Goal: Task Accomplishment & Management: Manage account settings

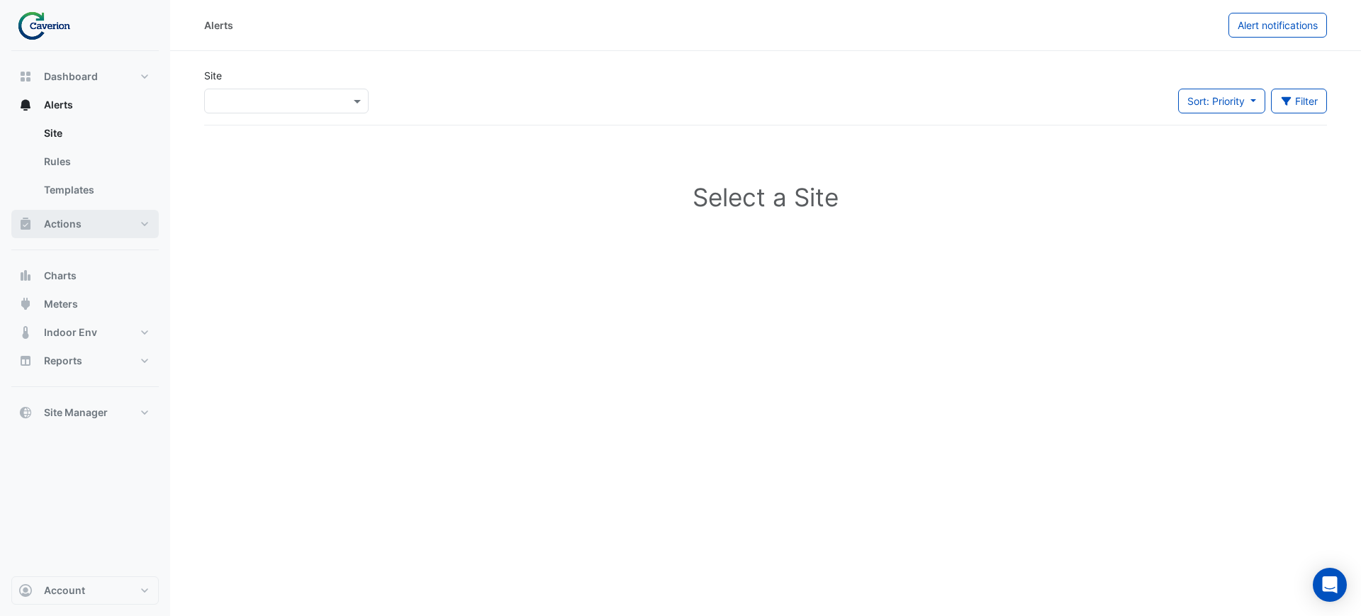
click at [79, 231] on button "Actions" at bounding box center [84, 224] width 147 height 28
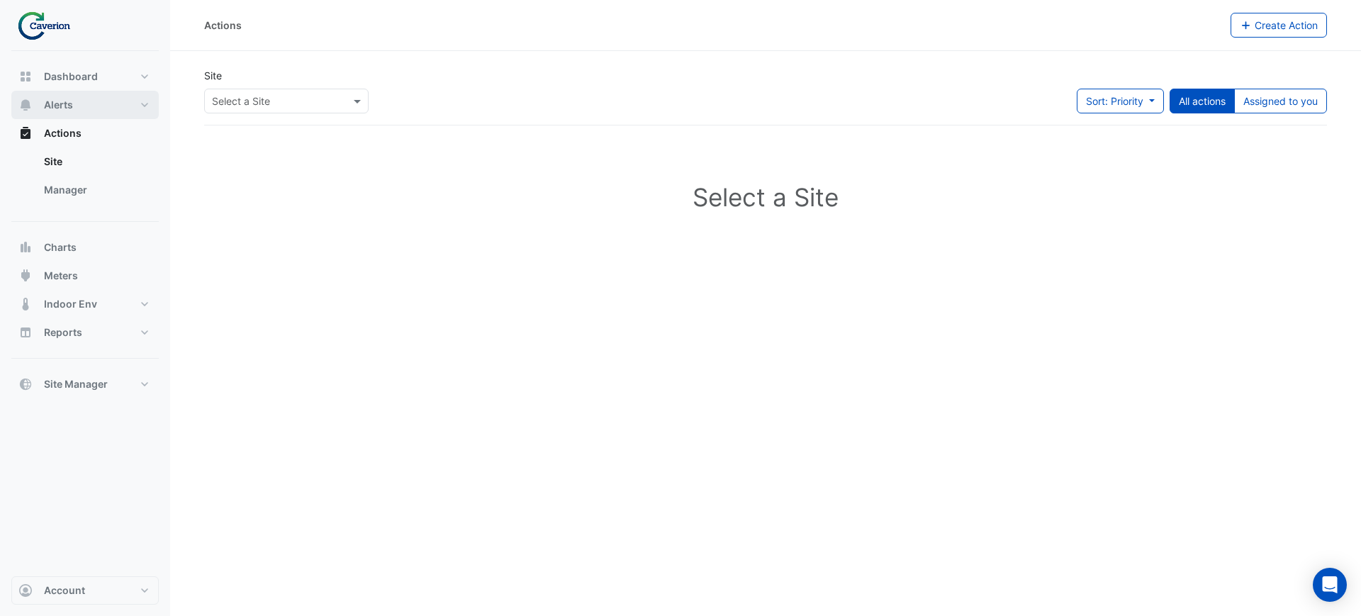
click at [81, 107] on button "Alerts" at bounding box center [84, 105] width 147 height 28
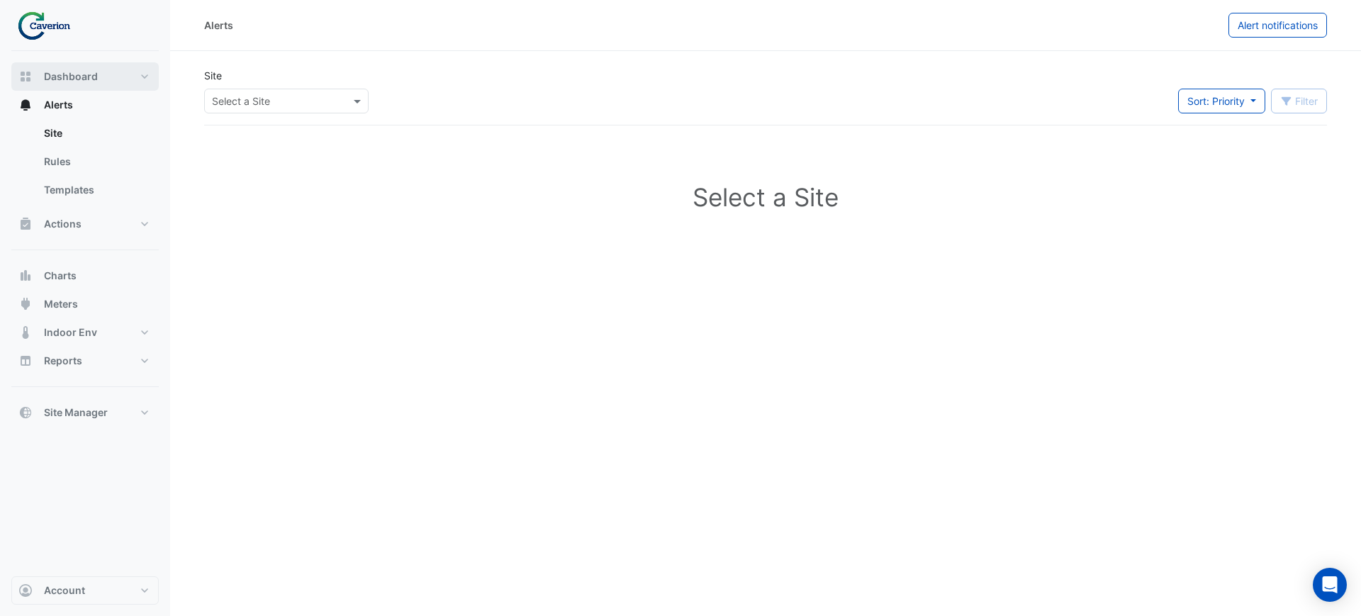
click at [77, 73] on span "Dashboard" at bounding box center [71, 76] width 54 height 14
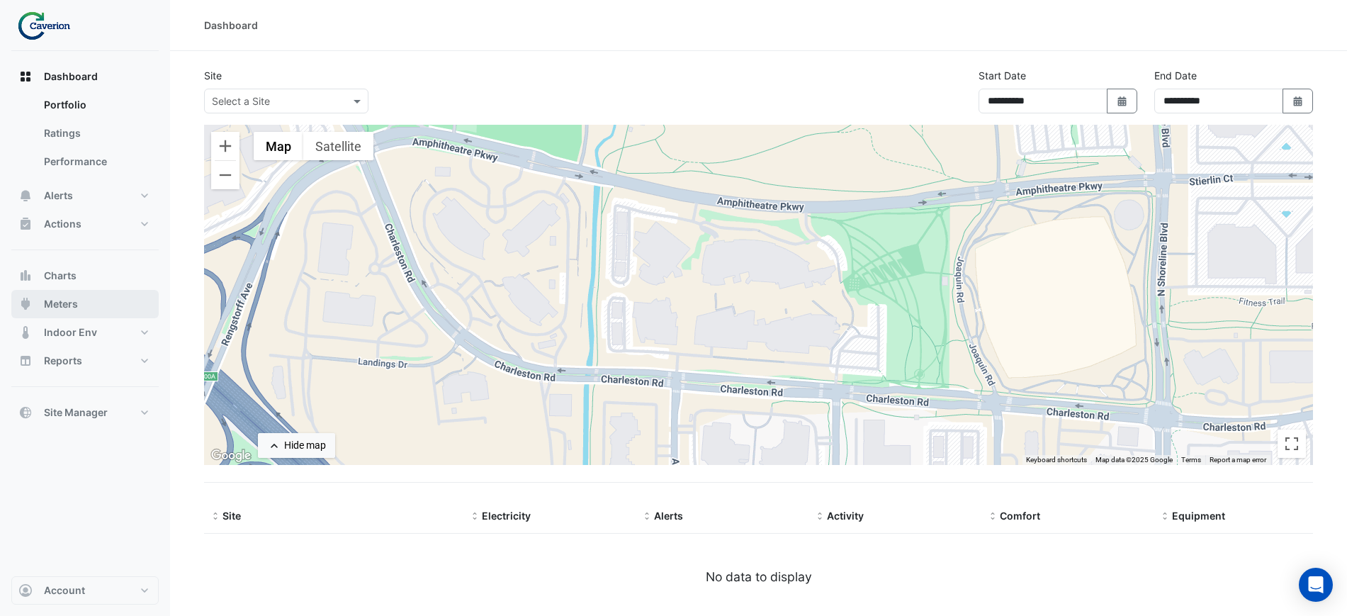
click at [70, 293] on button "Meters" at bounding box center [84, 304] width 147 height 28
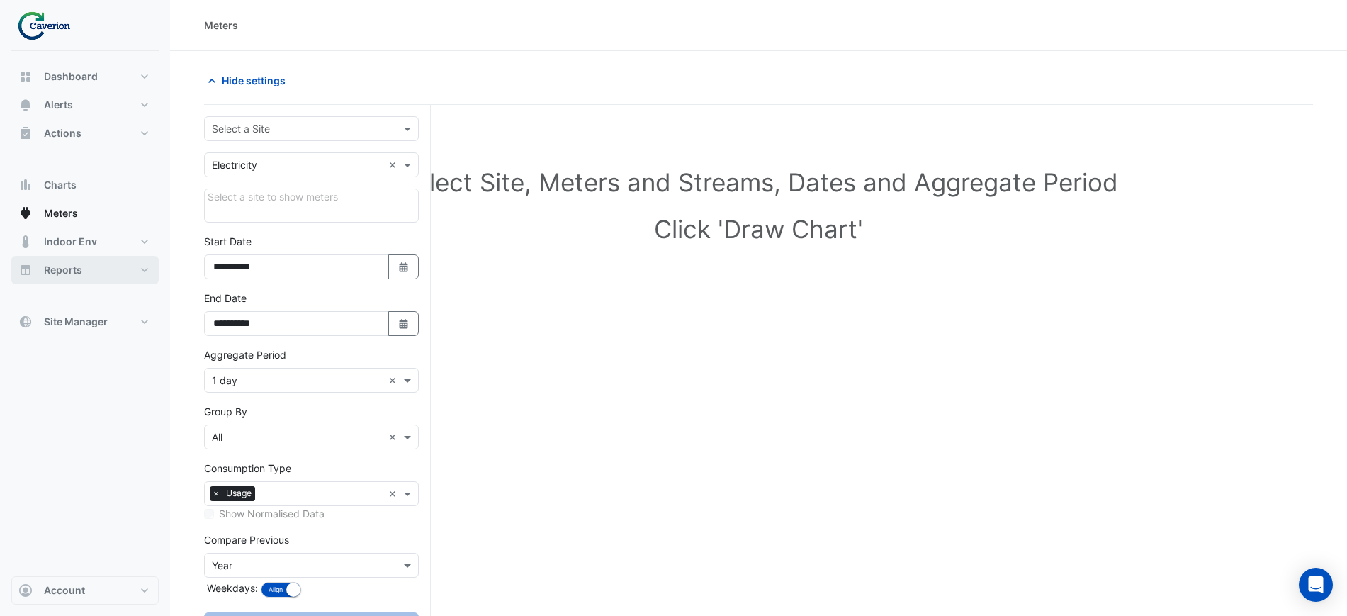
click at [70, 296] on div "Reports Actions Custom" at bounding box center [84, 276] width 147 height 40
click at [330, 128] on input "text" at bounding box center [297, 129] width 171 height 15
click at [286, 181] on div "K29" at bounding box center [311, 179] width 213 height 21
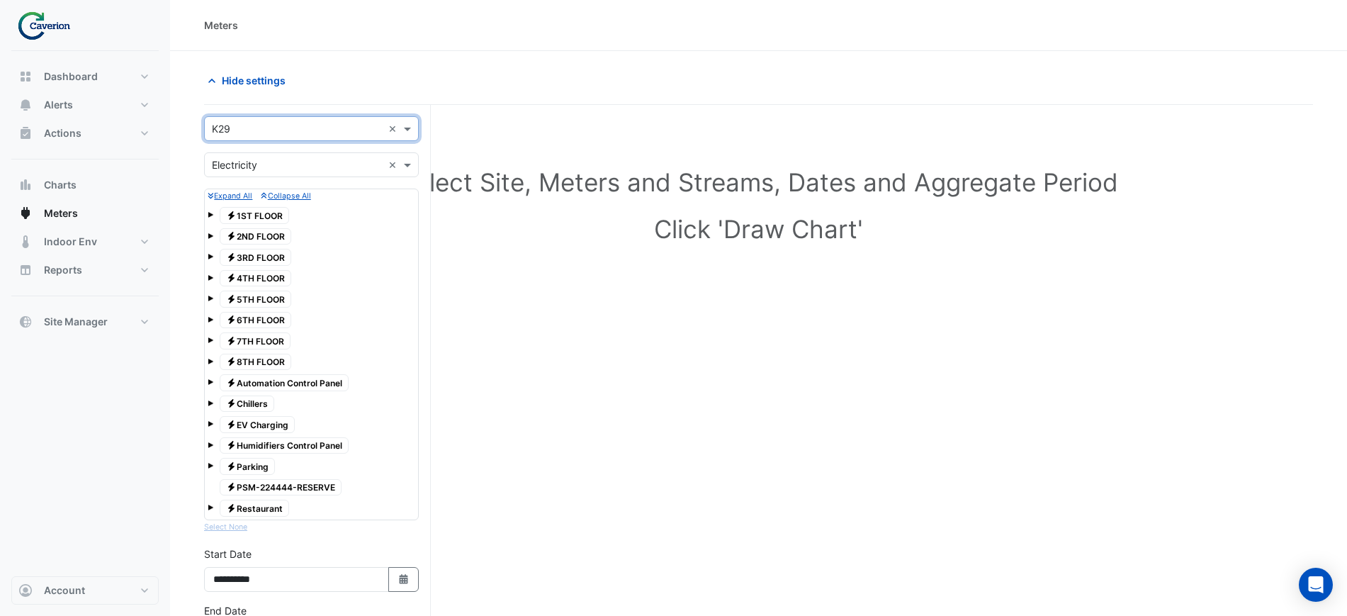
click at [209, 214] on span at bounding box center [211, 215] width 6 height 6
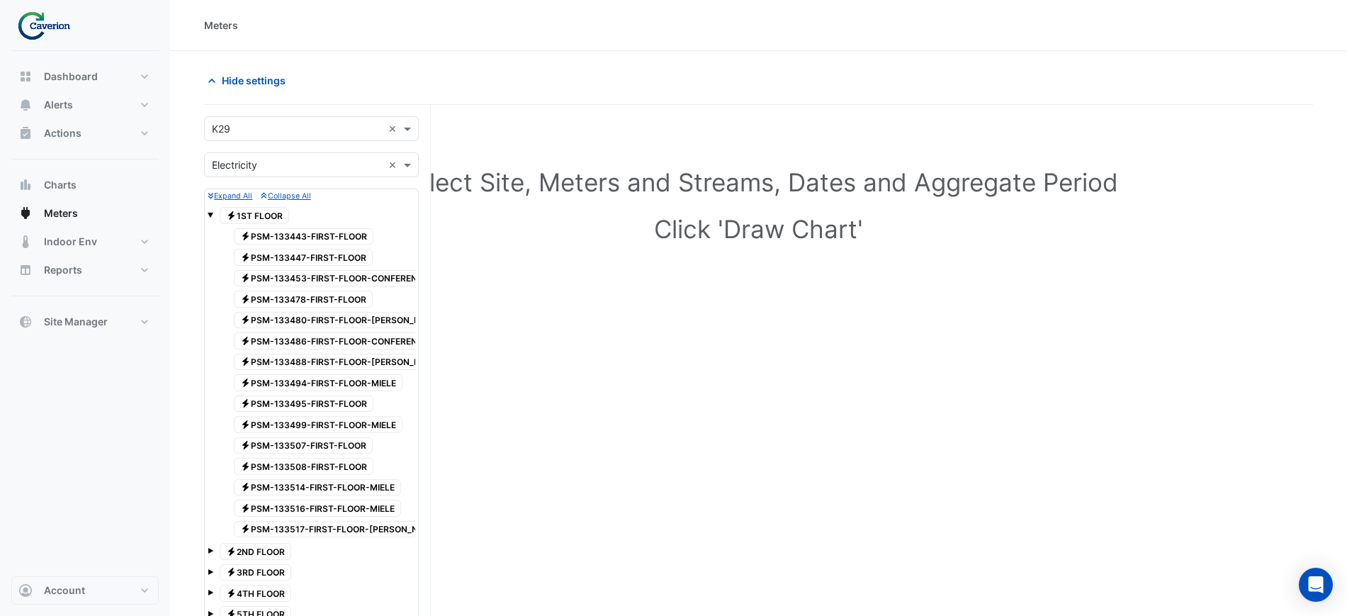
click at [308, 240] on span "Electricity PSM-133443-FIRST-FLOOR" at bounding box center [304, 236] width 140 height 17
click at [283, 235] on span "Electricity PSM-133443-FIRST-FLOOR" at bounding box center [304, 236] width 140 height 17
drag, startPoint x: 284, startPoint y: 235, endPoint x: 272, endPoint y: 237, distance: 11.5
click at [272, 237] on span "Electricity PSM-133443-FIRST-FLOOR" at bounding box center [304, 236] width 140 height 17
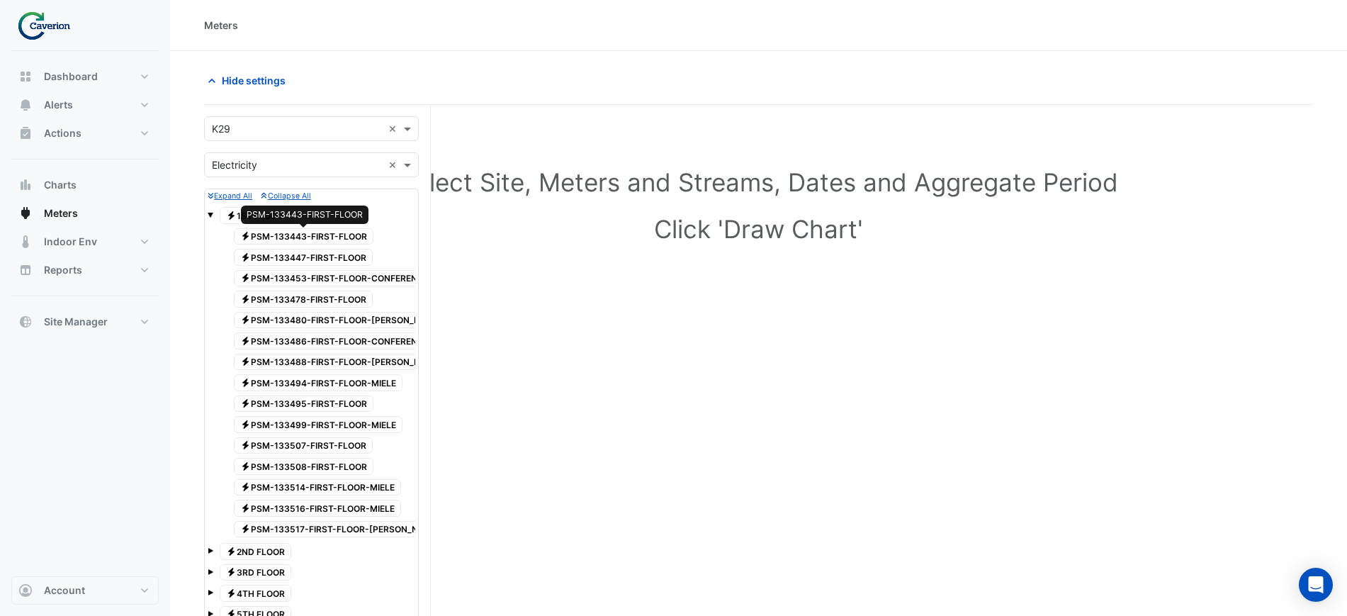
click at [262, 240] on span "Electricity PSM-133443-FIRST-FLOOR" at bounding box center [304, 236] width 140 height 17
click at [287, 242] on span "Electricity PSM-133443-FIRST-FLOOR" at bounding box center [304, 236] width 140 height 17
click at [285, 255] on span "Electricity PSM-133447-FIRST-FLOOR" at bounding box center [303, 257] width 139 height 17
click at [290, 243] on div "PSM-133447-FIRST-FLOOR" at bounding box center [304, 235] width 127 height 18
click at [288, 232] on span "Electricity PSM-133443-FIRST-FLOOR" at bounding box center [304, 236] width 140 height 17
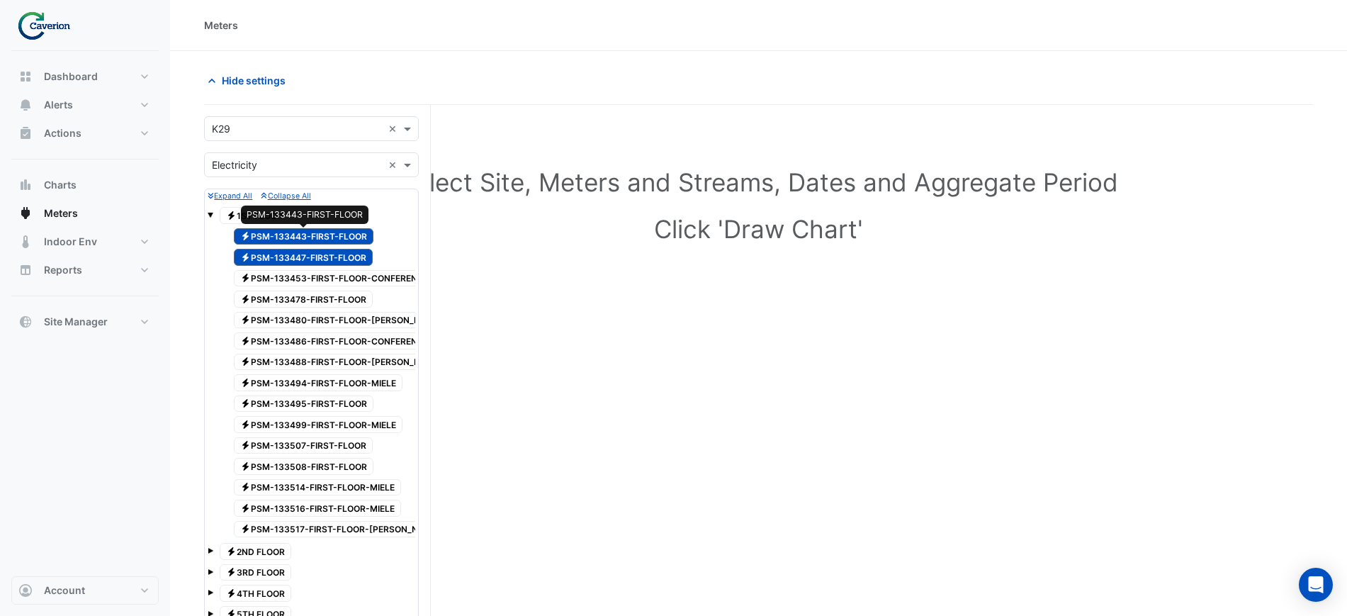
click at [271, 223] on div "PSM-133443-FIRST-FLOOR" at bounding box center [305, 215] width 128 height 18
click at [62, 75] on span "Dashboard" at bounding box center [71, 76] width 54 height 14
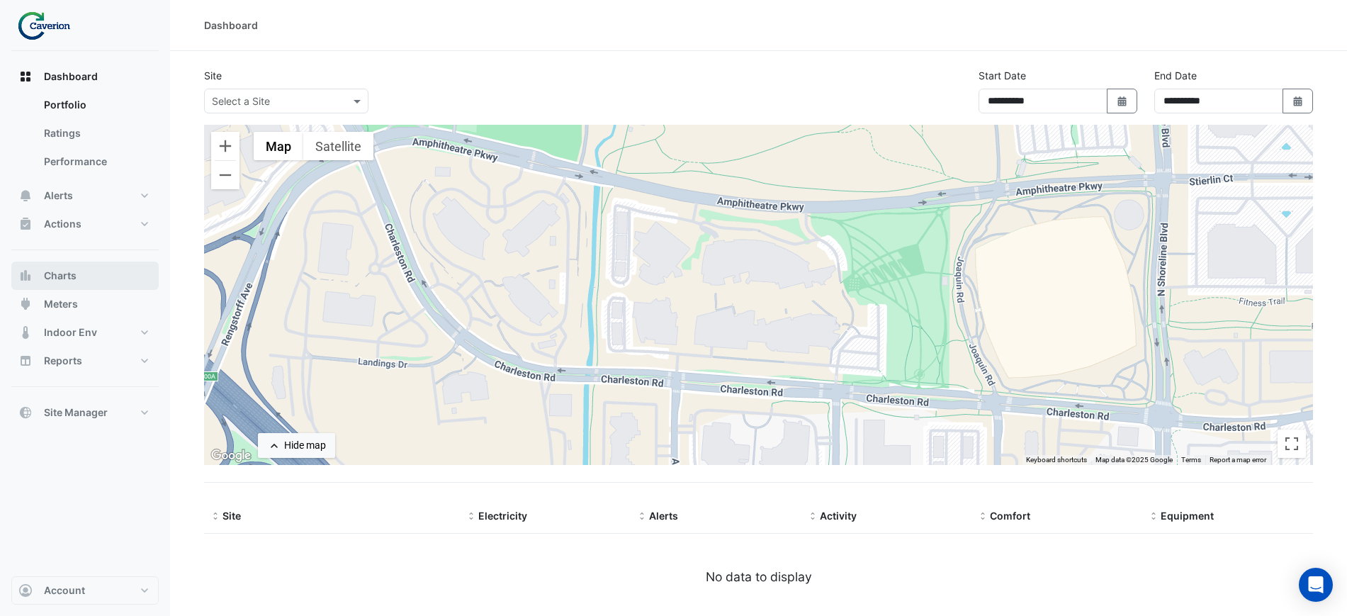
click at [74, 276] on span "Charts" at bounding box center [60, 276] width 33 height 14
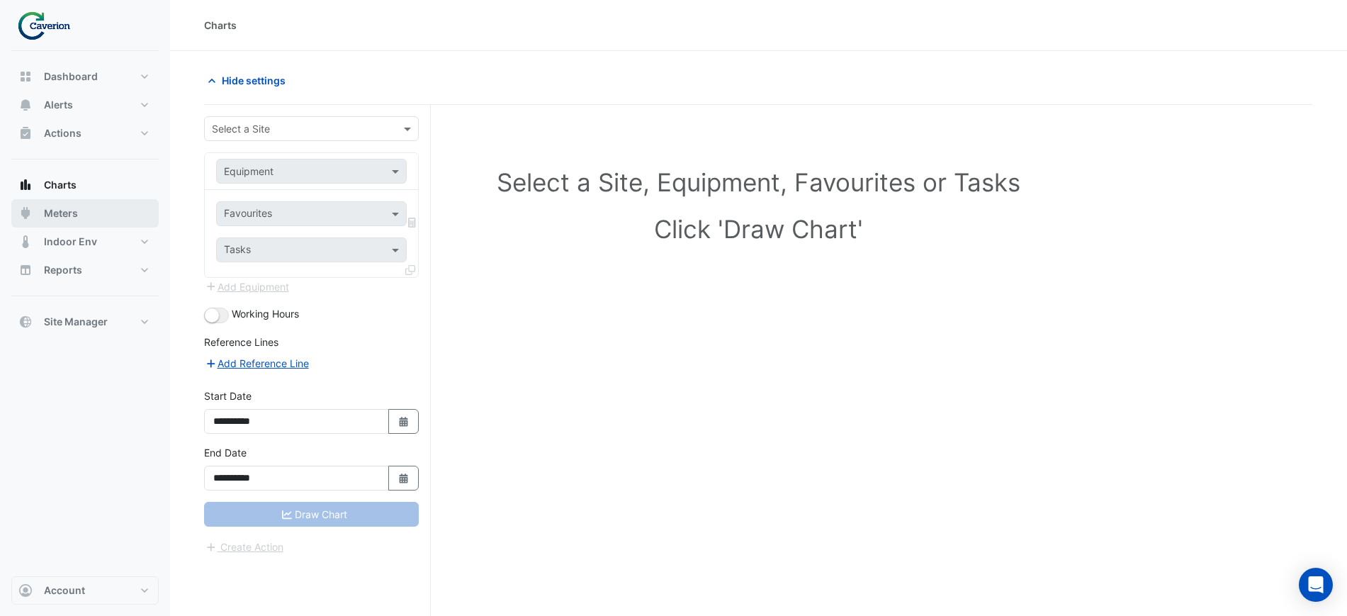
click at [83, 224] on button "Meters" at bounding box center [84, 213] width 147 height 28
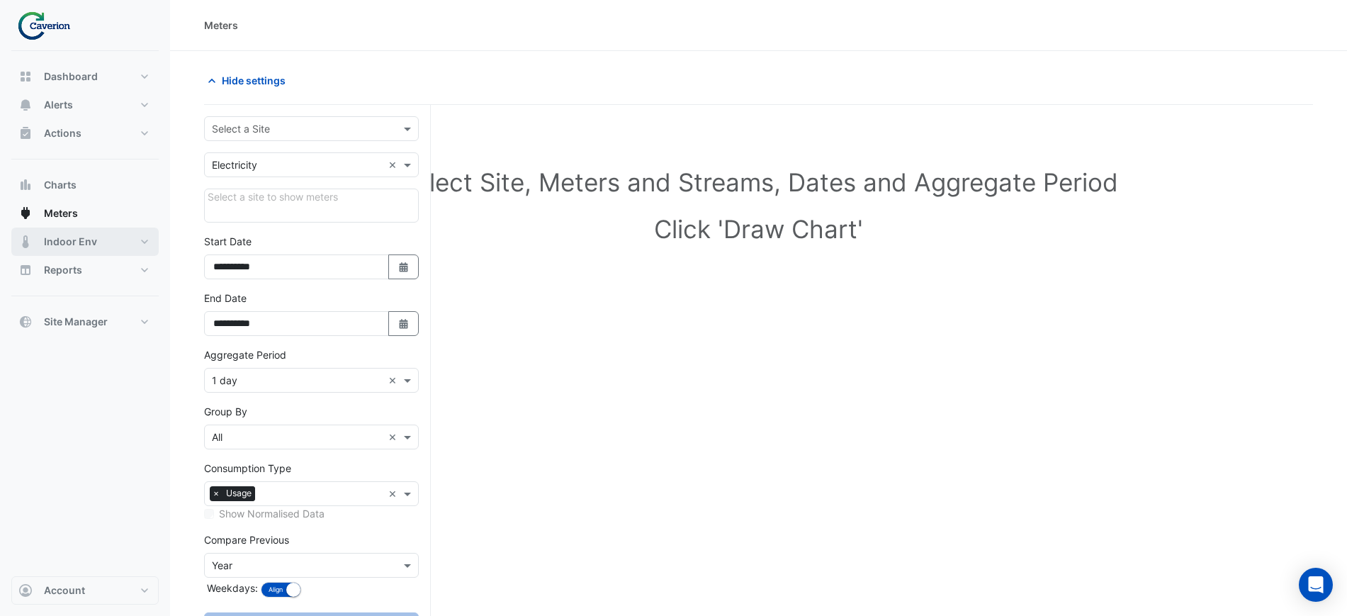
click at [71, 239] on span "Indoor Env" at bounding box center [70, 242] width 53 height 14
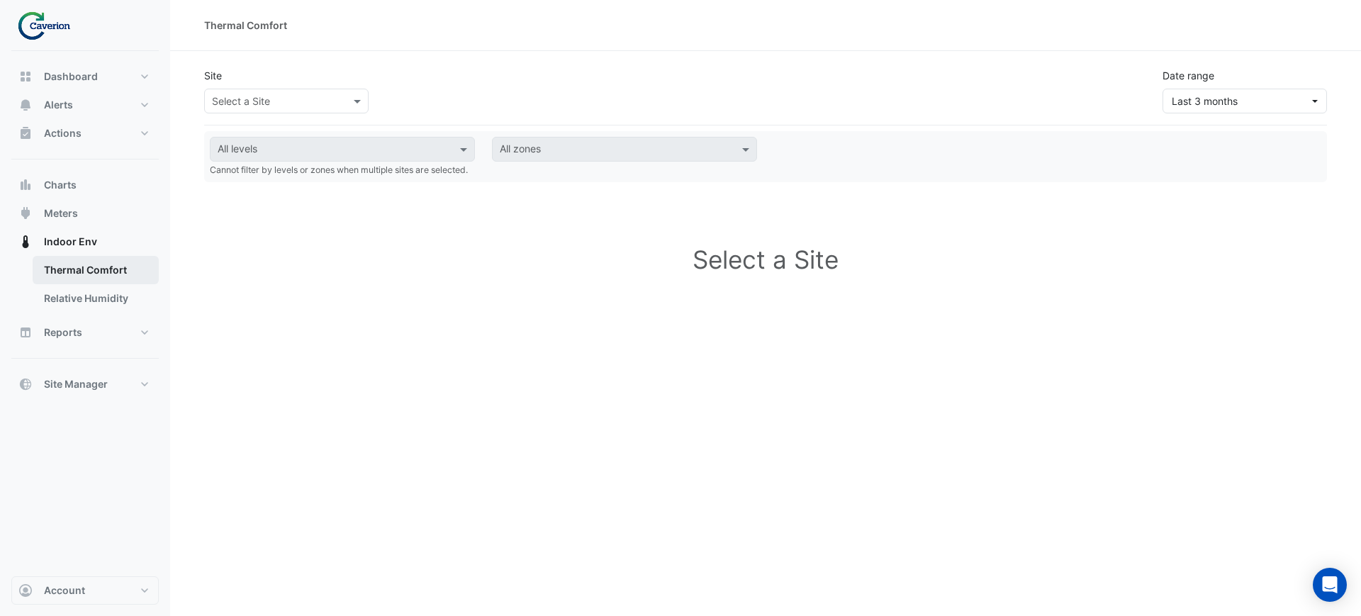
click at [78, 269] on link "Thermal Comfort" at bounding box center [96, 270] width 126 height 28
click at [72, 296] on link "Relative Humidity" at bounding box center [96, 298] width 126 height 28
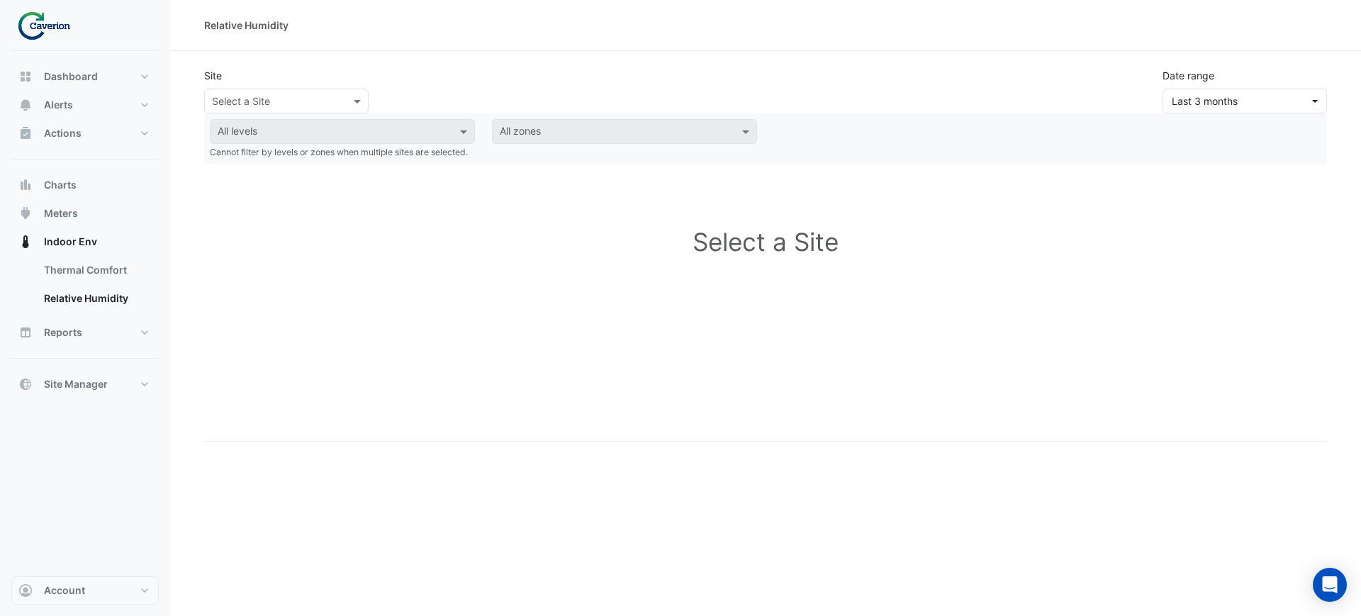
click at [237, 95] on input "text" at bounding box center [272, 101] width 120 height 15
click at [92, 262] on link "Thermal Comfort" at bounding box center [96, 270] width 126 height 28
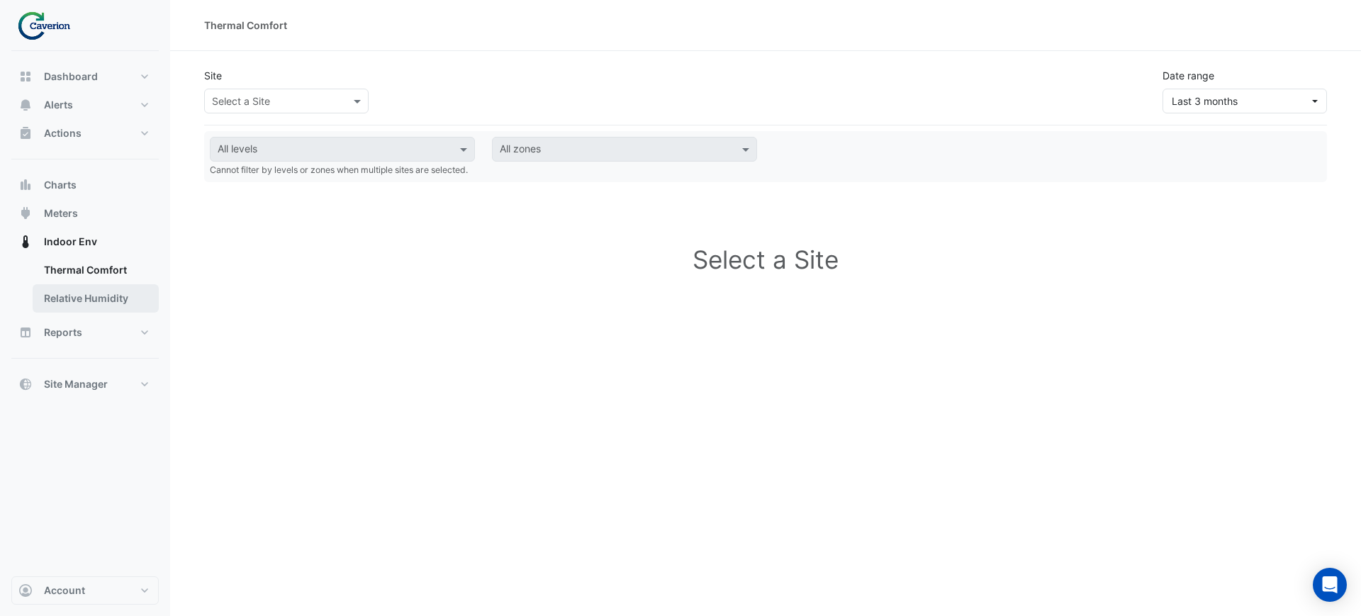
click at [99, 288] on link "Relative Humidity" at bounding box center [96, 298] width 126 height 28
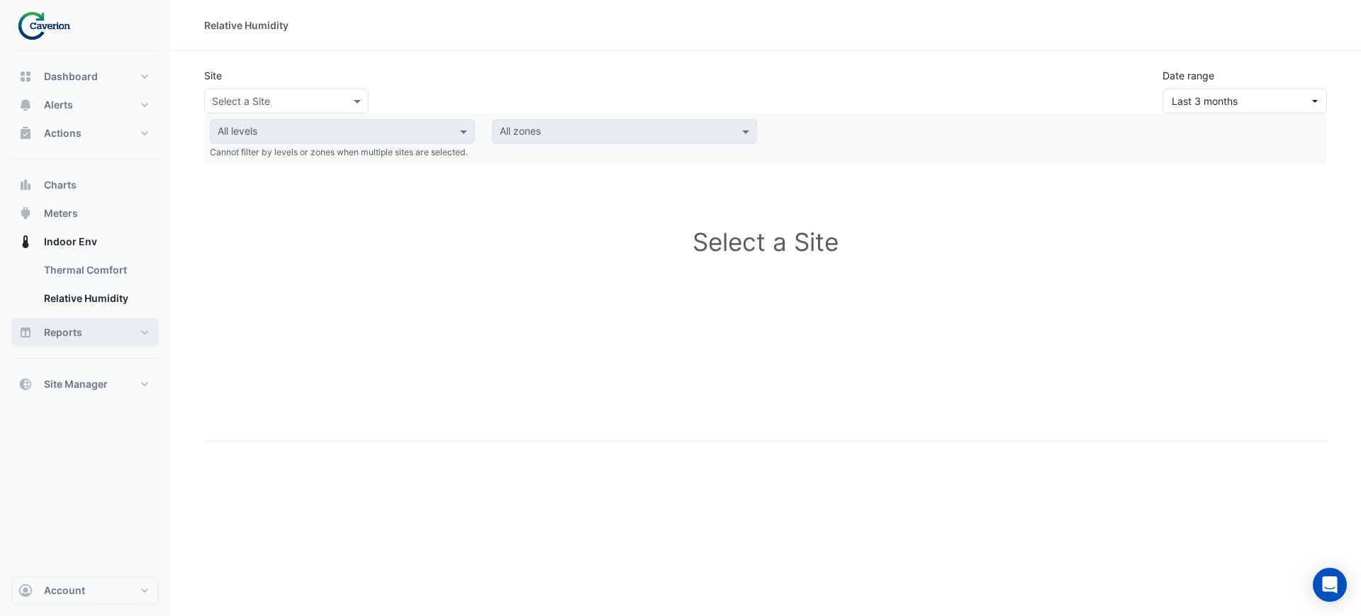
click at [68, 334] on span "Reports" at bounding box center [63, 332] width 38 height 14
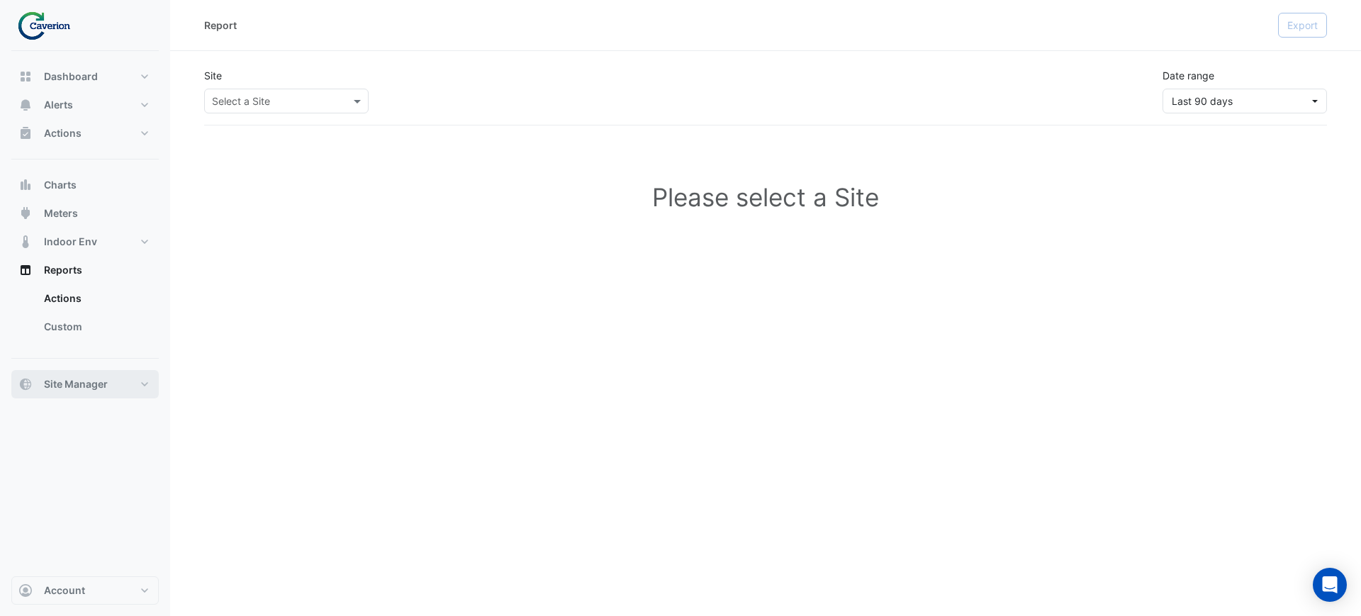
click at [109, 378] on button "Site Manager" at bounding box center [84, 384] width 147 height 28
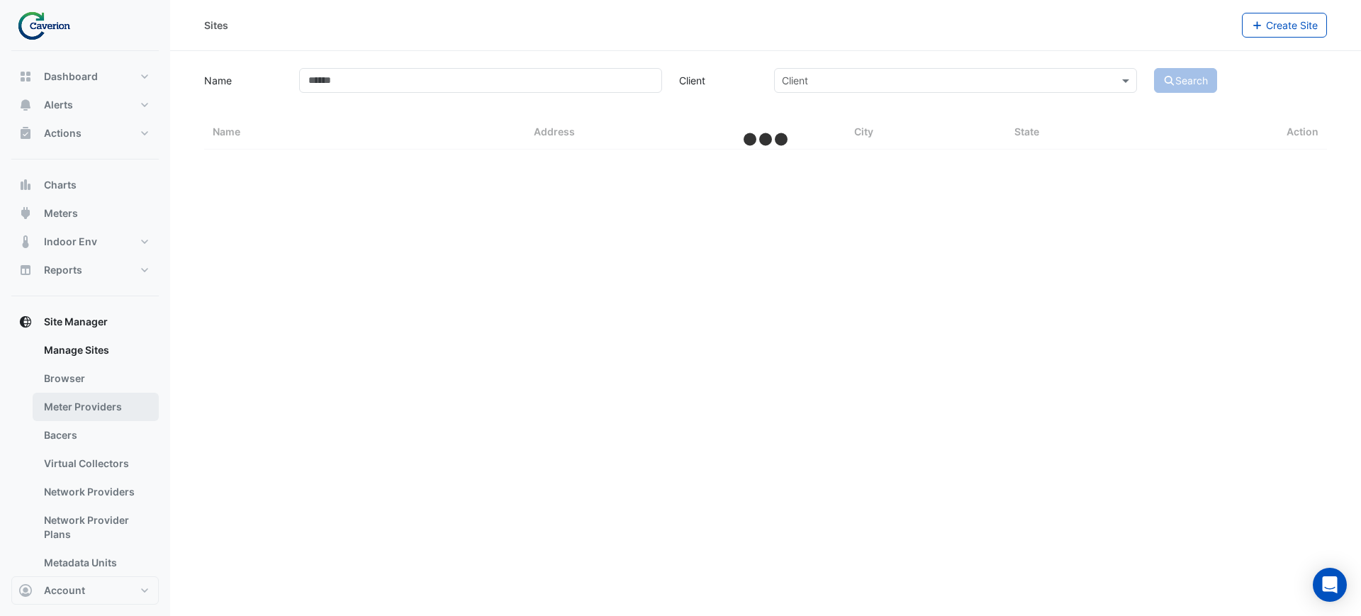
select select "***"
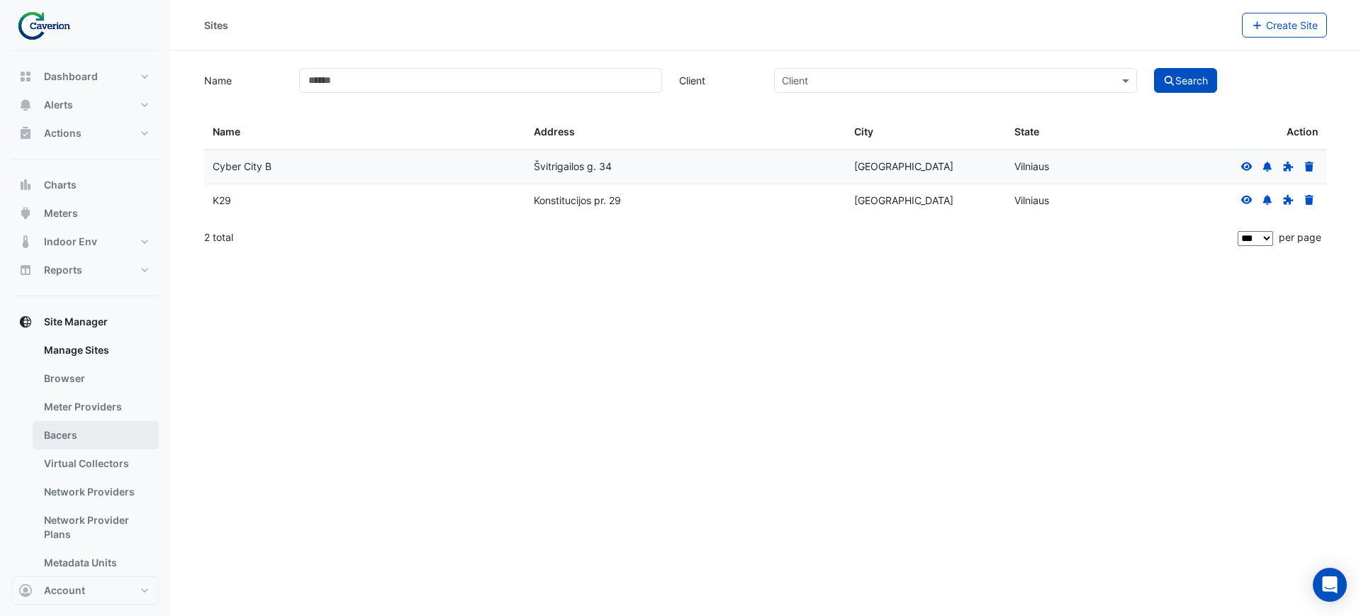
click at [74, 430] on link "Bacers" at bounding box center [96, 435] width 126 height 28
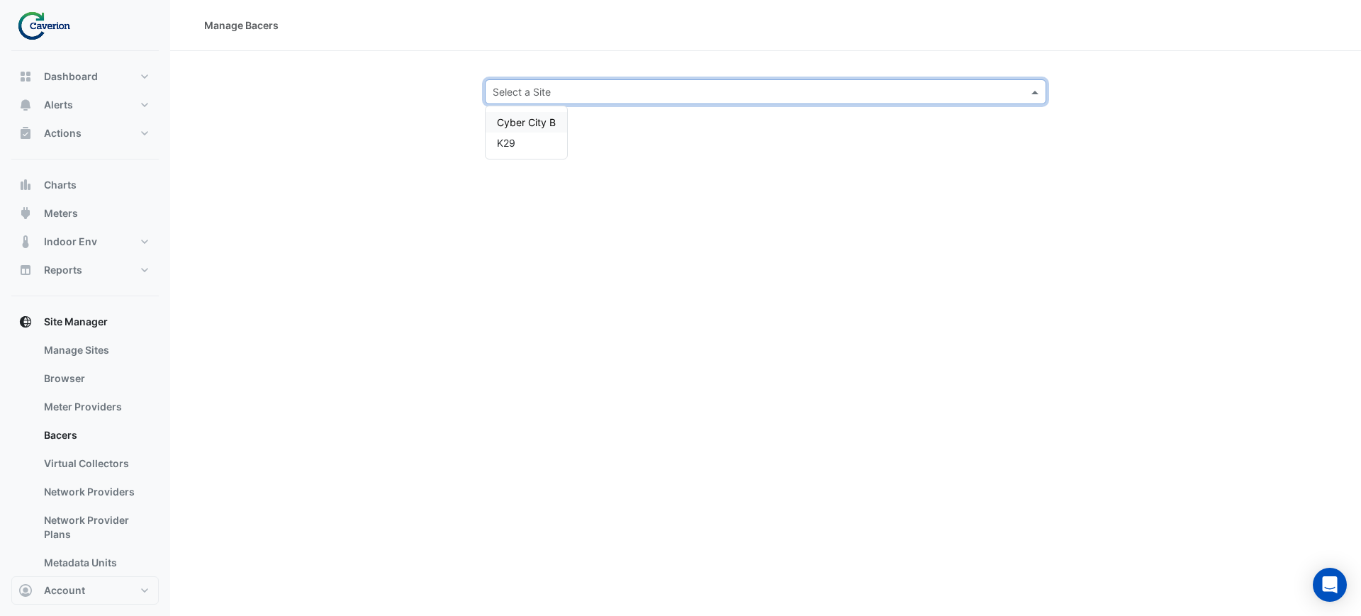
click at [585, 80] on div "Select a Site" at bounding box center [765, 91] width 561 height 25
click at [520, 153] on div "Cyber City B K29" at bounding box center [527, 132] width 82 height 52
click at [516, 147] on div "K29" at bounding box center [527, 143] width 82 height 21
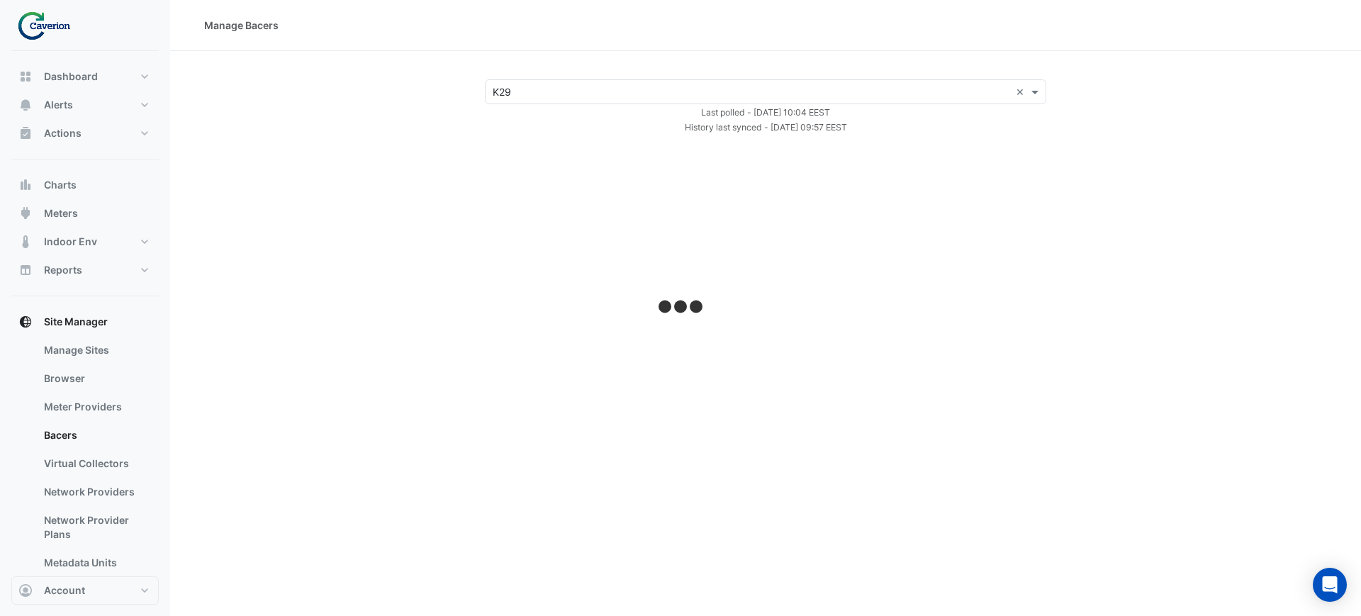
select select "***"
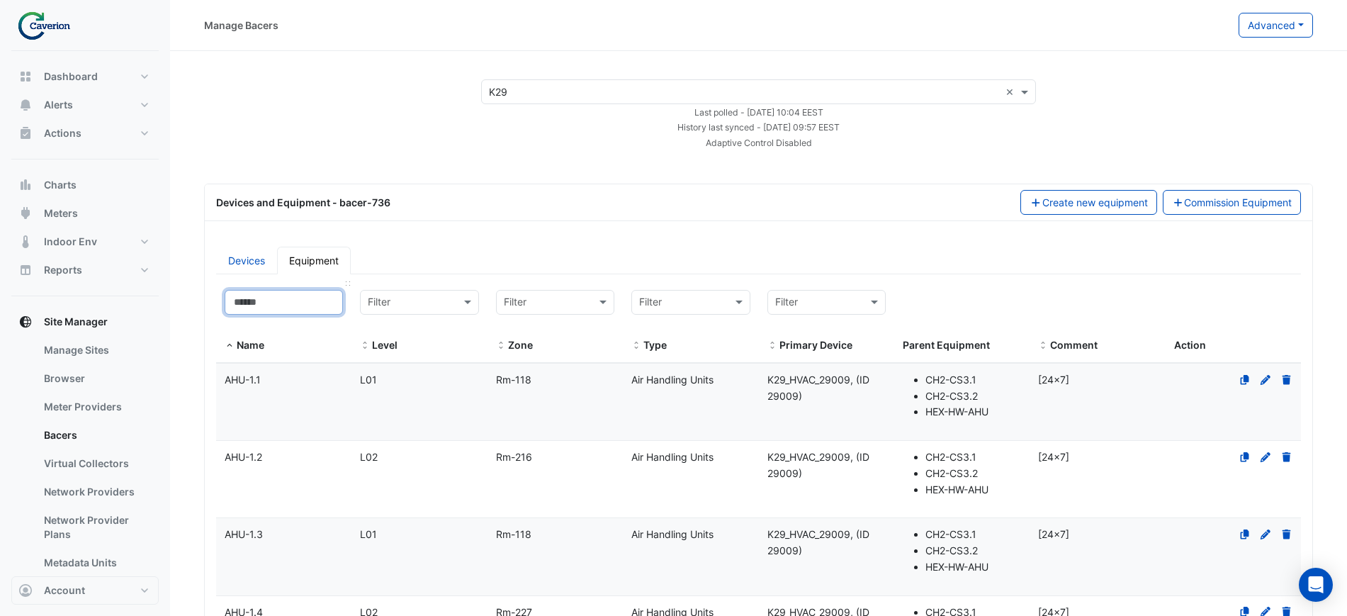
click at [283, 290] on input at bounding box center [284, 302] width 118 height 25
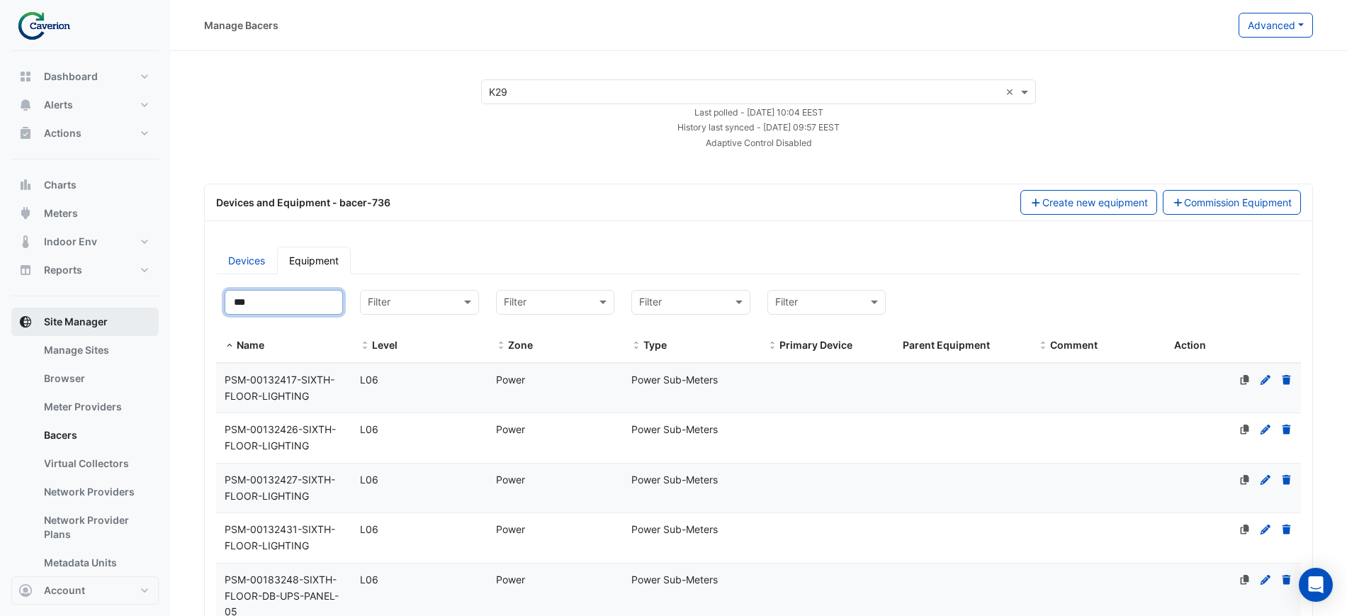
drag, startPoint x: 288, startPoint y: 307, endPoint x: 120, endPoint y: 314, distance: 167.4
paste input "***"
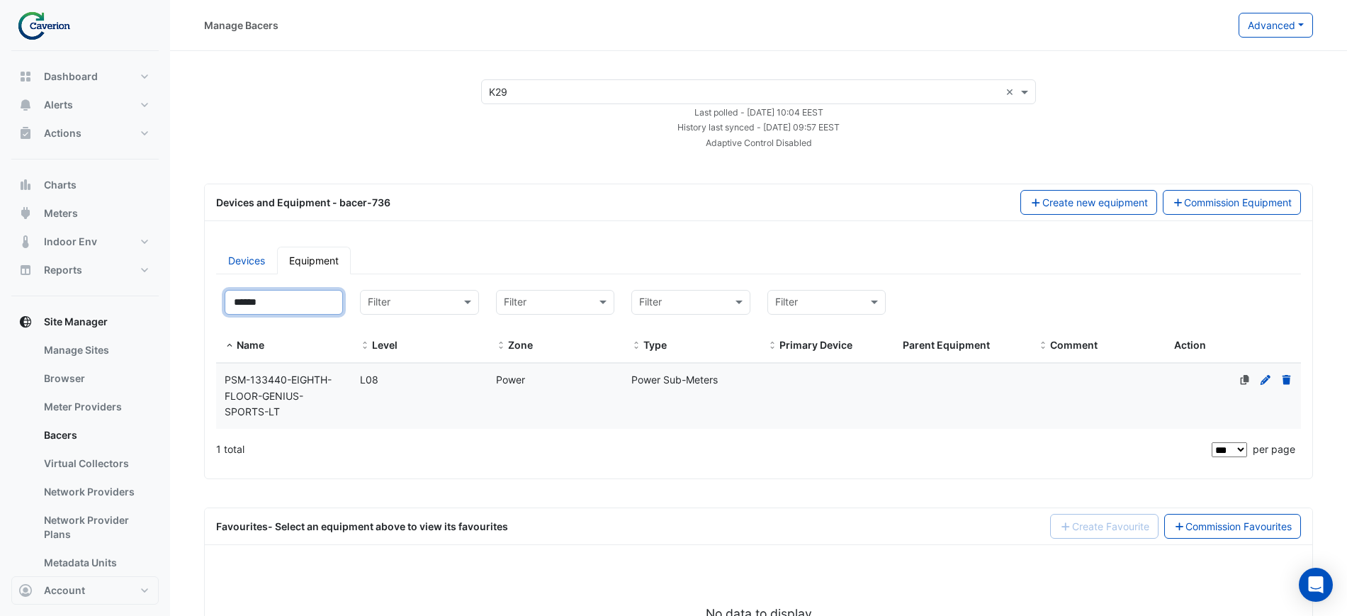
type input "******"
click at [315, 397] on div "PSM-133440-EIGHTH-FLOOR-GENIUS-SPORTS-LT" at bounding box center [283, 396] width 135 height 48
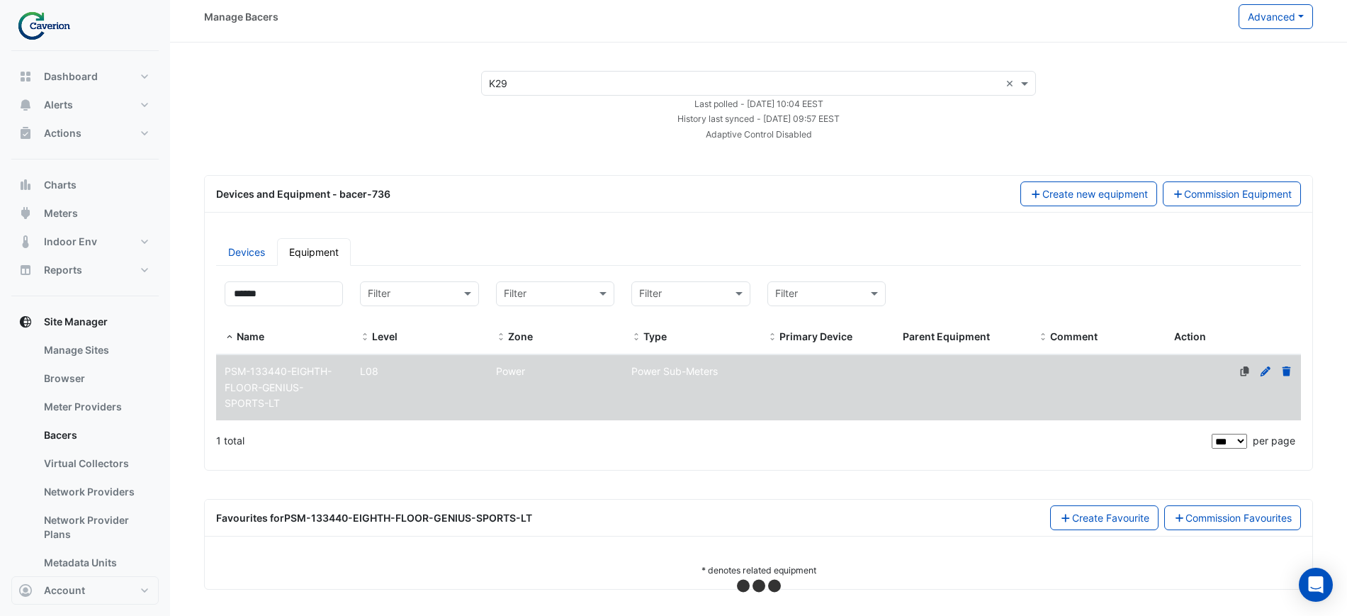
scroll to position [11, 0]
select select "***"
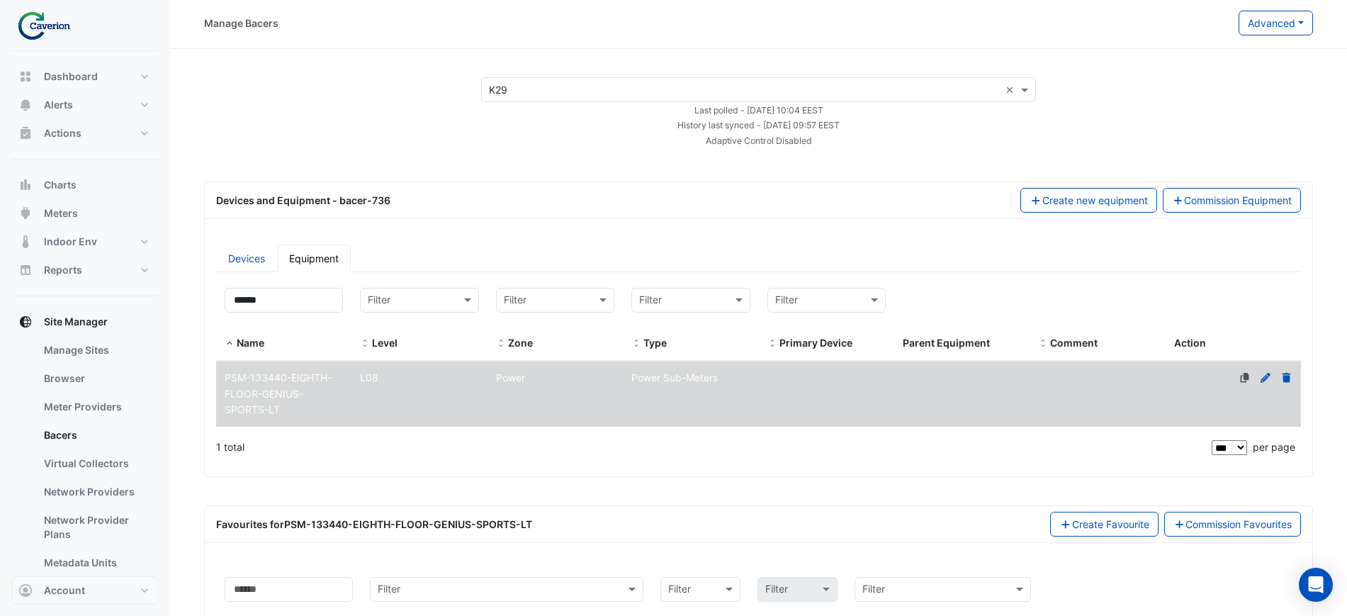
scroll to position [0, 0]
click at [578, 383] on div "Power" at bounding box center [555, 380] width 135 height 16
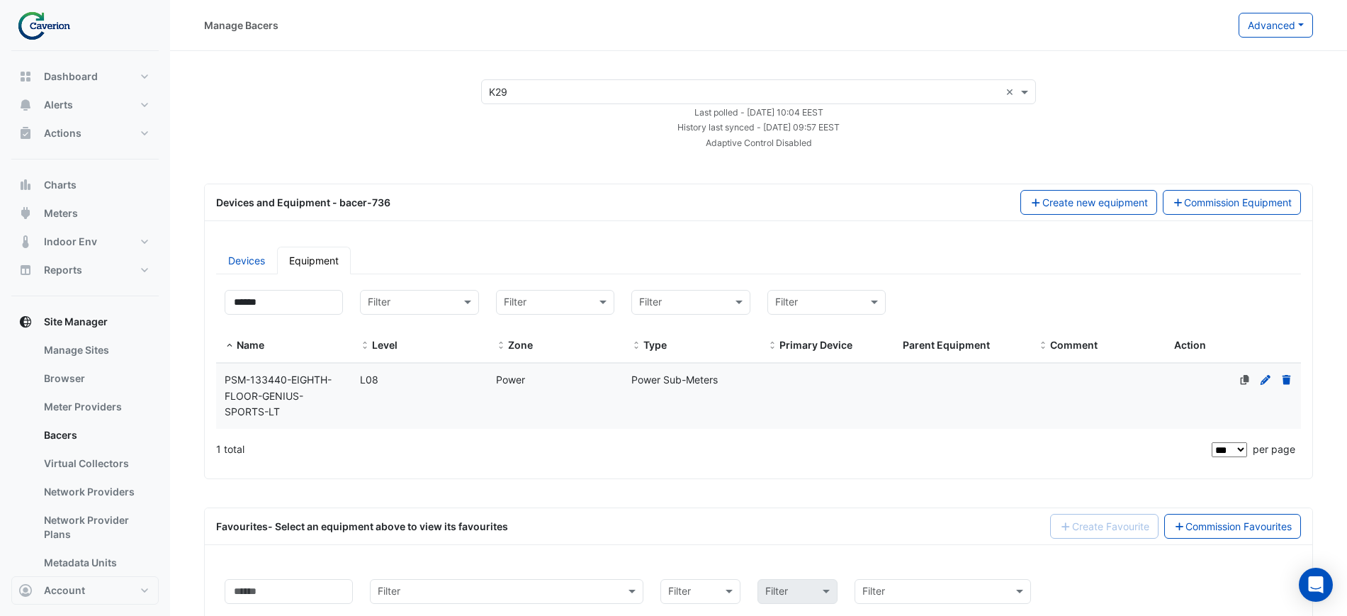
click at [578, 383] on div "Power" at bounding box center [555, 380] width 135 height 16
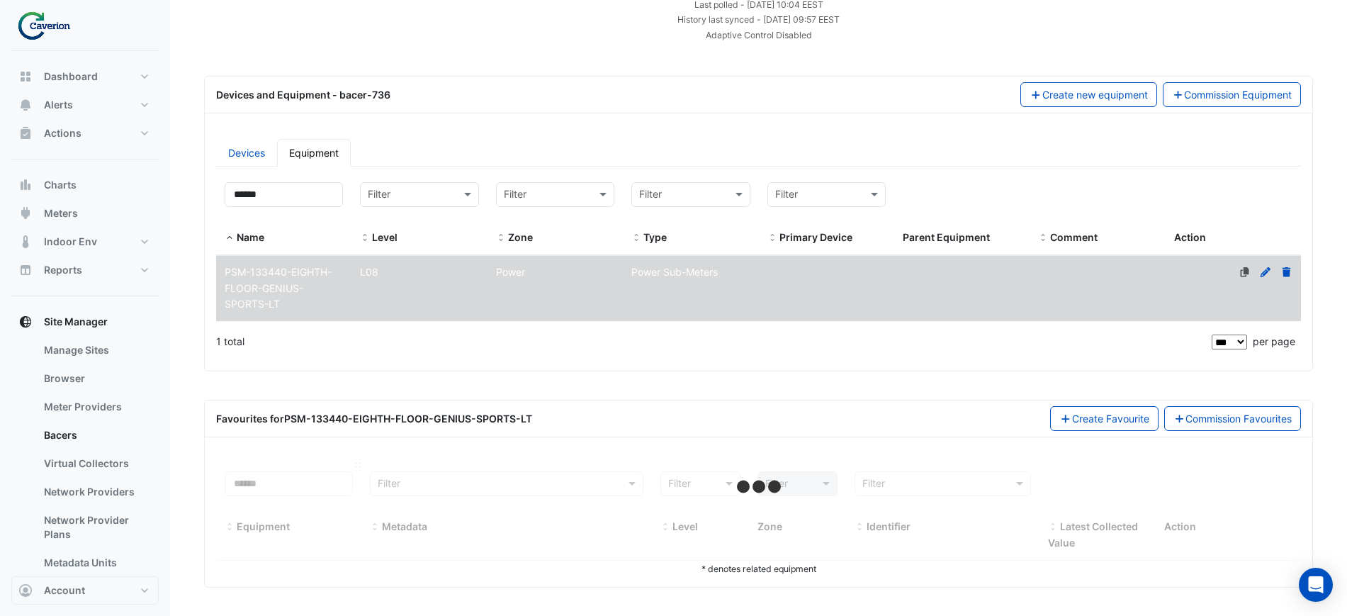
select select "***"
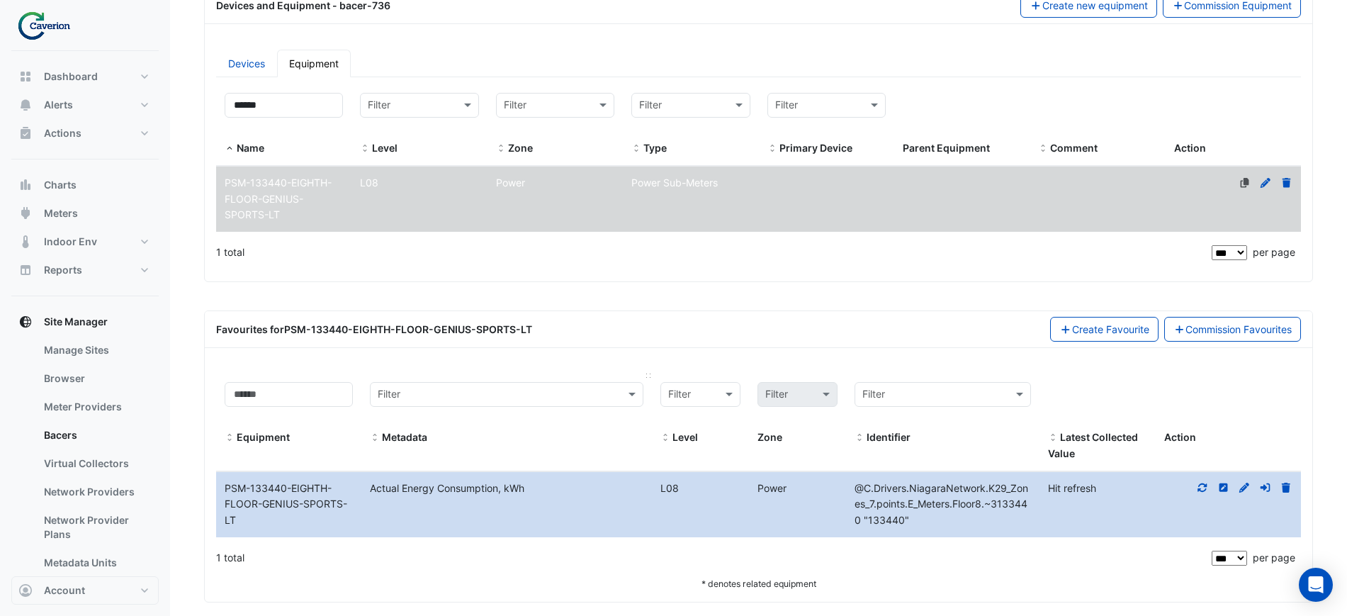
scroll to position [212, 0]
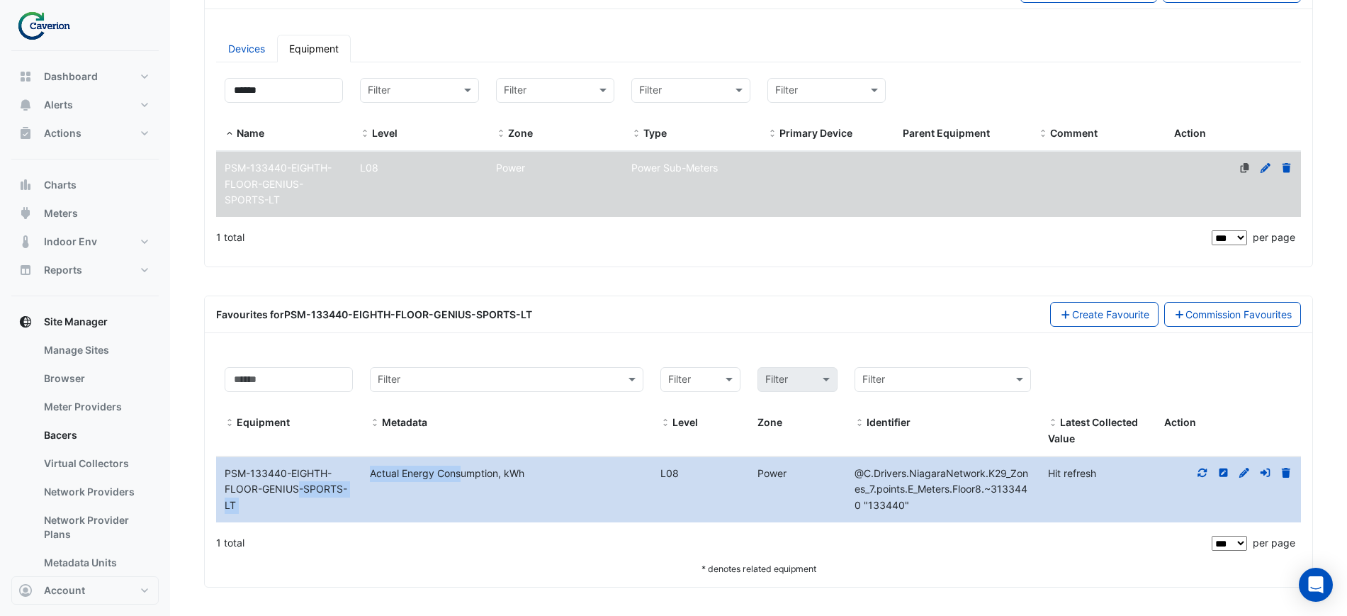
drag, startPoint x: 257, startPoint y: 488, endPoint x: 418, endPoint y: 493, distance: 161.0
click at [416, 494] on div "Equipment Name PSM-133440-EIGHTH-FLOOR-GENIUS-SPORTS-LT Metadata Actual Energy …" at bounding box center [758, 489] width 1085 height 65
click at [419, 493] on datatable-body-cell "Metadata Actual Energy Consumption, kWh" at bounding box center [506, 489] width 291 height 65
click at [1209, 478] on div at bounding box center [1228, 474] width 145 height 16
click at [1205, 478] on fa-icon at bounding box center [1202, 473] width 13 height 12
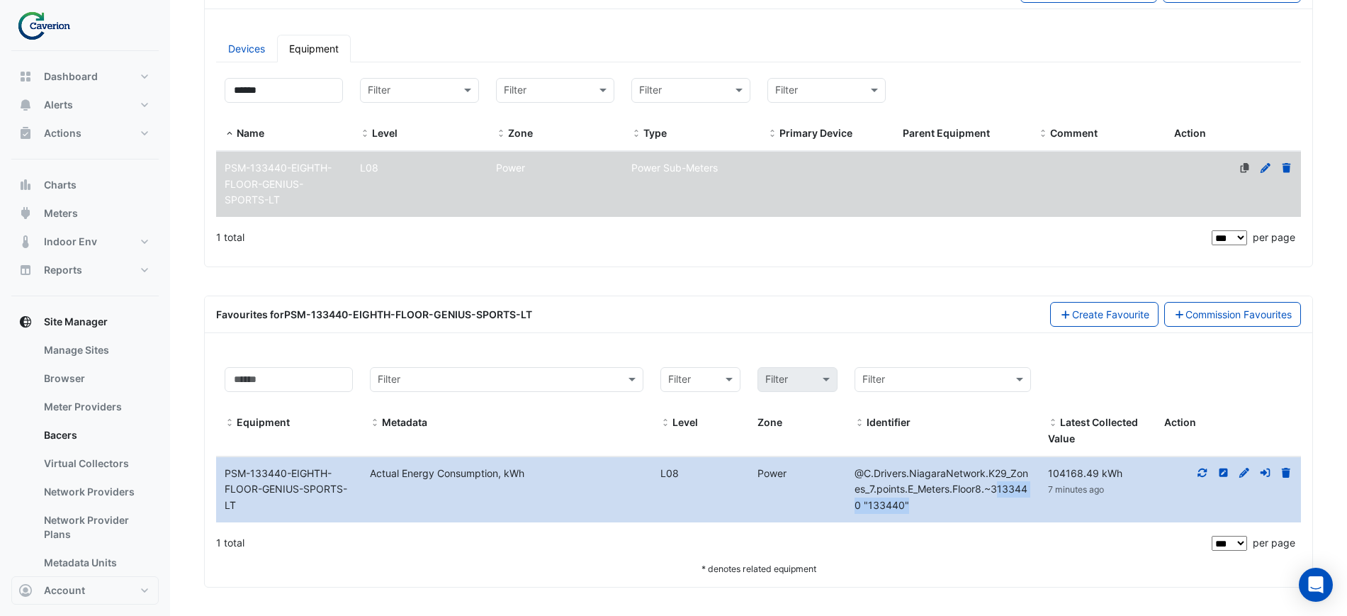
drag, startPoint x: 999, startPoint y: 490, endPoint x: 1029, endPoint y: 508, distance: 35.3
click at [1029, 508] on div "@C.Drivers.NiagaraNetwork.K29_Zones_7.points.E_Meters.Floor8.~3133440 "133440"" at bounding box center [942, 490] width 193 height 48
click at [1028, 508] on div "@C.Drivers.NiagaraNetwork.K29_Zones_7.points.E_Meters.Floor8.~3133440 "133440"" at bounding box center [942, 490] width 193 height 48
click at [1221, 316] on link "Commission Favourites" at bounding box center [1234, 314] width 138 height 25
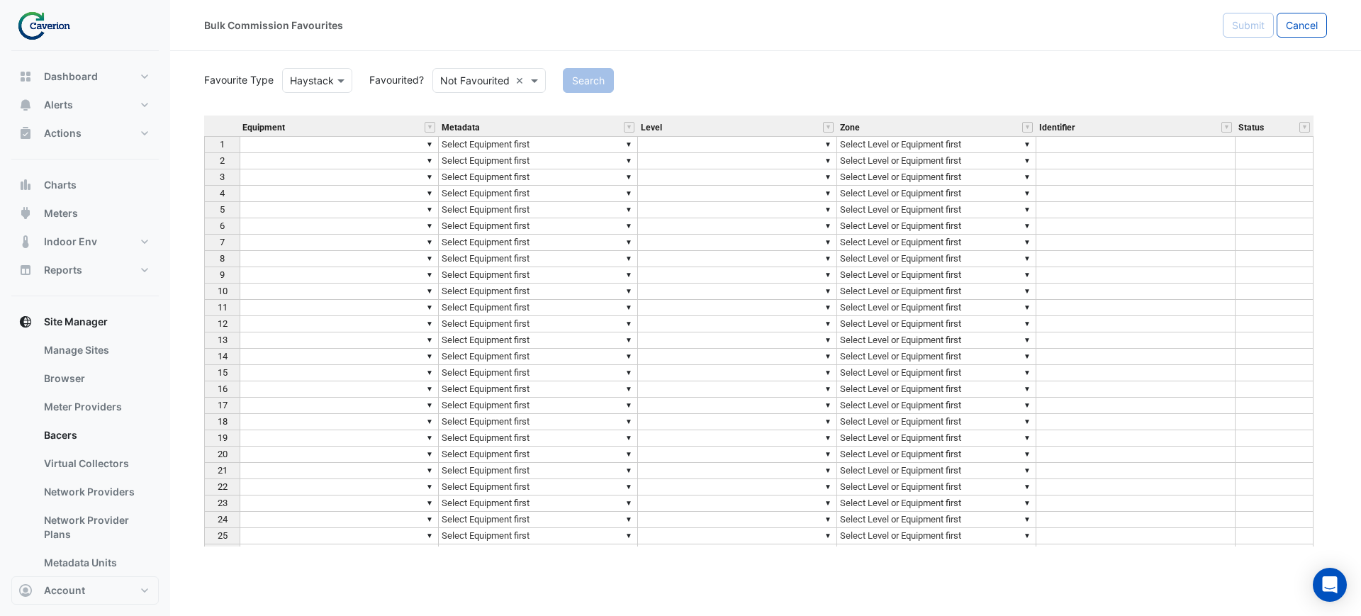
click at [396, 141] on td "▼" at bounding box center [339, 144] width 199 height 17
click at [432, 144] on div "Equipment Metadata Level Zone Identifier Status 1 ▼ ▼ Select Equipment first ▼ …" at bounding box center [765, 331] width 1123 height 431
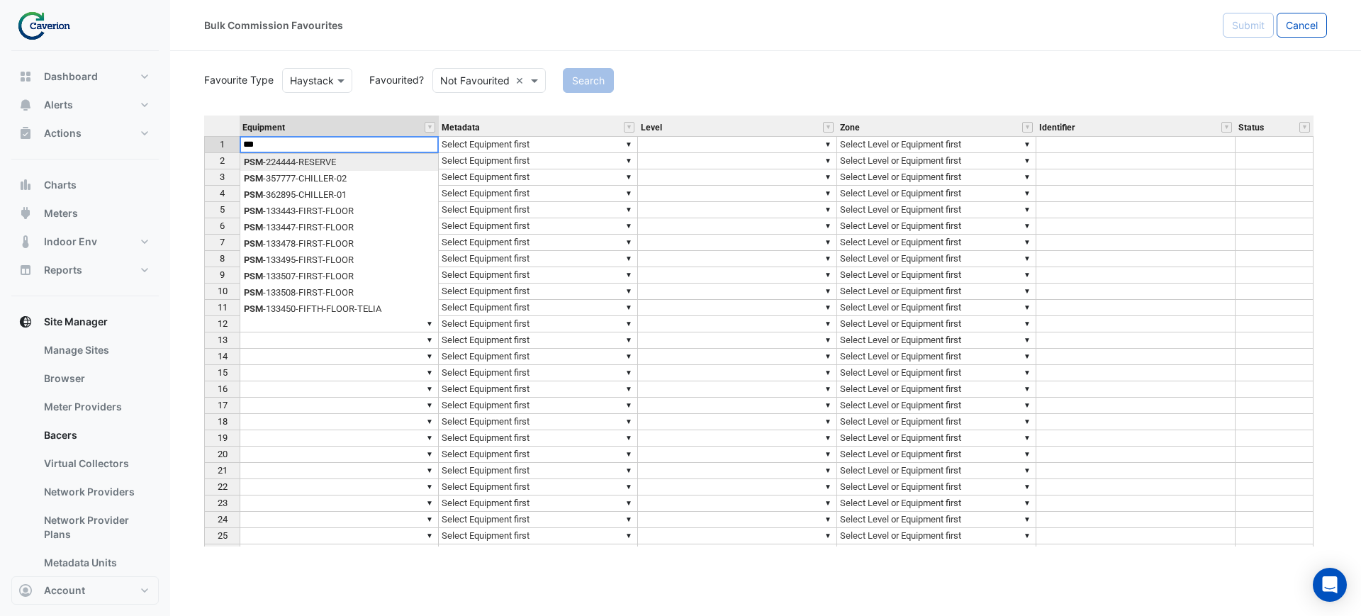
type textarea "**********"
click at [770, 80] on div "Search" at bounding box center [944, 80] width 781 height 25
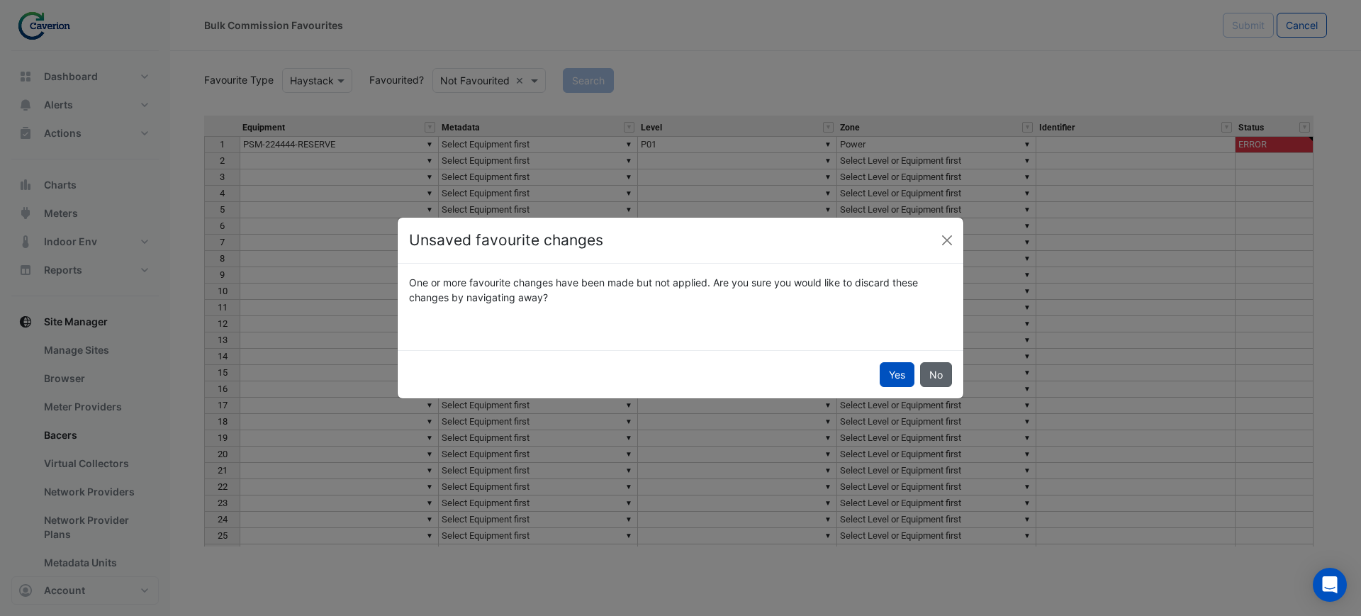
click at [937, 370] on button "No" at bounding box center [936, 374] width 32 height 25
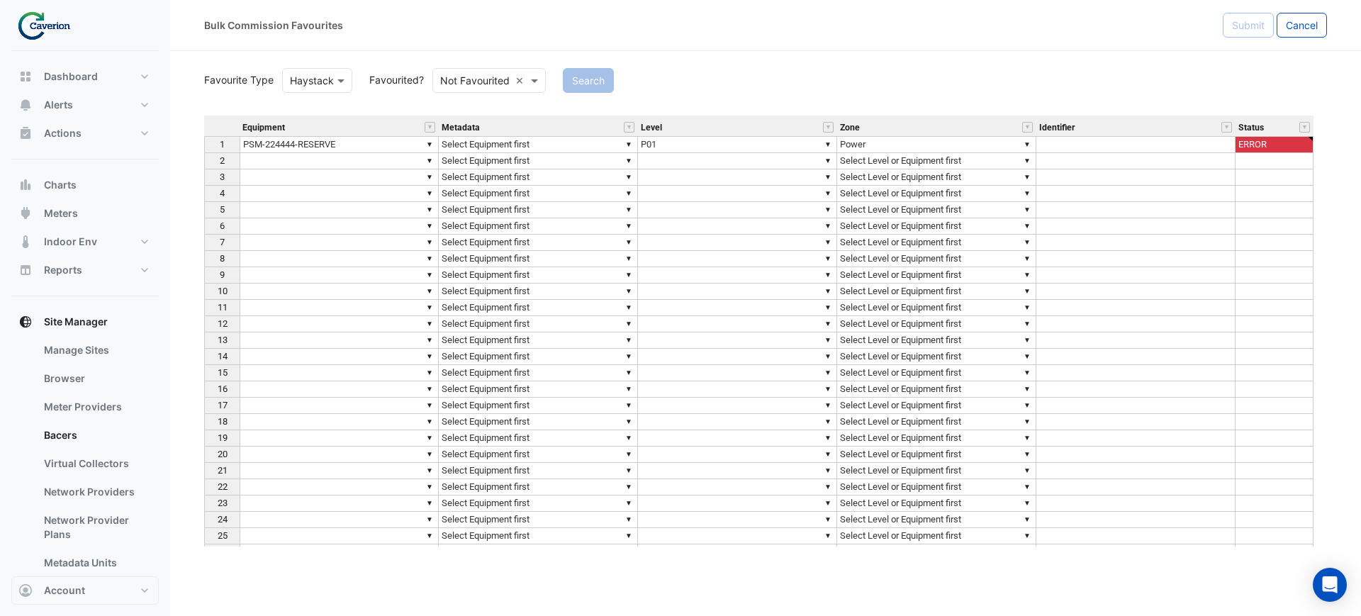
click at [438, 123] on div "Equipment" at bounding box center [339, 127] width 199 height 18
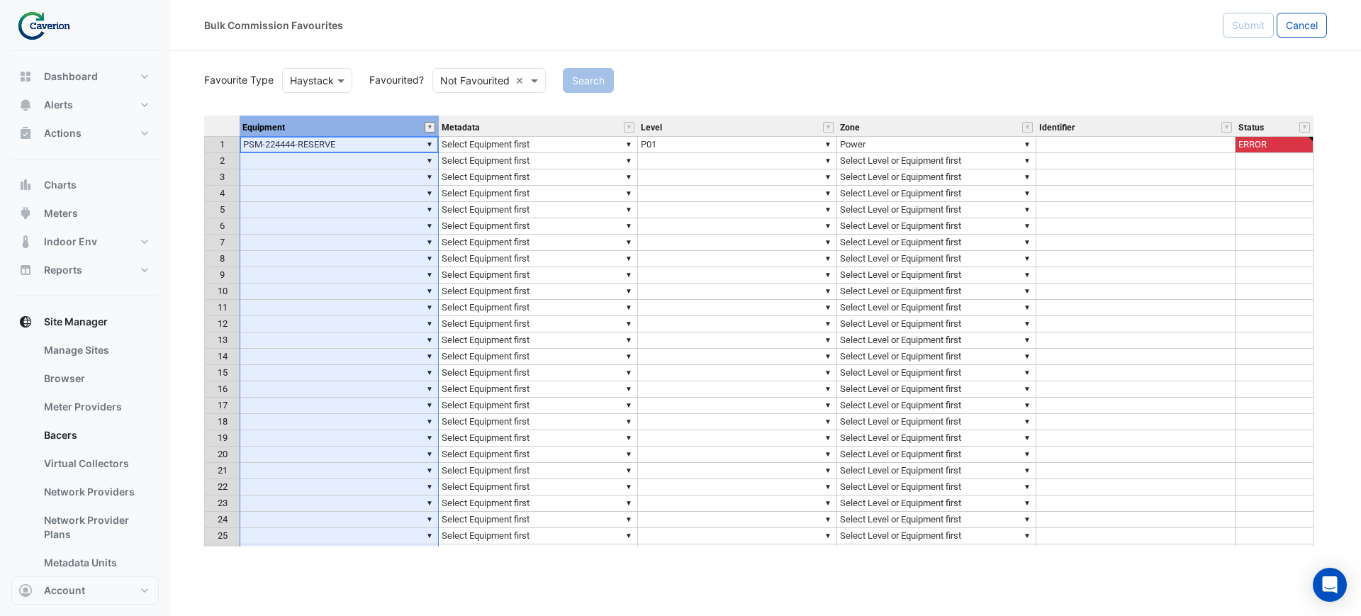
click at [432, 125] on button "" at bounding box center [430, 127] width 11 height 11
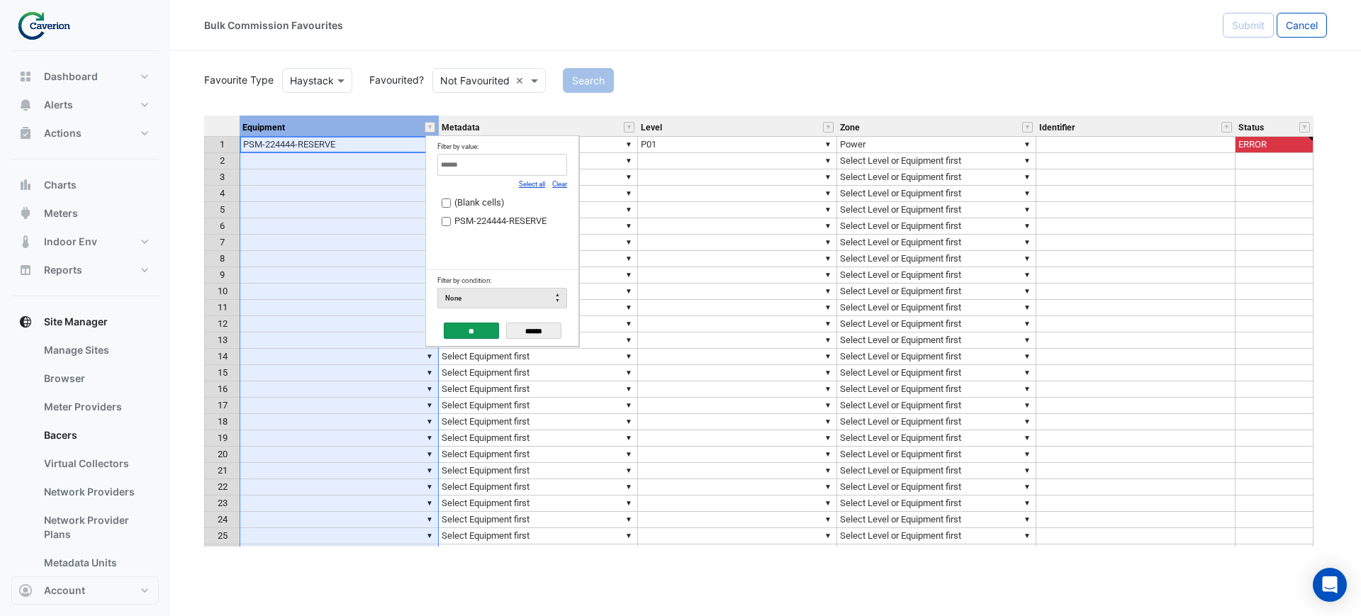
click at [563, 181] on link "Clear" at bounding box center [559, 184] width 15 height 8
click at [503, 167] on input "Filter by value:" at bounding box center [502, 165] width 130 height 22
type input "*"
click at [566, 181] on link "Clear" at bounding box center [559, 184] width 15 height 8
type input "***"
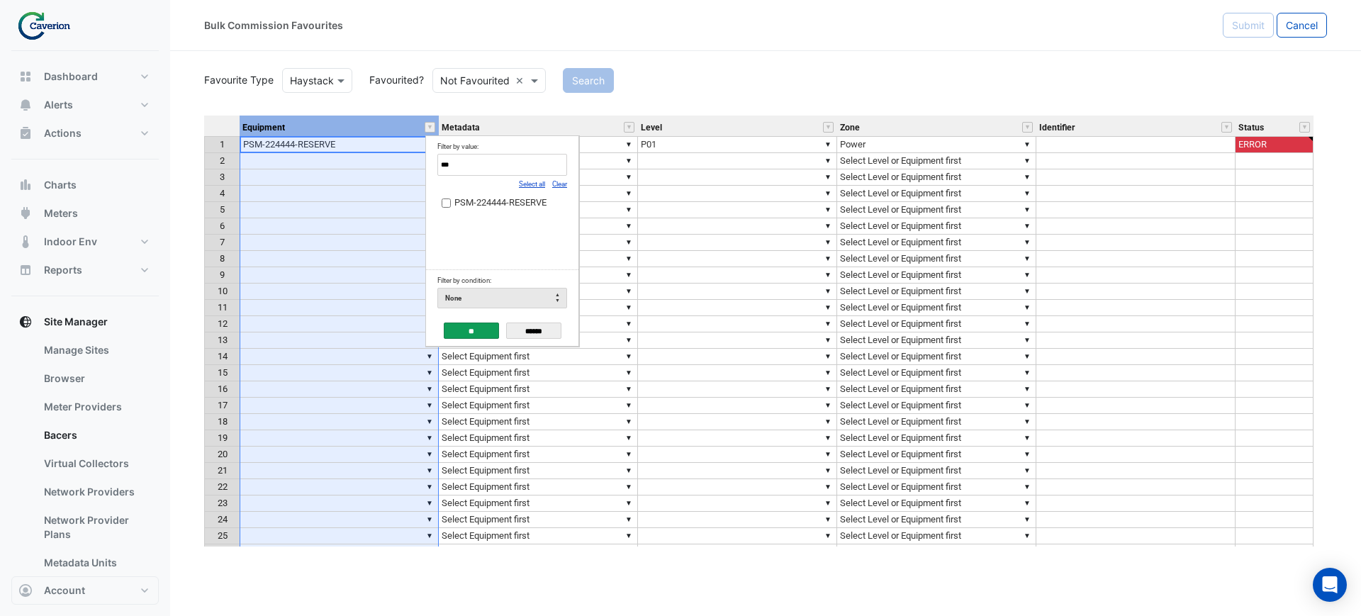
click at [230, 98] on div "Favourite Type Favourite Type [GEOGRAPHIC_DATA] Favourited? Either Not Favourit…" at bounding box center [765, 305] width 1123 height 481
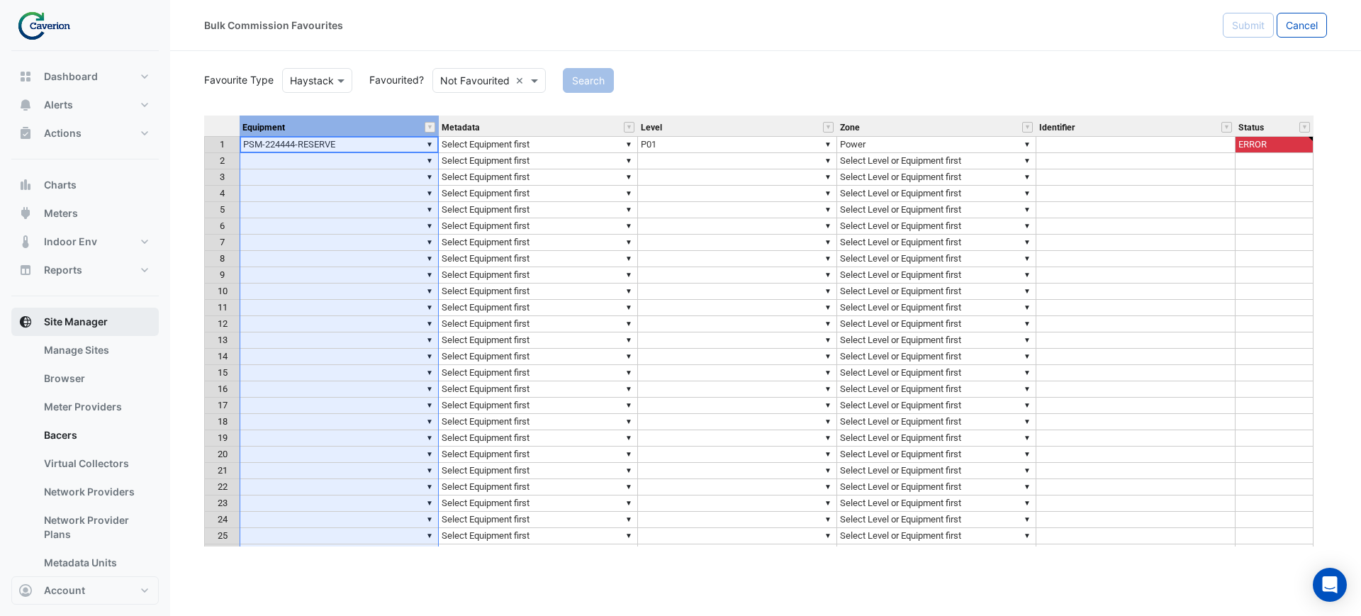
click at [64, 318] on span "Site Manager" at bounding box center [76, 322] width 64 height 14
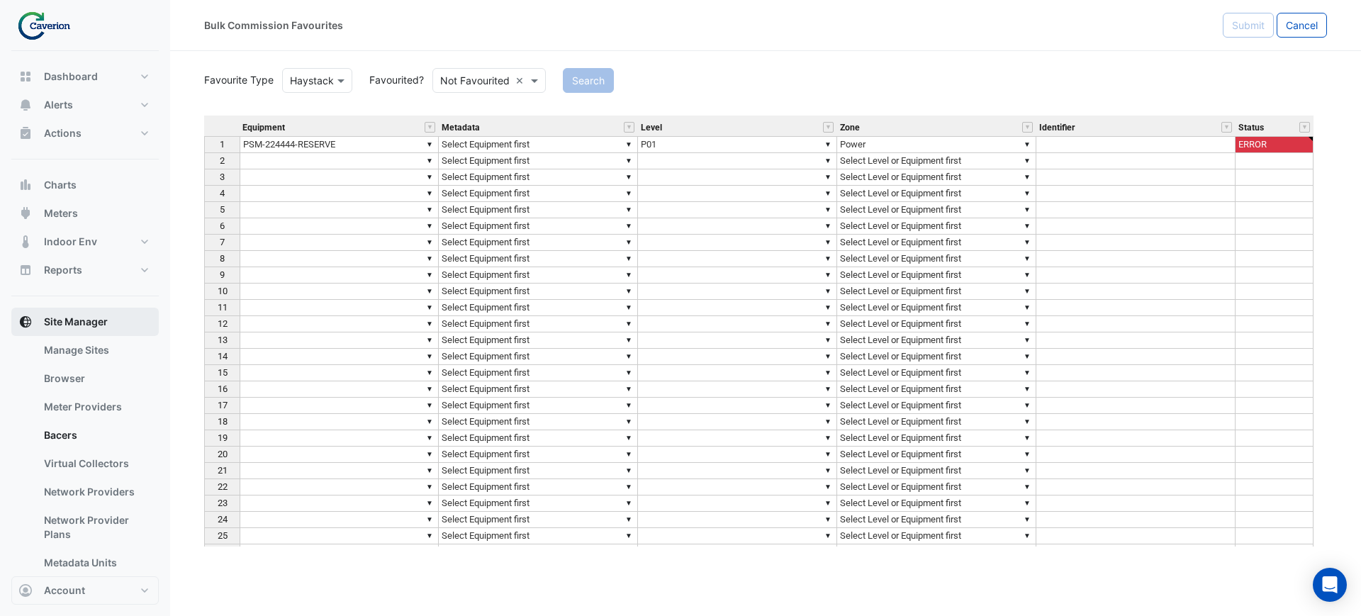
click at [64, 318] on span "Site Manager" at bounding box center [76, 322] width 64 height 14
click at [84, 342] on link "Manage Sites" at bounding box center [96, 350] width 126 height 28
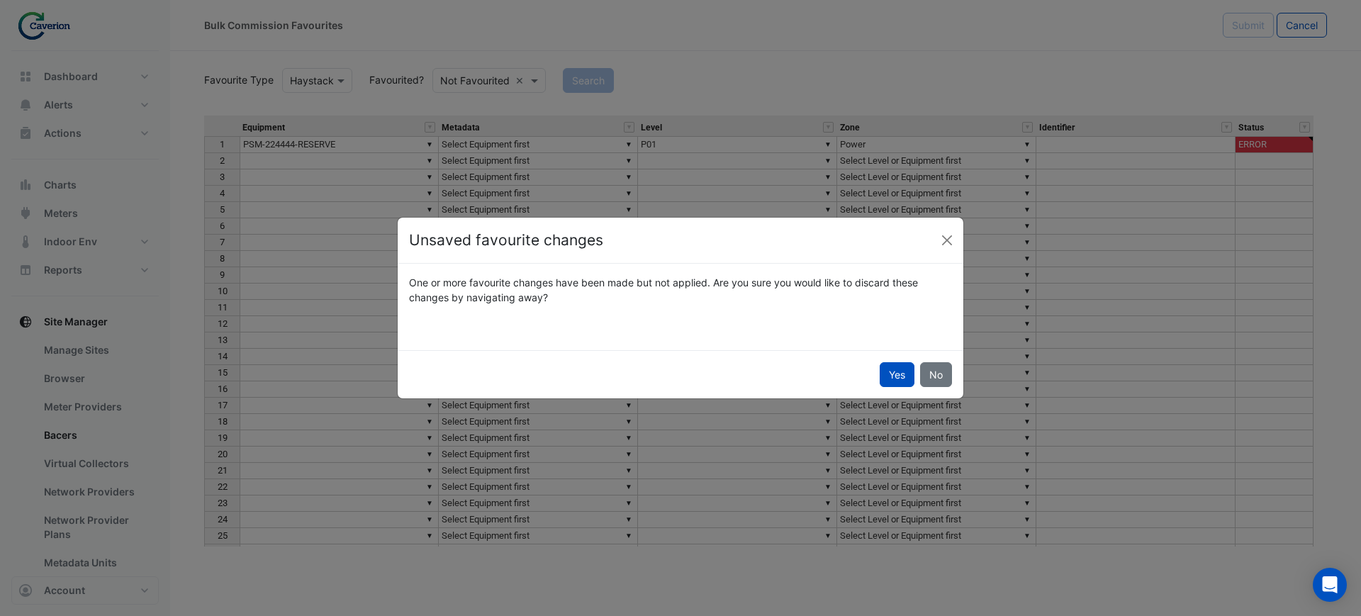
click at [948, 225] on div "Unsaved favourite changes" at bounding box center [681, 241] width 566 height 46
click at [949, 239] on button "Close" at bounding box center [946, 240] width 21 height 21
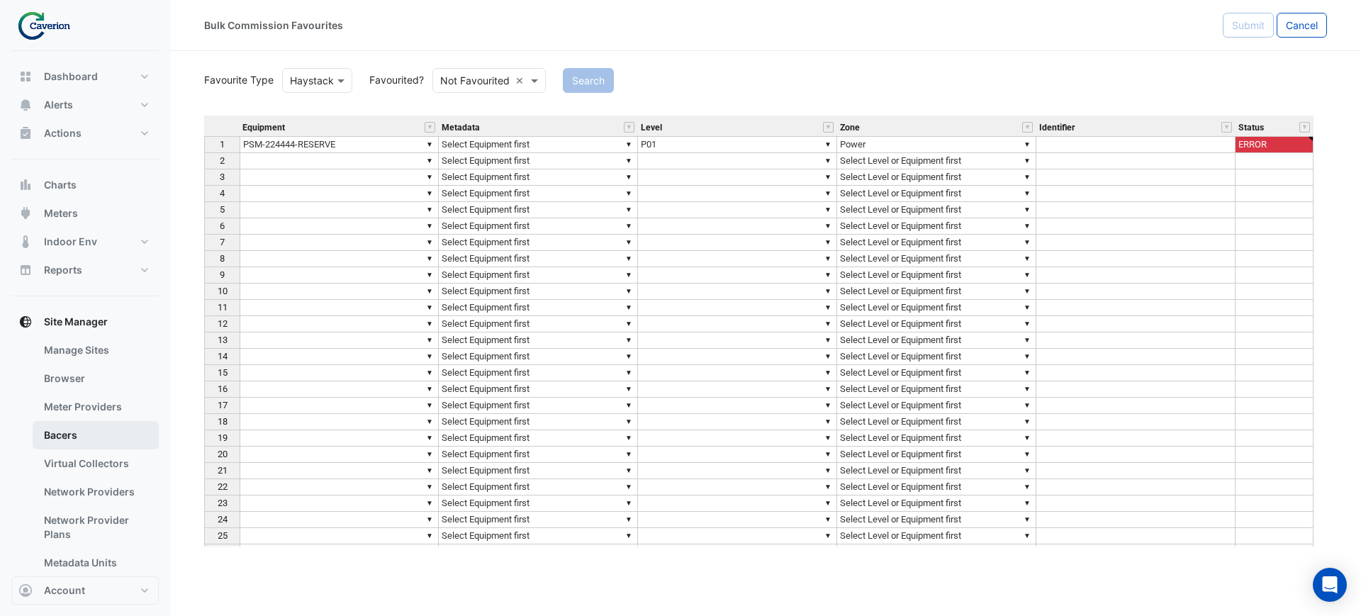
click at [68, 425] on link "Bacers" at bounding box center [96, 435] width 126 height 28
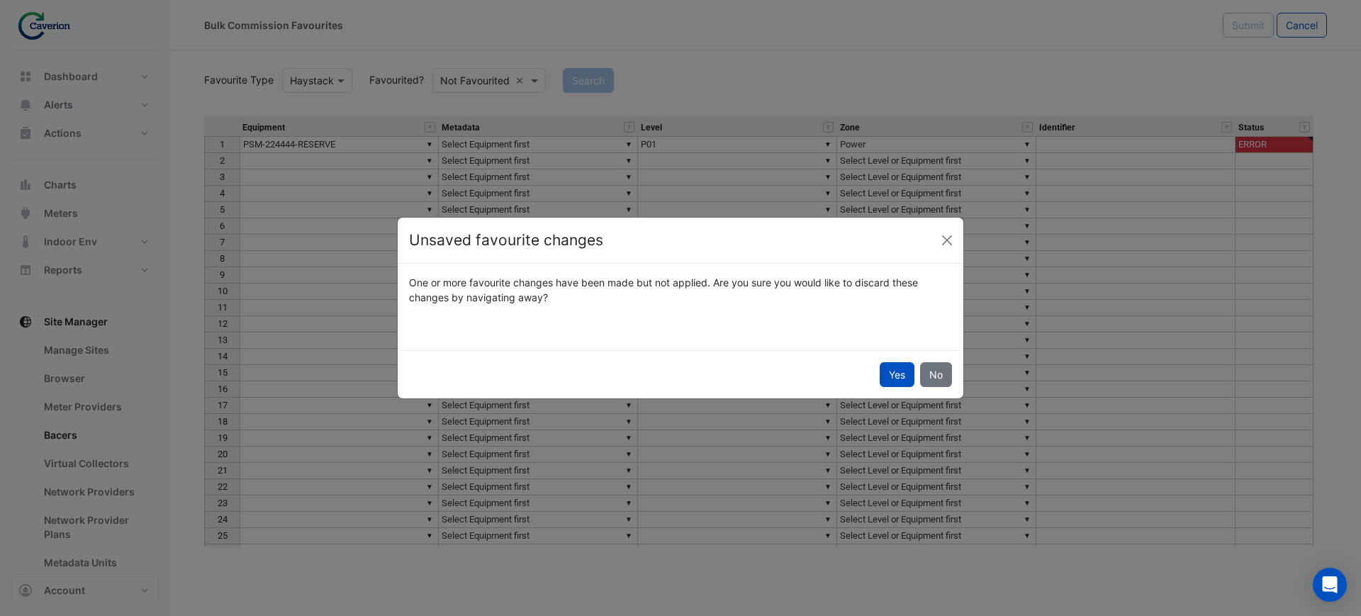
drag, startPoint x: 581, startPoint y: 293, endPoint x: 786, endPoint y: 296, distance: 204.8
click at [766, 298] on div "One or more favourite changes have been made but not applied. Are you sure you …" at bounding box center [680, 290] width 560 height 30
click at [786, 296] on div "One or more favourite changes have been made but not applied. Are you sure you …" at bounding box center [680, 290] width 560 height 30
click at [892, 377] on button "Yes" at bounding box center [897, 374] width 35 height 25
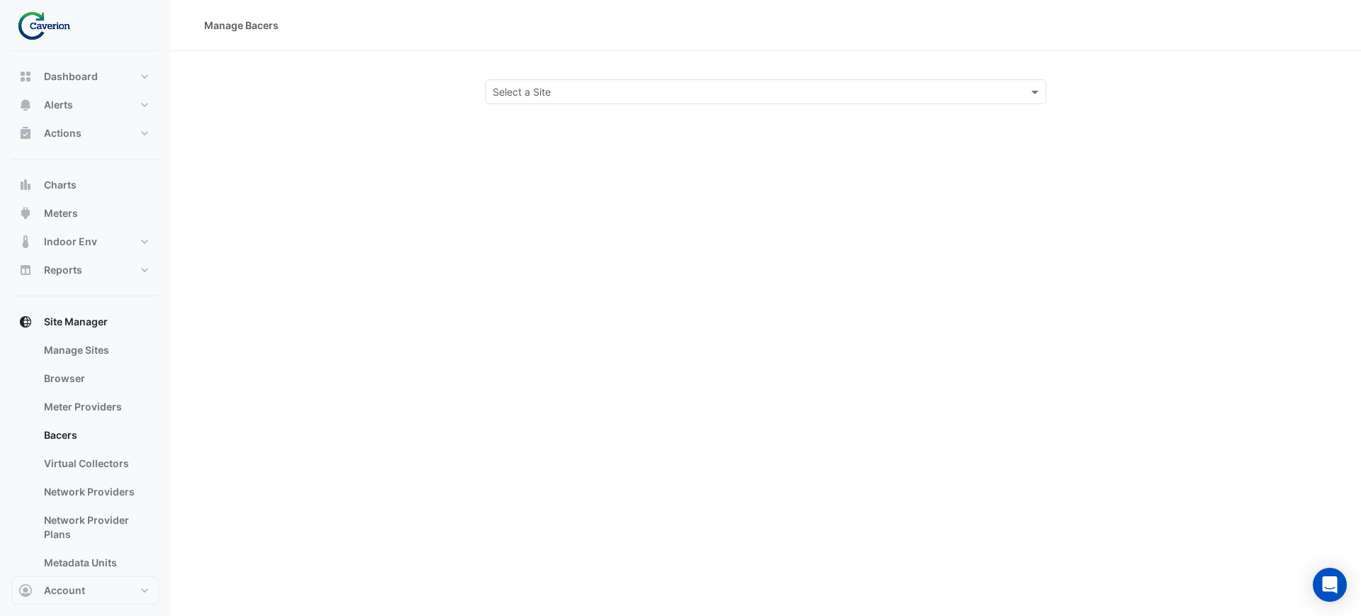
click at [549, 85] on input "text" at bounding box center [751, 92] width 517 height 15
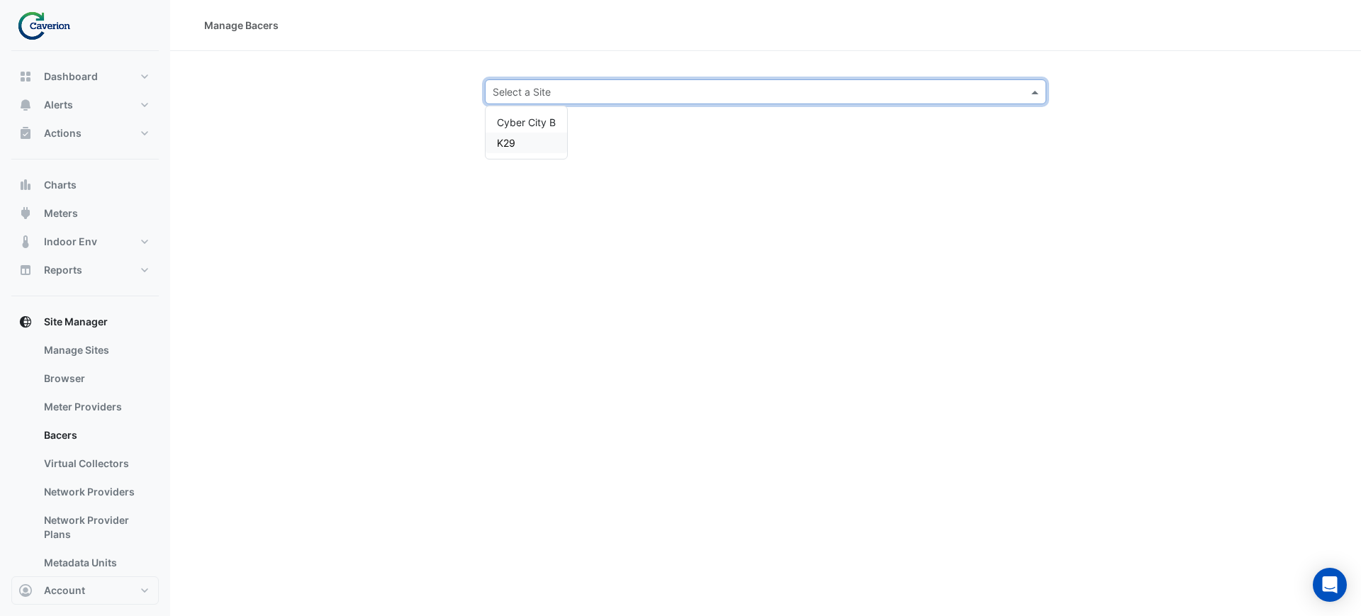
click at [531, 143] on div "K29" at bounding box center [527, 143] width 82 height 21
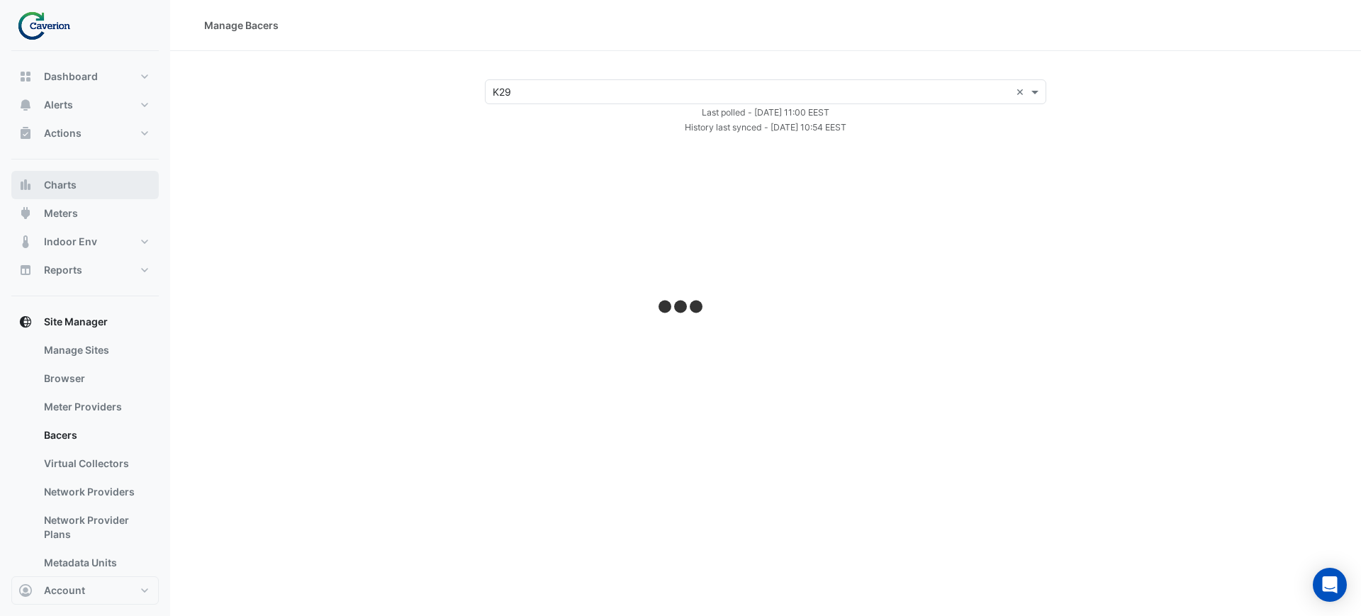
select select "***"
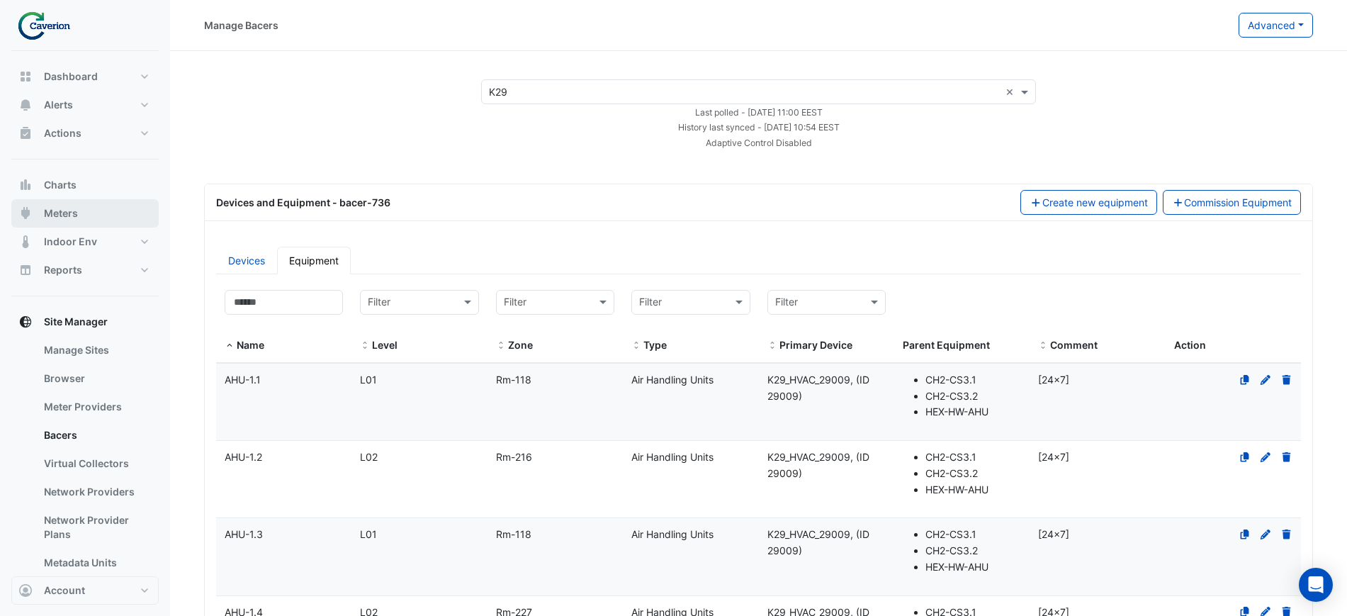
click at [73, 213] on span "Meters" at bounding box center [61, 213] width 34 height 14
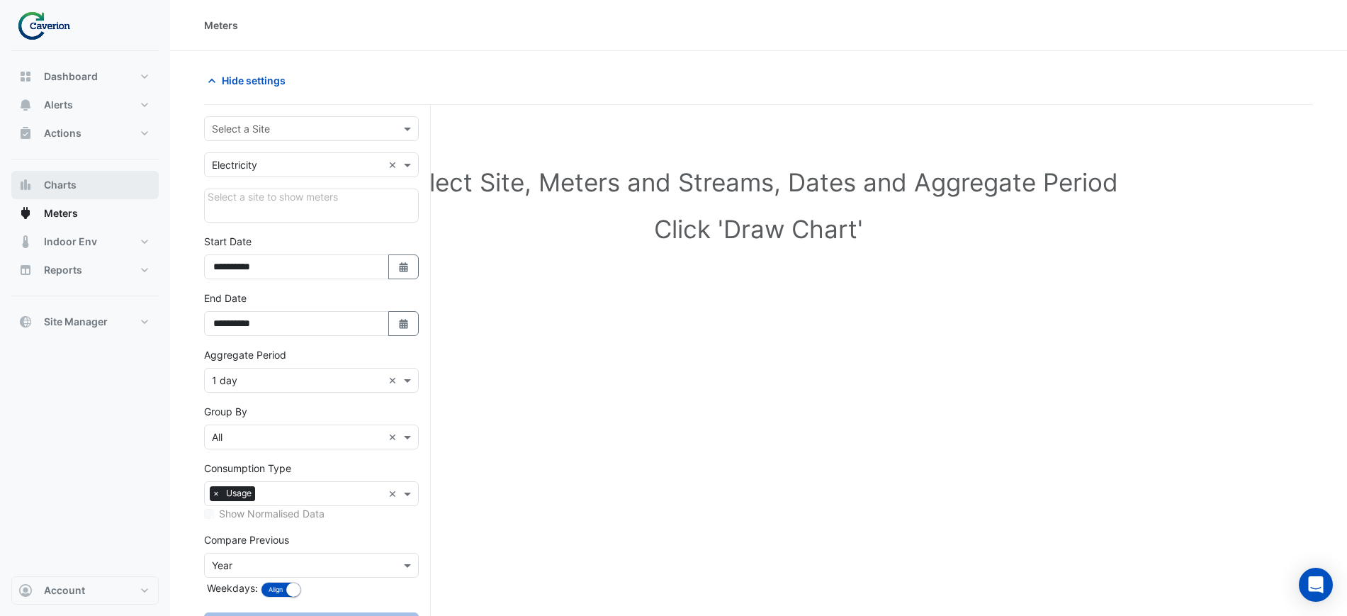
click at [96, 179] on button "Charts" at bounding box center [84, 185] width 147 height 28
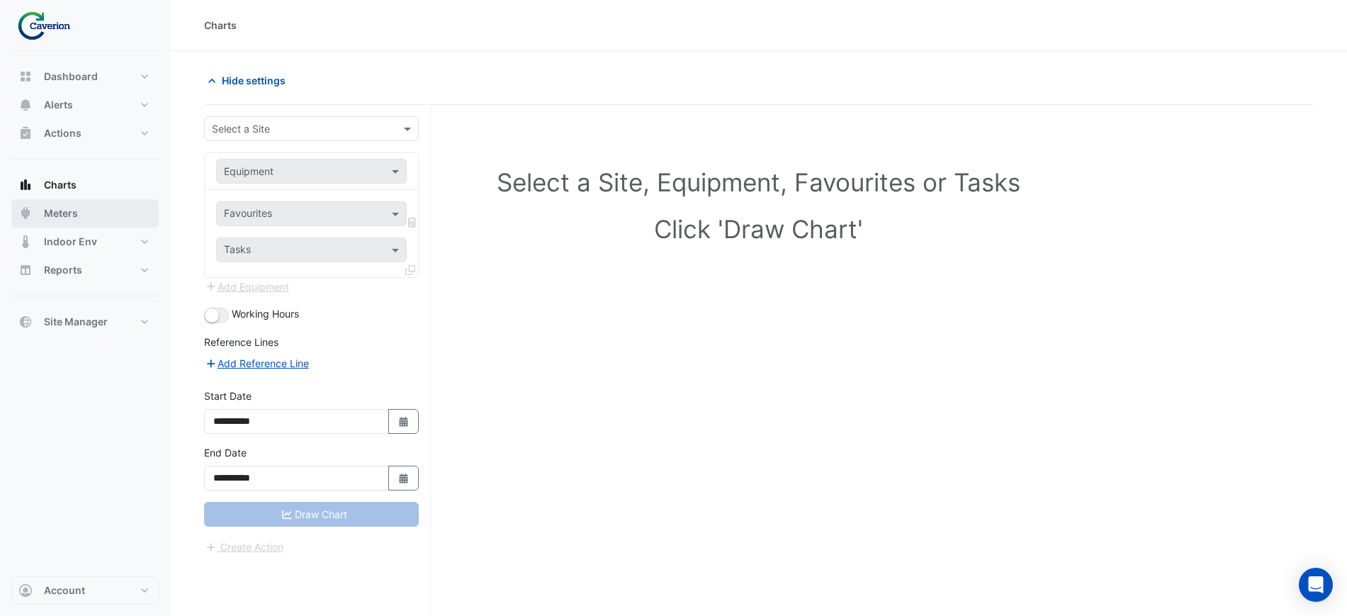
click at [68, 203] on button "Meters" at bounding box center [84, 213] width 147 height 28
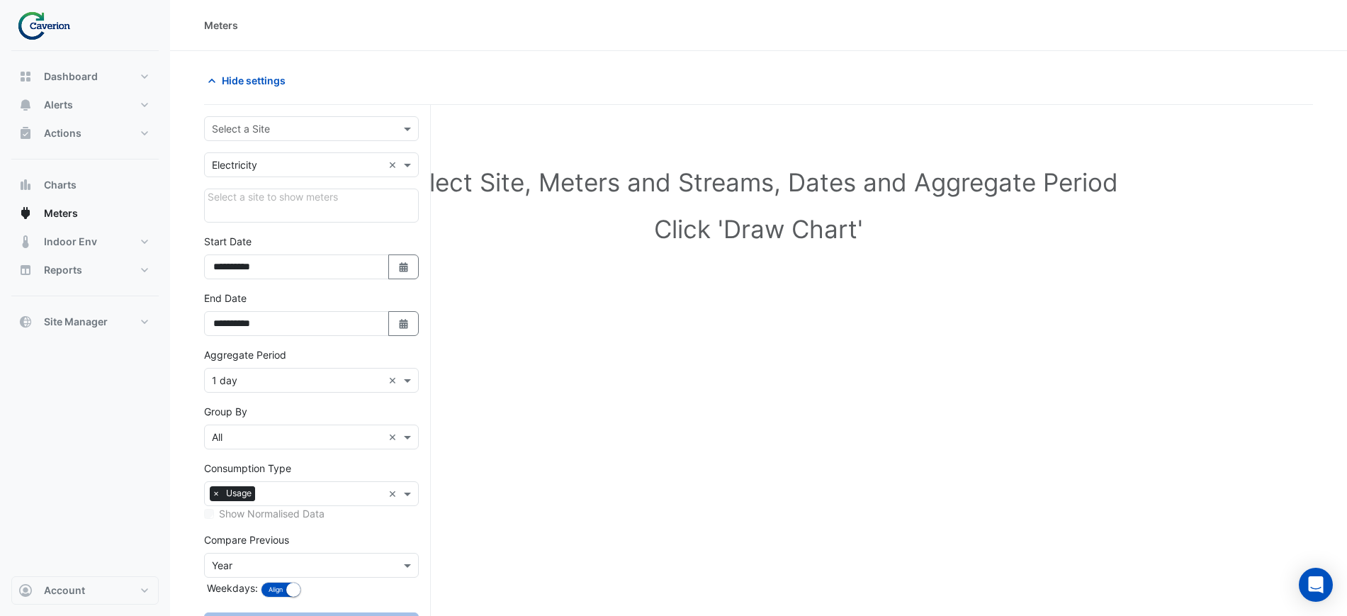
click at [353, 162] on input "text" at bounding box center [297, 165] width 171 height 15
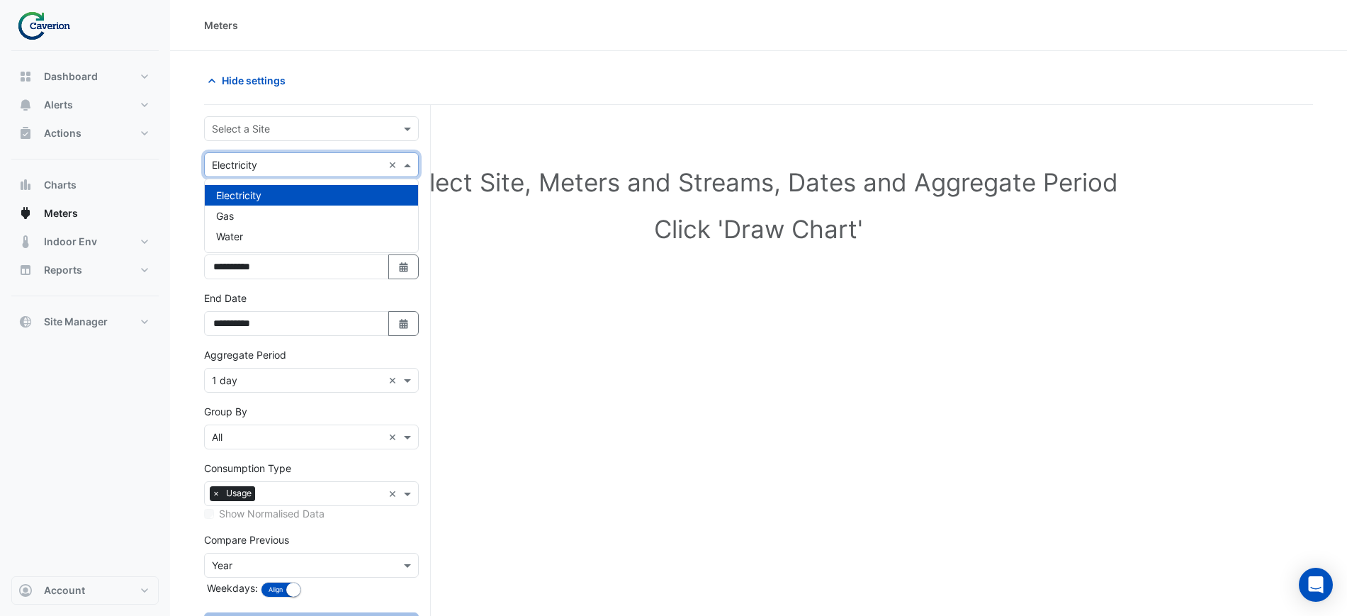
click at [352, 163] on input "text" at bounding box center [297, 165] width 171 height 15
click at [186, 302] on section "**********" at bounding box center [758, 364] width 1177 height 626
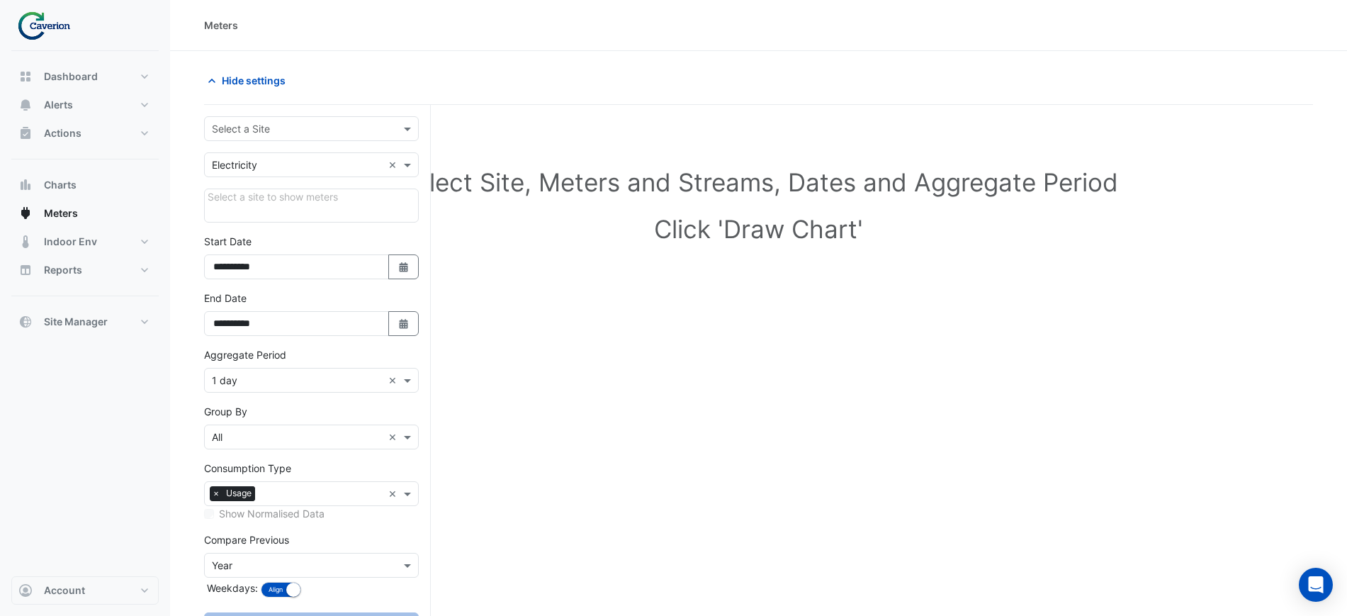
click at [254, 148] on form "**********" at bounding box center [311, 390] width 215 height 549
click at [255, 155] on div "Utility Type × Electricity ×" at bounding box center [311, 164] width 215 height 25
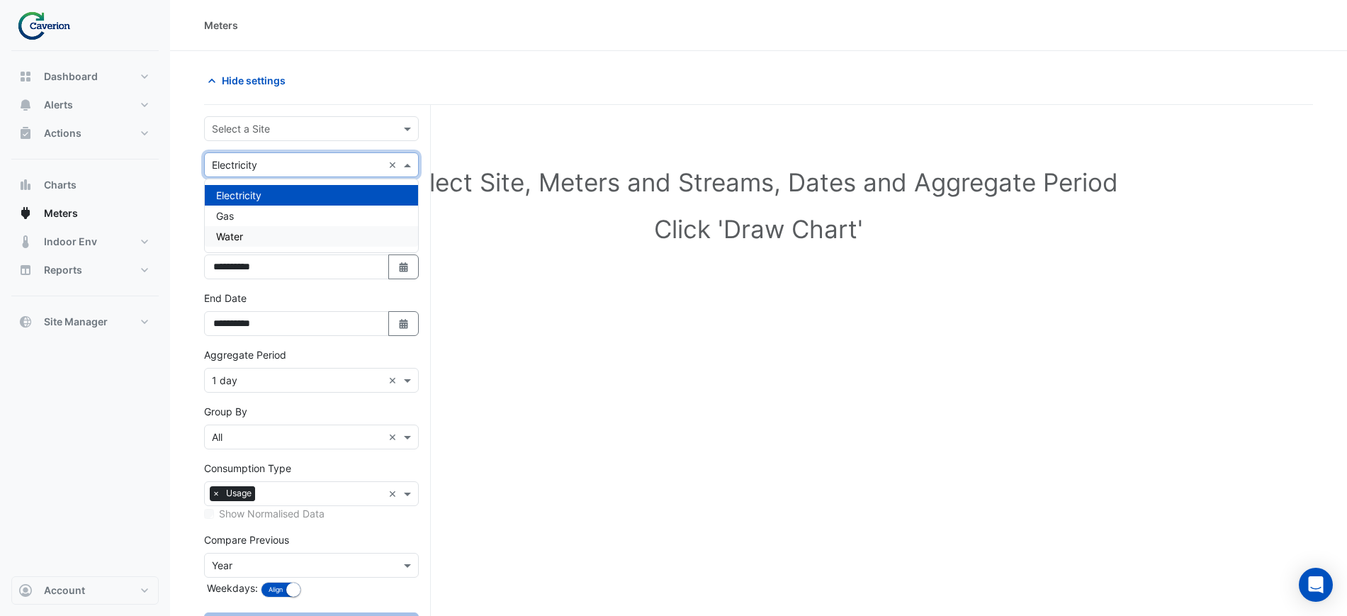
click at [186, 319] on section "**********" at bounding box center [758, 364] width 1177 height 626
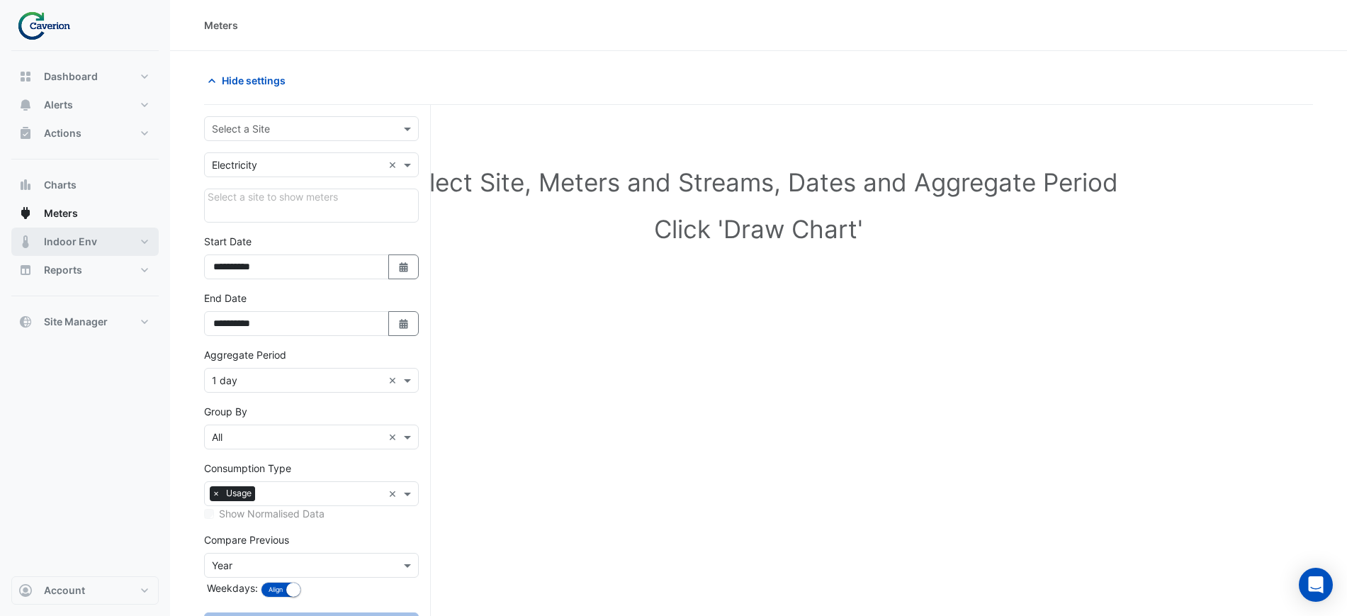
click at [64, 237] on span "Indoor Env" at bounding box center [70, 242] width 53 height 14
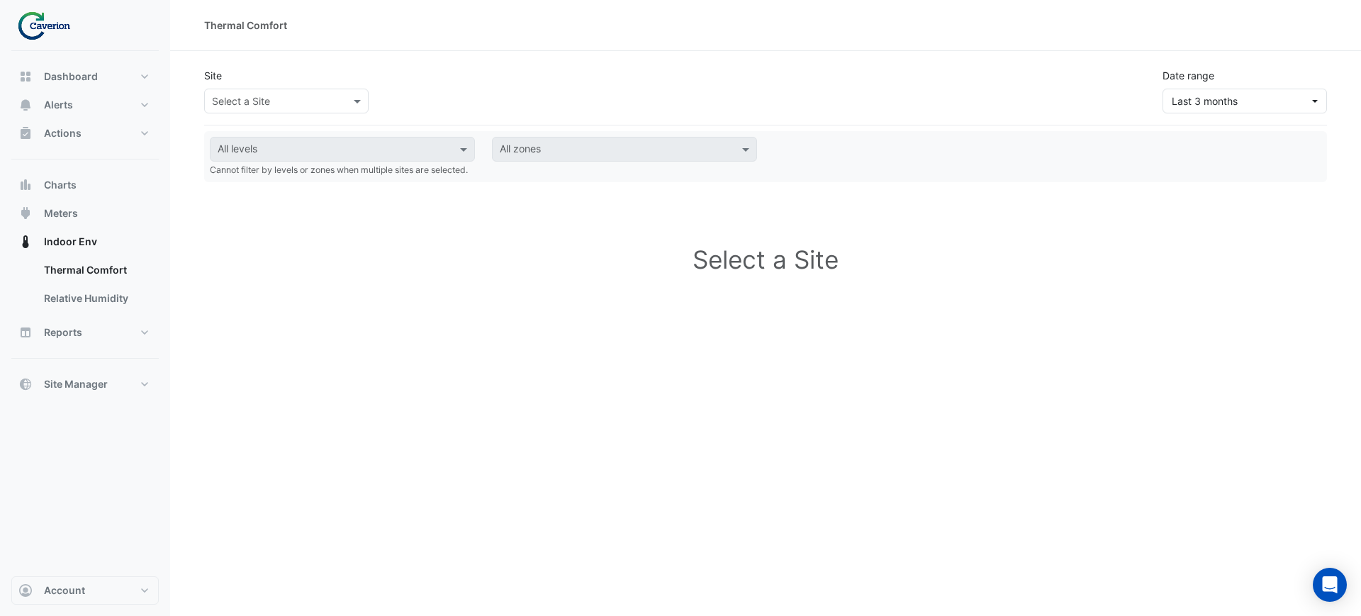
click at [281, 101] on input "text" at bounding box center [272, 101] width 120 height 15
click at [232, 152] on span "K29" at bounding box center [225, 152] width 18 height 12
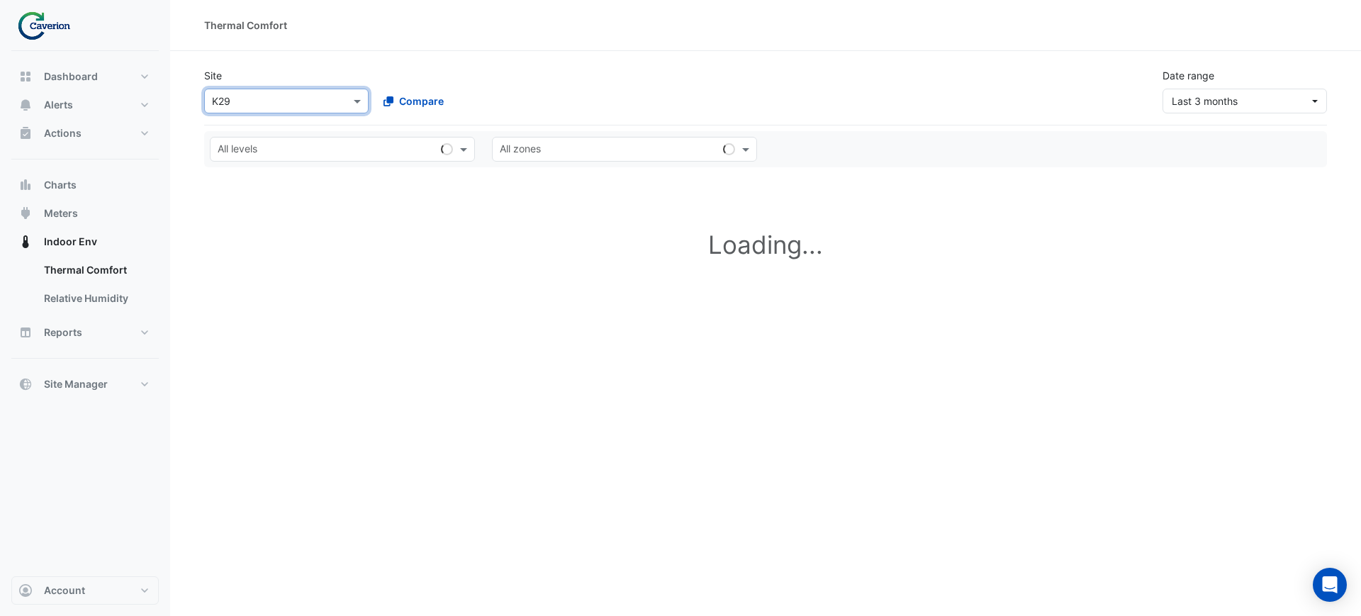
click at [339, 148] on input "text" at bounding box center [327, 150] width 218 height 15
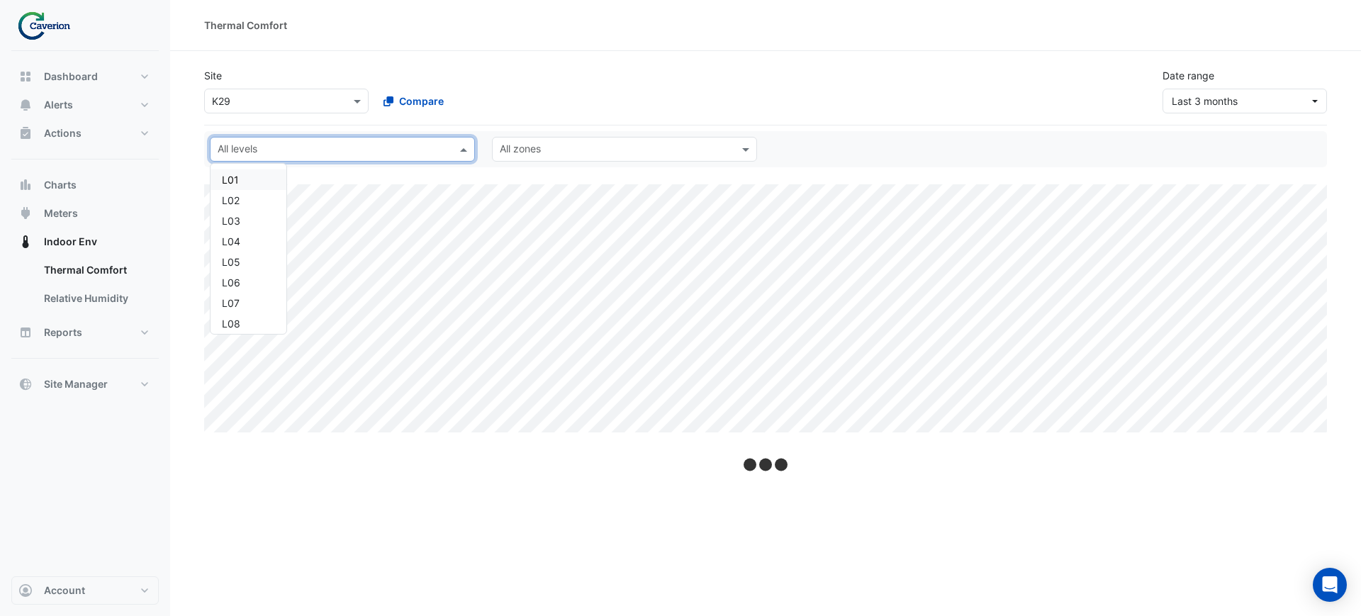
click at [372, 161] on div "All levels" at bounding box center [342, 149] width 265 height 25
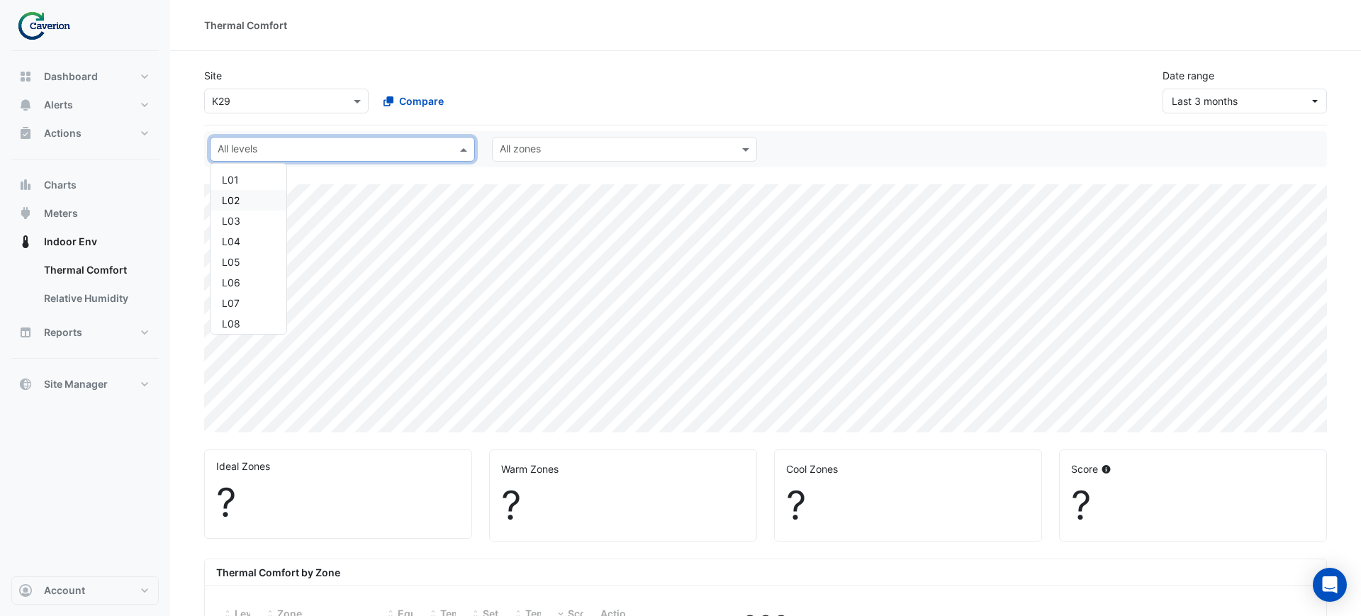
click at [160, 398] on nav "Dashboard Portfolio Ratings Performance Alerts Site Rules Templates Actions Sit…" at bounding box center [85, 308] width 170 height 616
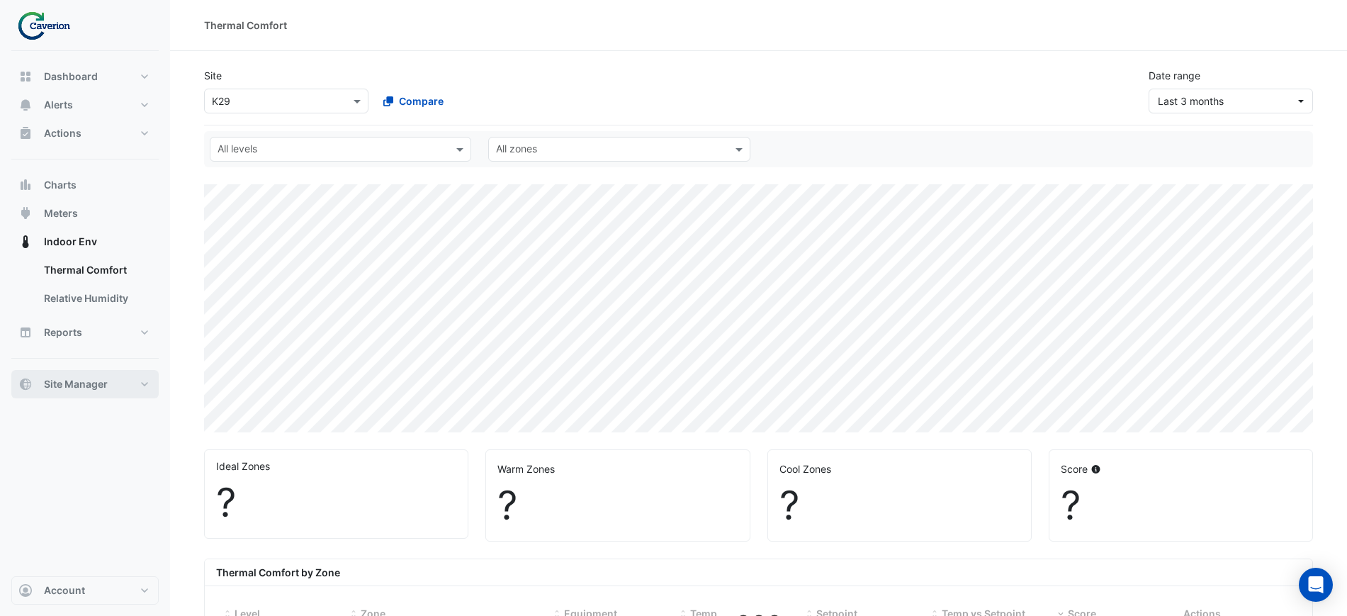
click at [118, 378] on button "Site Manager" at bounding box center [84, 384] width 147 height 28
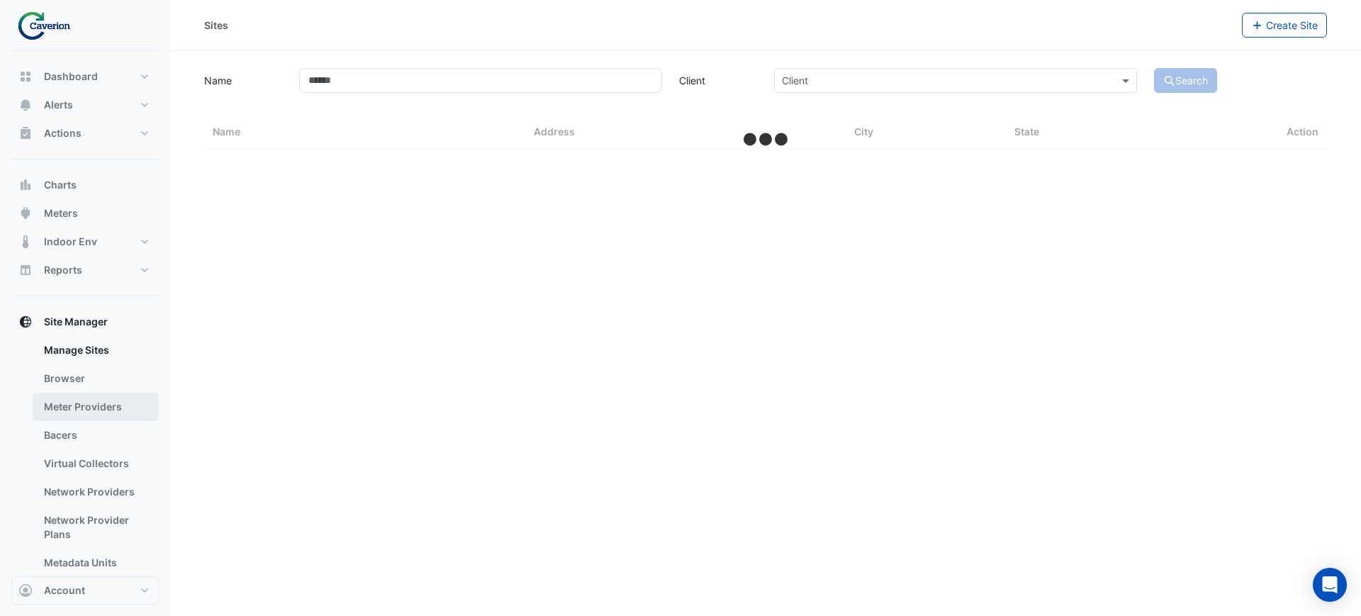
select select "***"
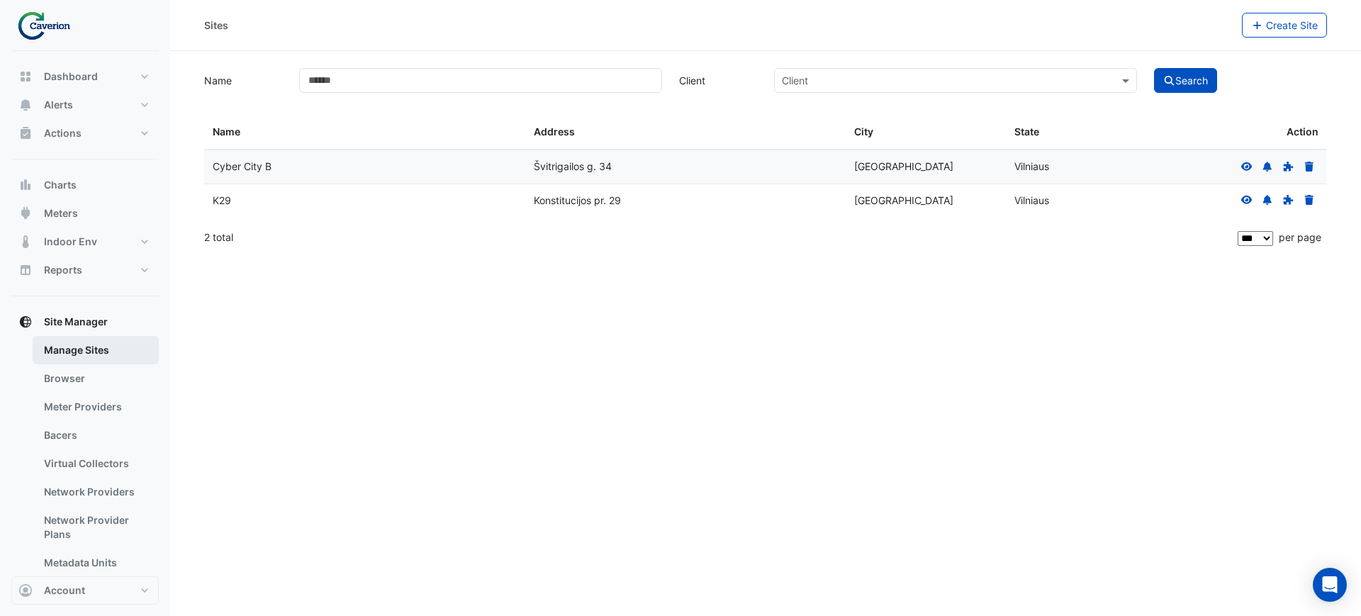
click at [92, 351] on link "Manage Sites" at bounding box center [96, 350] width 126 height 28
click at [241, 201] on div "K29" at bounding box center [365, 201] width 304 height 16
click at [1247, 198] on icon at bounding box center [1246, 200] width 11 height 9
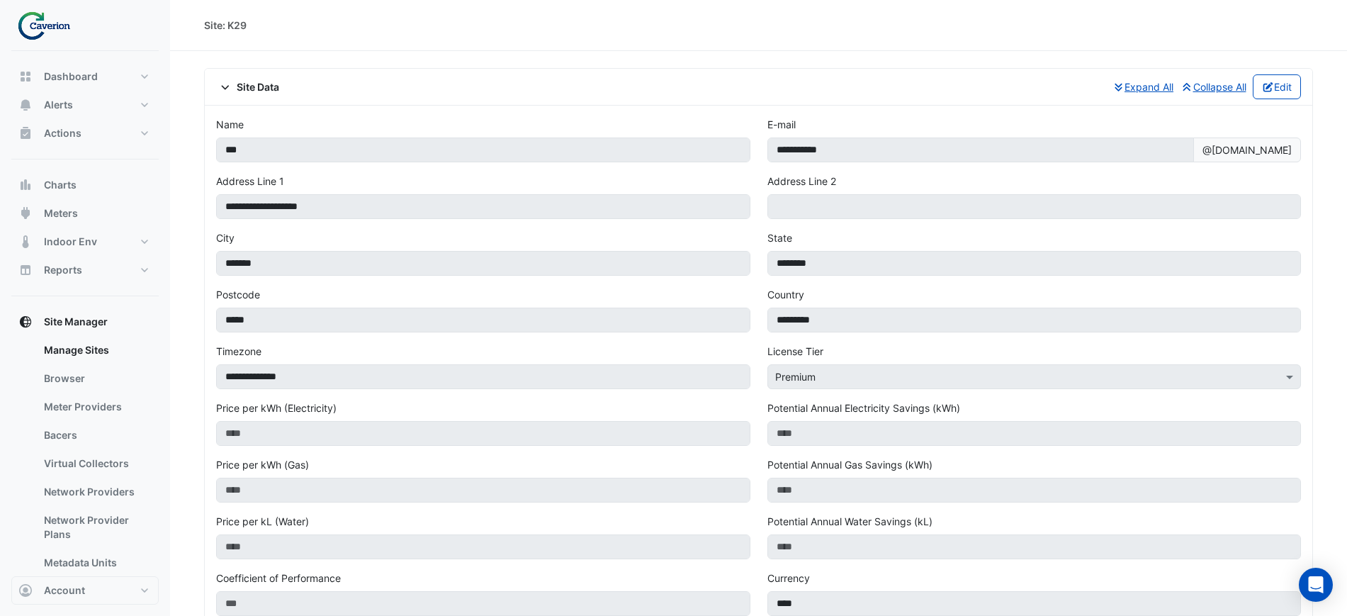
scroll to position [554, 0]
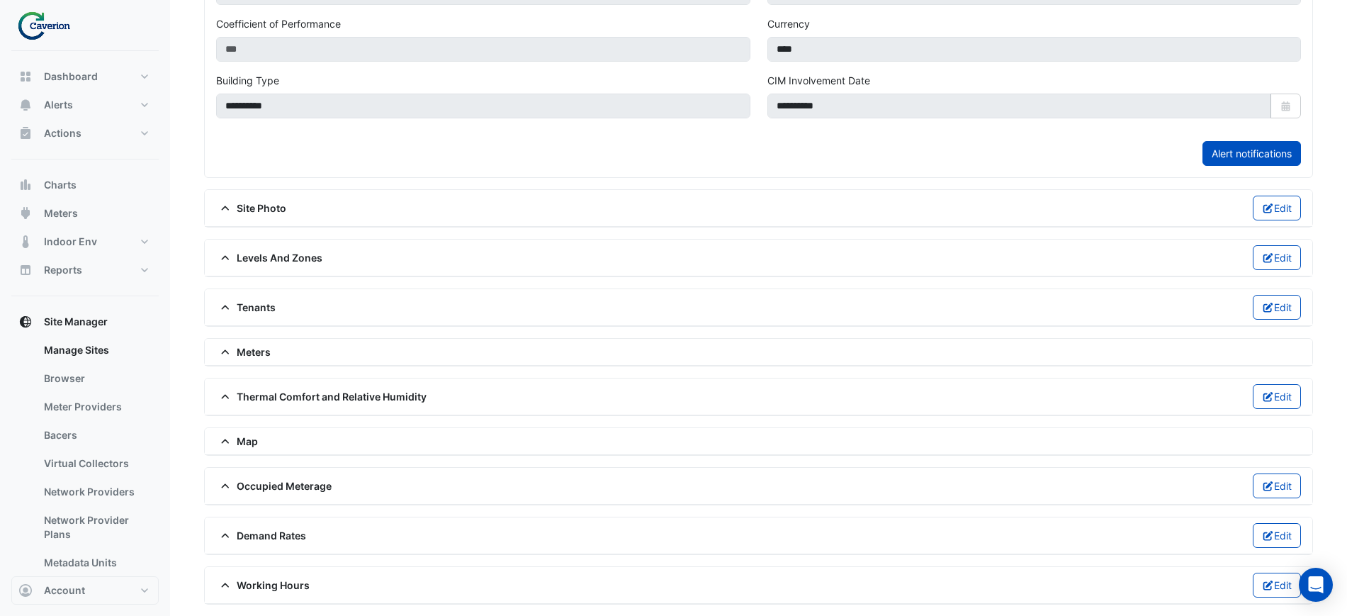
click at [311, 349] on div "Meters" at bounding box center [758, 351] width 1085 height 15
click at [312, 351] on div "Meters" at bounding box center [758, 351] width 1085 height 15
click at [243, 348] on span "Meters" at bounding box center [243, 351] width 55 height 15
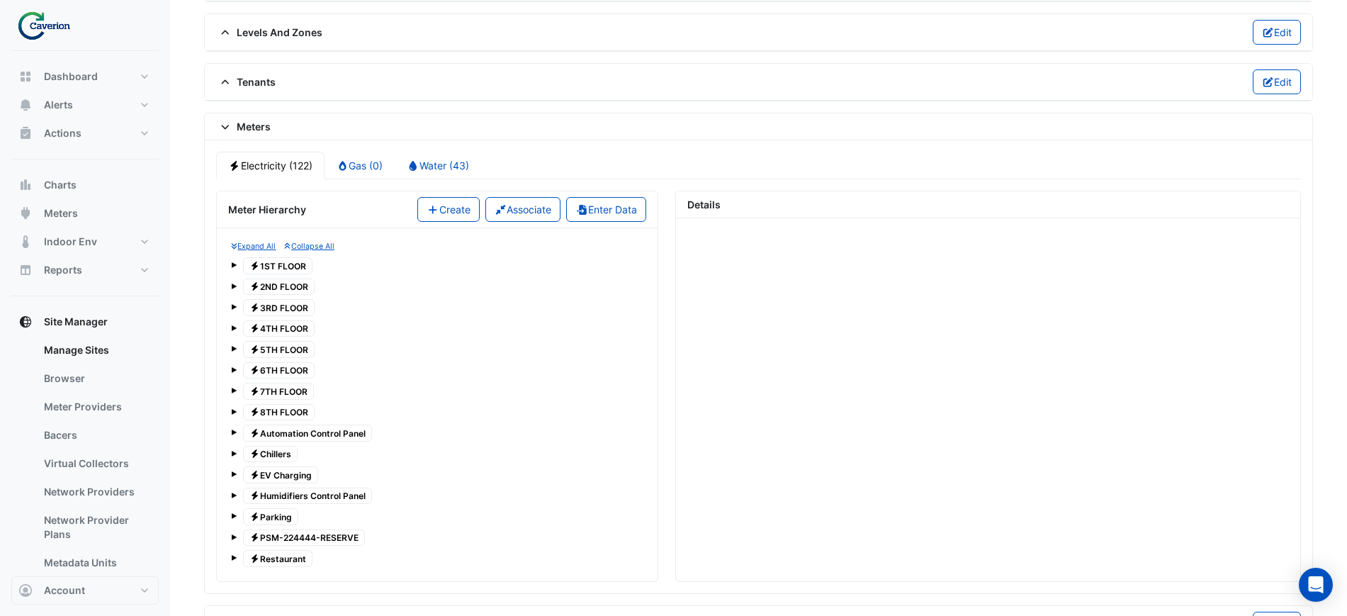
scroll to position [741, 0]
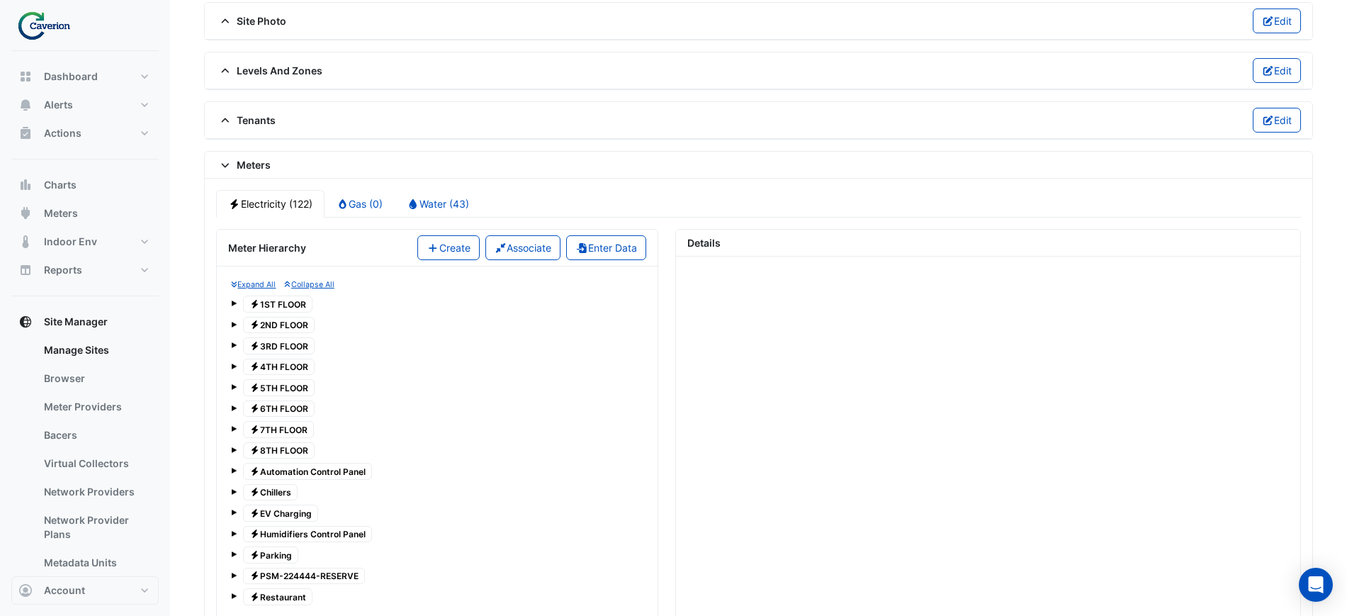
click at [266, 307] on span "Electricity 1ST FLOOR" at bounding box center [277, 304] width 69 height 17
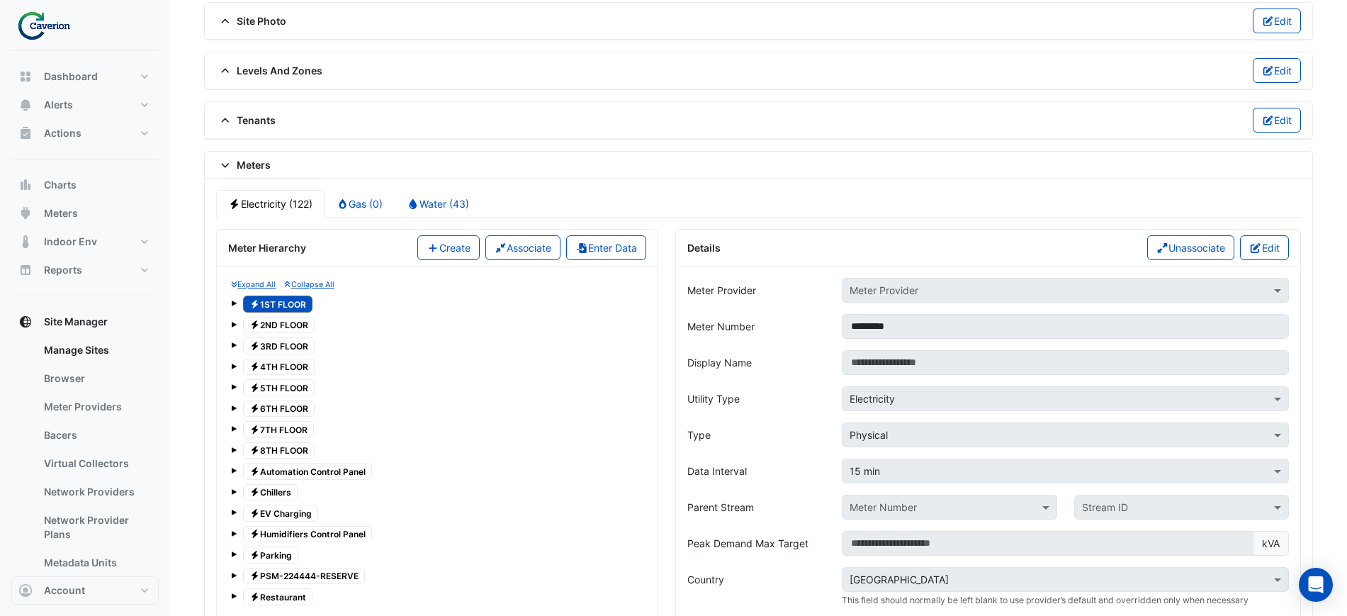
click at [234, 445] on span at bounding box center [234, 448] width 6 height 12
click at [245, 473] on div "1" at bounding box center [437, 471] width 413 height 23
click at [249, 471] on span at bounding box center [248, 471] width 6 height 6
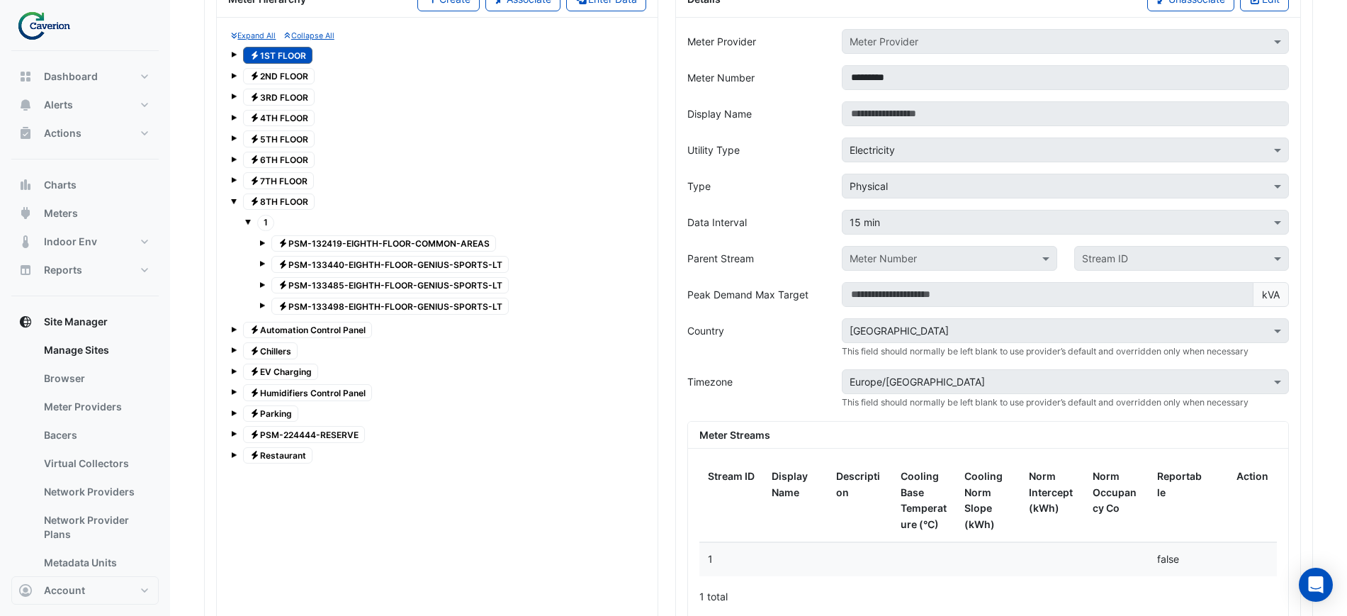
scroll to position [1007, 0]
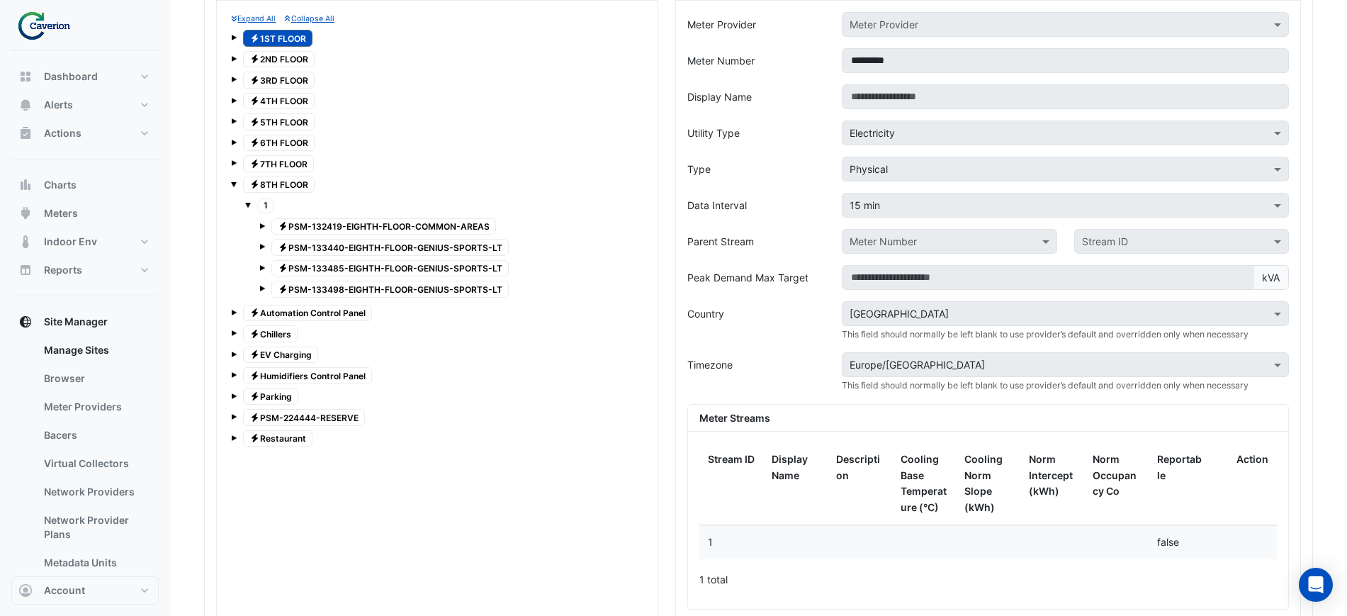
click at [262, 225] on span at bounding box center [262, 226] width 6 height 6
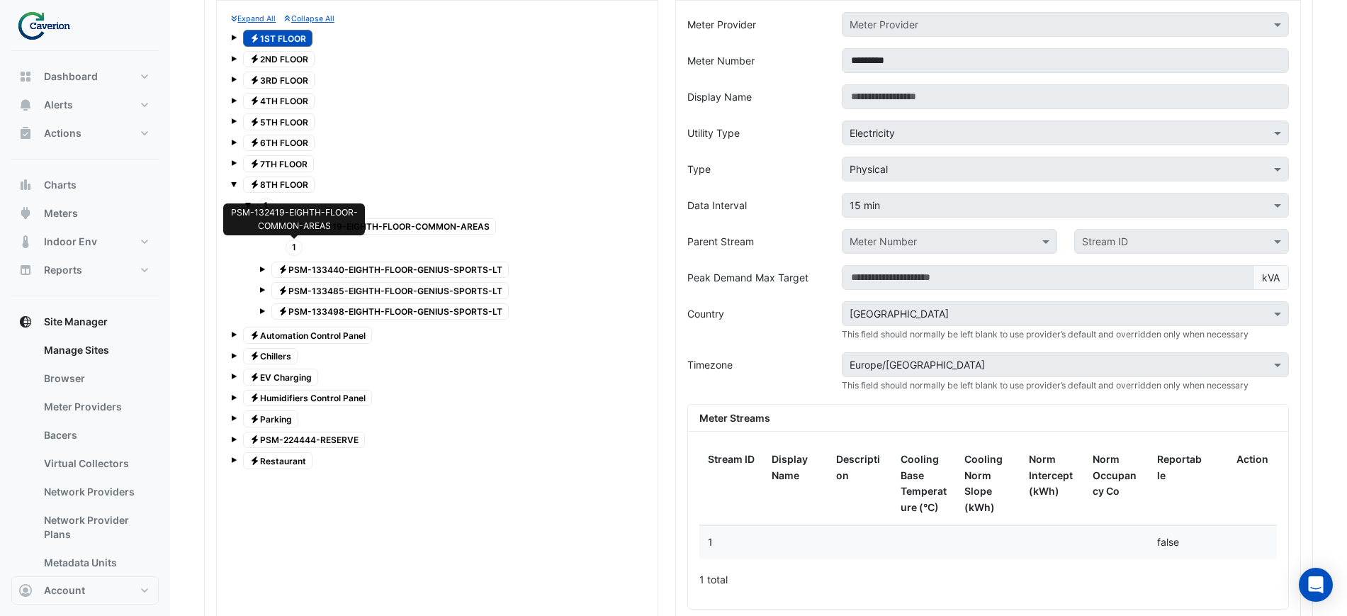
click at [293, 247] on span "1" at bounding box center [294, 248] width 17 height 16
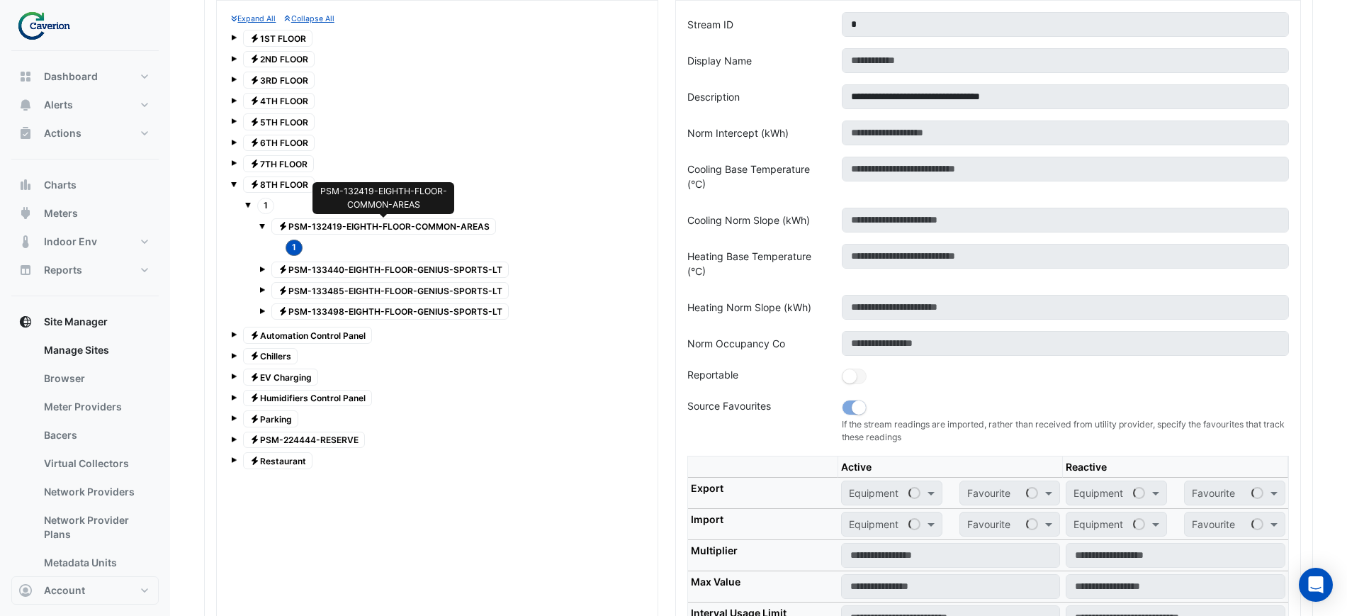
click at [313, 220] on span "Electricity PSM-132419-EIGHTH-FLOOR-COMMON-AREAS" at bounding box center [383, 226] width 225 height 17
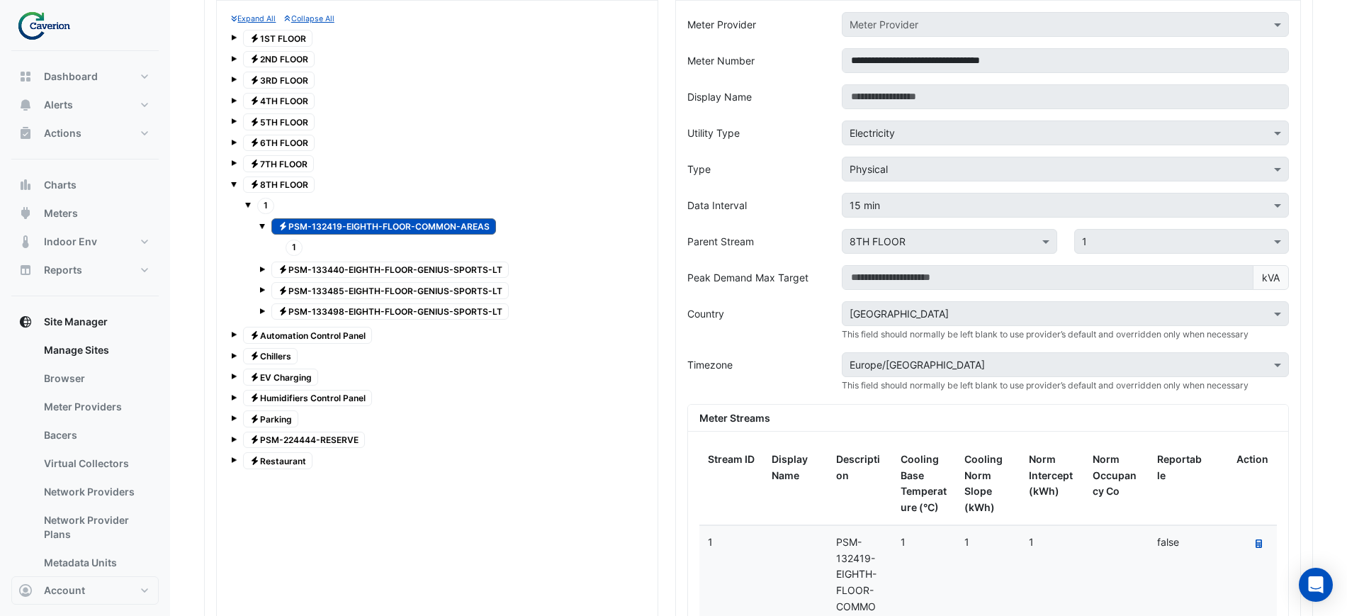
click at [243, 203] on div "1 Electricity PSM-132419-EIGHTH-FLOOR-COMMON-AREAS 1 Electricity PSM-133440-EIG…" at bounding box center [437, 259] width 413 height 130
click at [228, 181] on div "Expand All Collapse All Electricity 1ST FLOOR Electricity 2ND FLOOR Electricity…" at bounding box center [437, 242] width 418 height 460
click at [250, 205] on span at bounding box center [248, 205] width 6 height 6
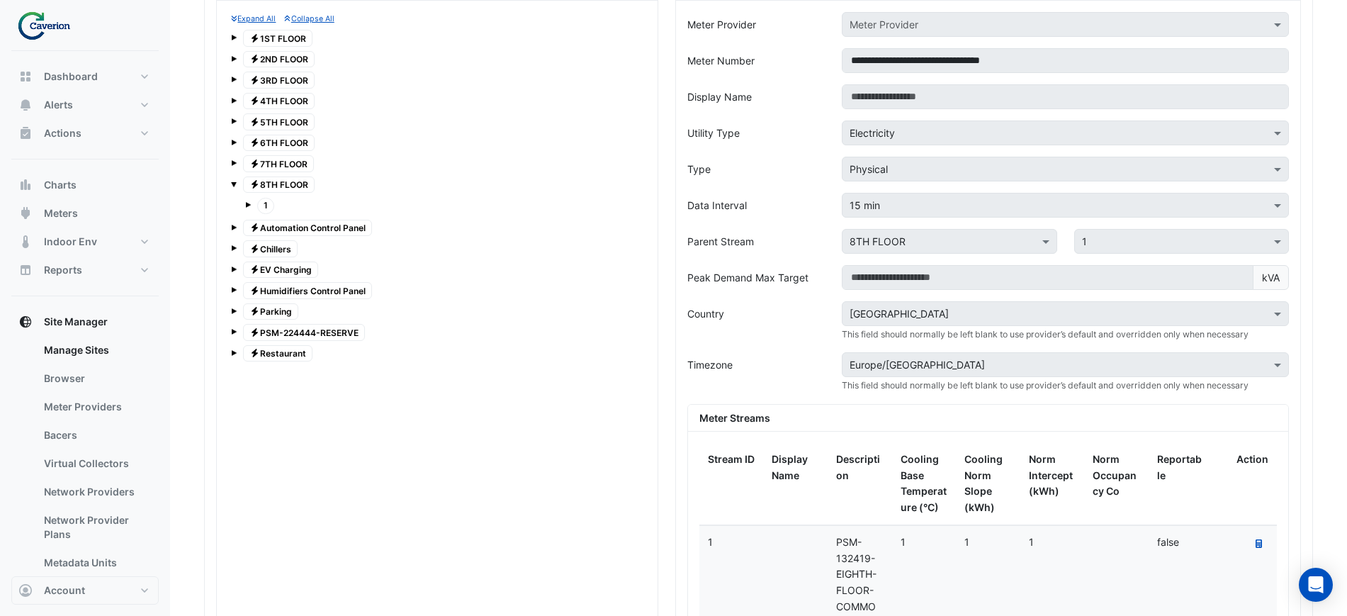
click at [259, 203] on span "1" at bounding box center [265, 206] width 17 height 16
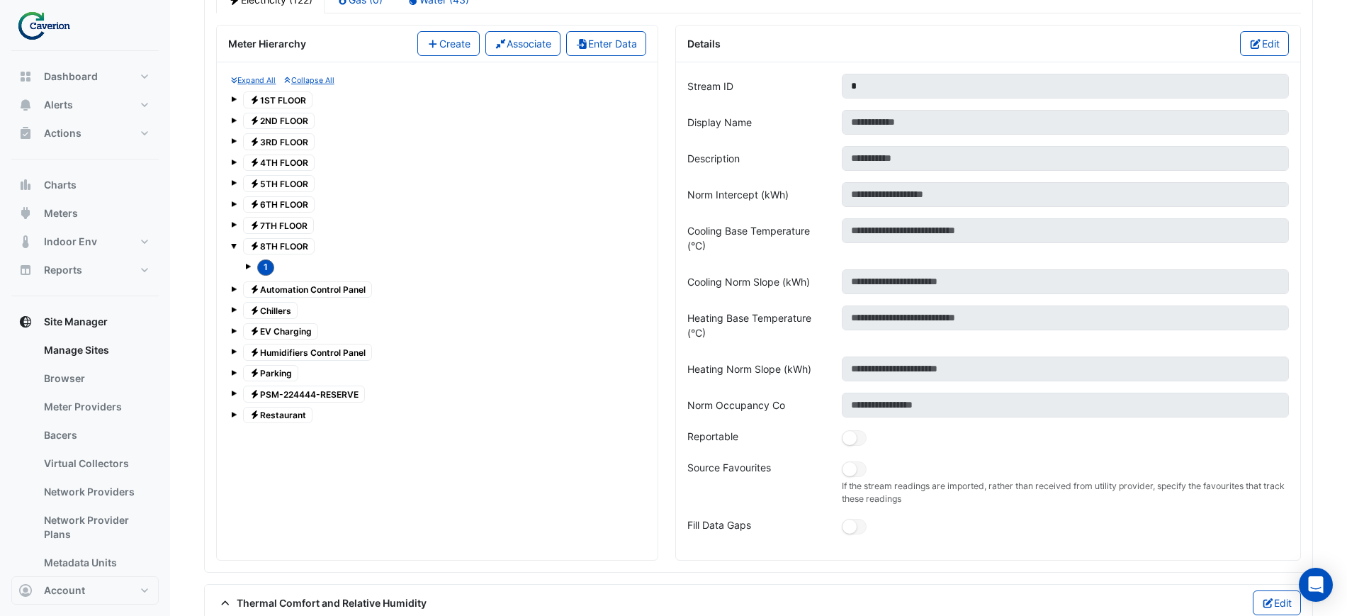
scroll to position [939, 0]
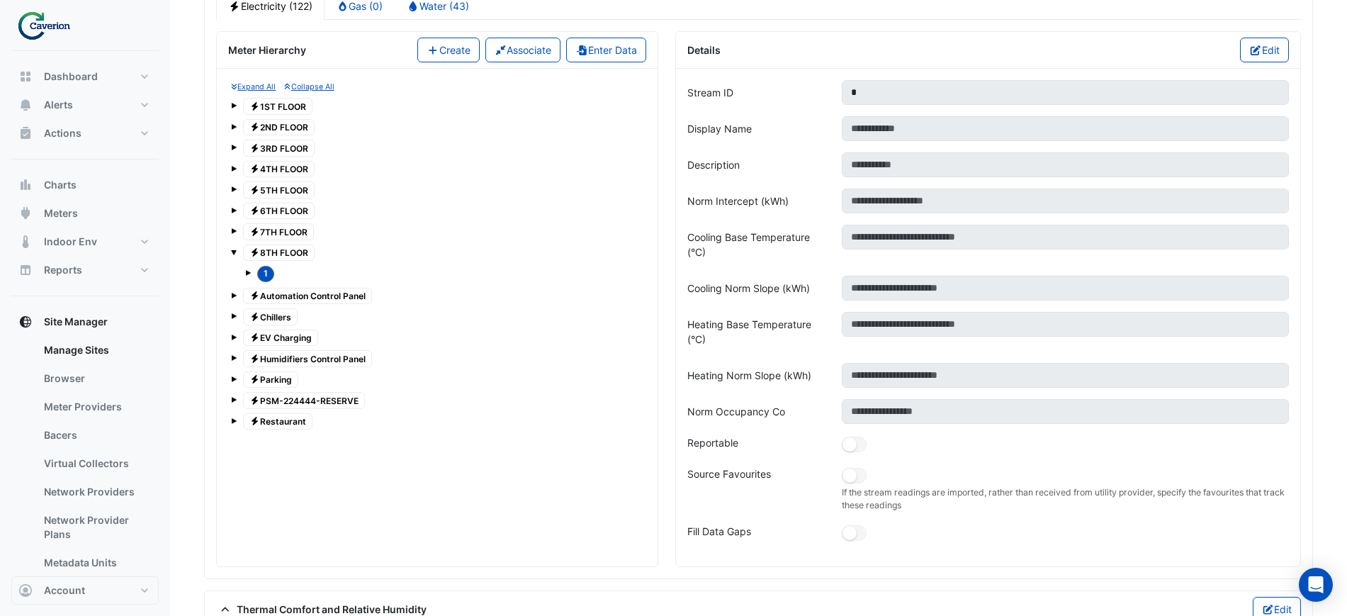
click at [232, 230] on span at bounding box center [234, 231] width 6 height 6
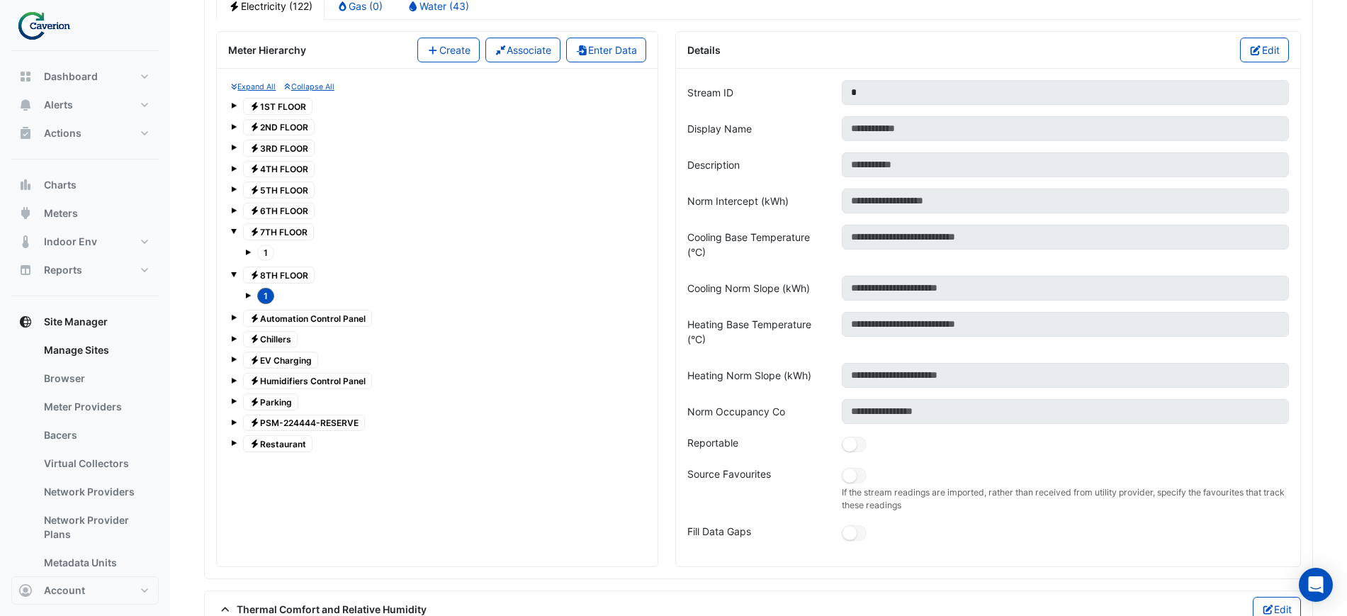
click at [237, 213] on div "Electricity 6TH FLOOR" at bounding box center [437, 211] width 413 height 20
click at [233, 211] on span at bounding box center [234, 211] width 6 height 6
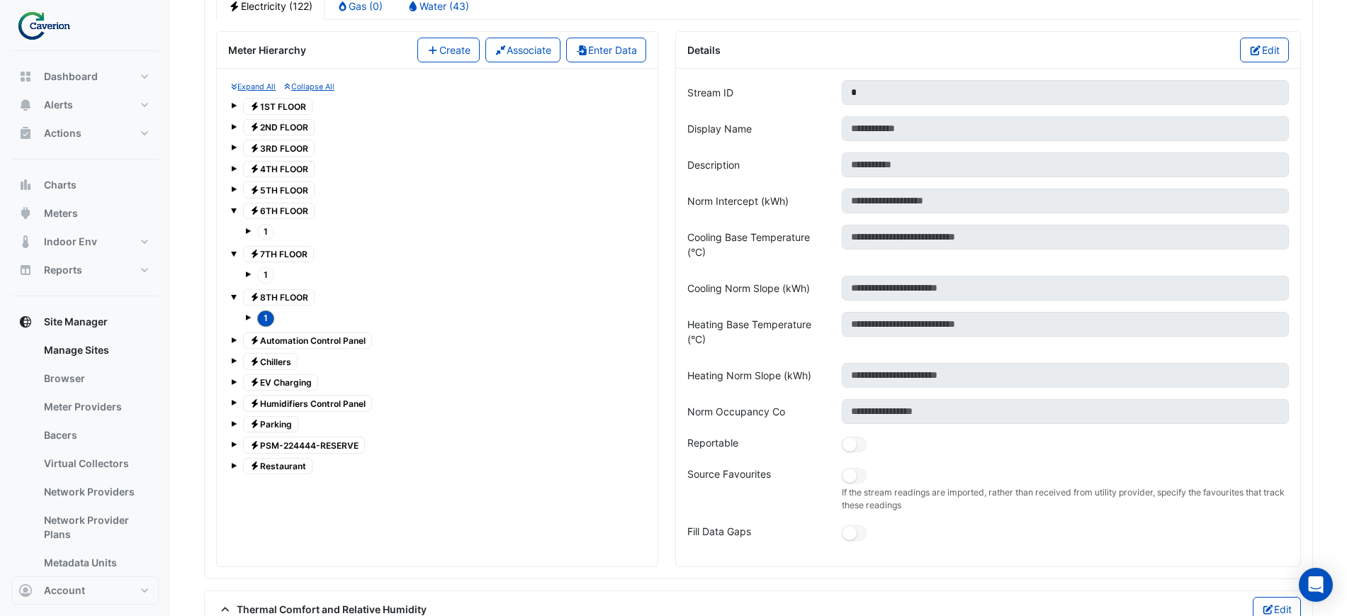
click at [230, 195] on div "Expand All Collapse All Electricity 1ST FLOOR Electricity 2ND FLOOR Electricity…" at bounding box center [437, 278] width 418 height 397
click at [230, 193] on div "Expand All Collapse All Electricity 1ST FLOOR Electricity 2ND FLOOR Electricity…" at bounding box center [437, 278] width 418 height 397
click at [231, 190] on span at bounding box center [234, 189] width 6 height 6
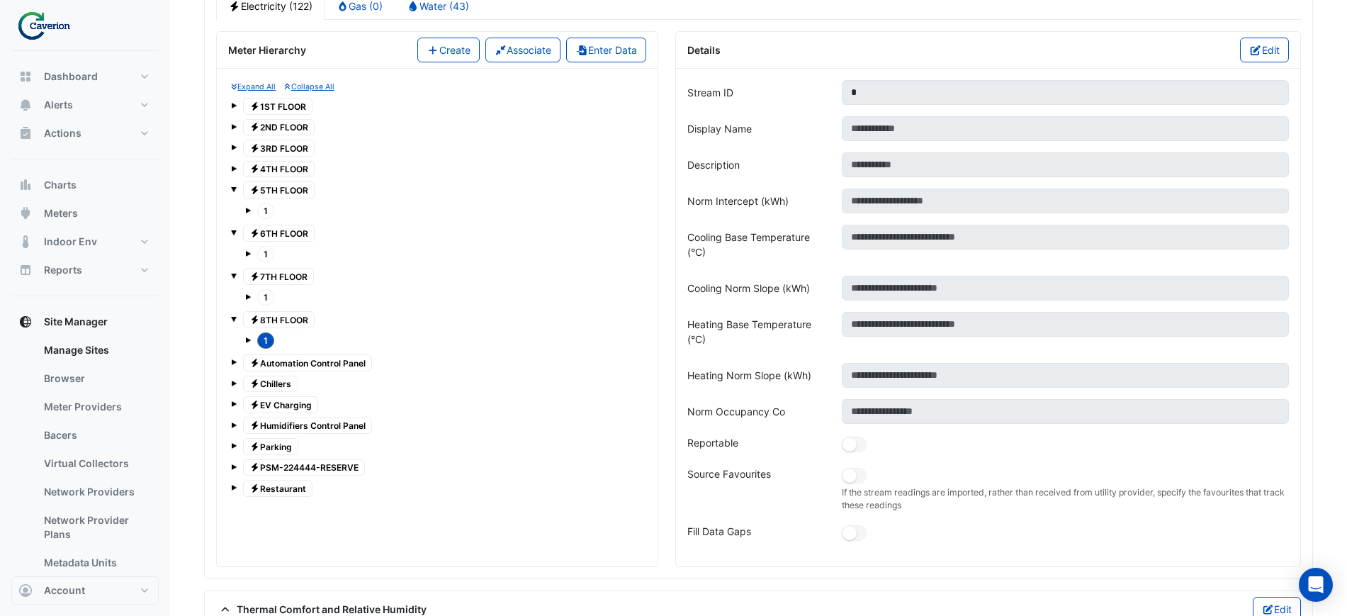
click at [231, 174] on div "Electricity 4TH FLOOR" at bounding box center [437, 169] width 413 height 20
click at [230, 165] on div "Expand All Collapse All Electricity 1ST FLOOR Electricity 2ND FLOOR Electricity…" at bounding box center [437, 290] width 418 height 420
click at [233, 166] on span at bounding box center [234, 169] width 6 height 6
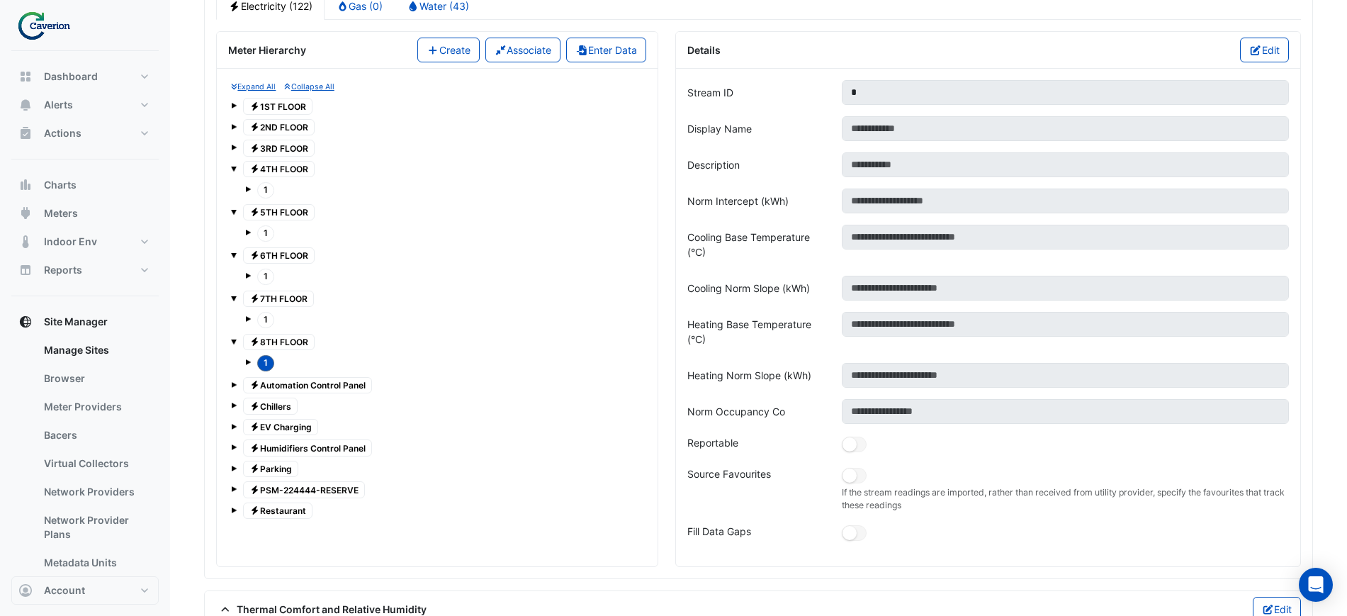
click at [228, 149] on div "Expand All Collapse All Electricity 1ST FLOOR Electricity 2ND FLOOR Electricity…" at bounding box center [437, 301] width 418 height 442
click at [232, 147] on span at bounding box center [234, 148] width 6 height 6
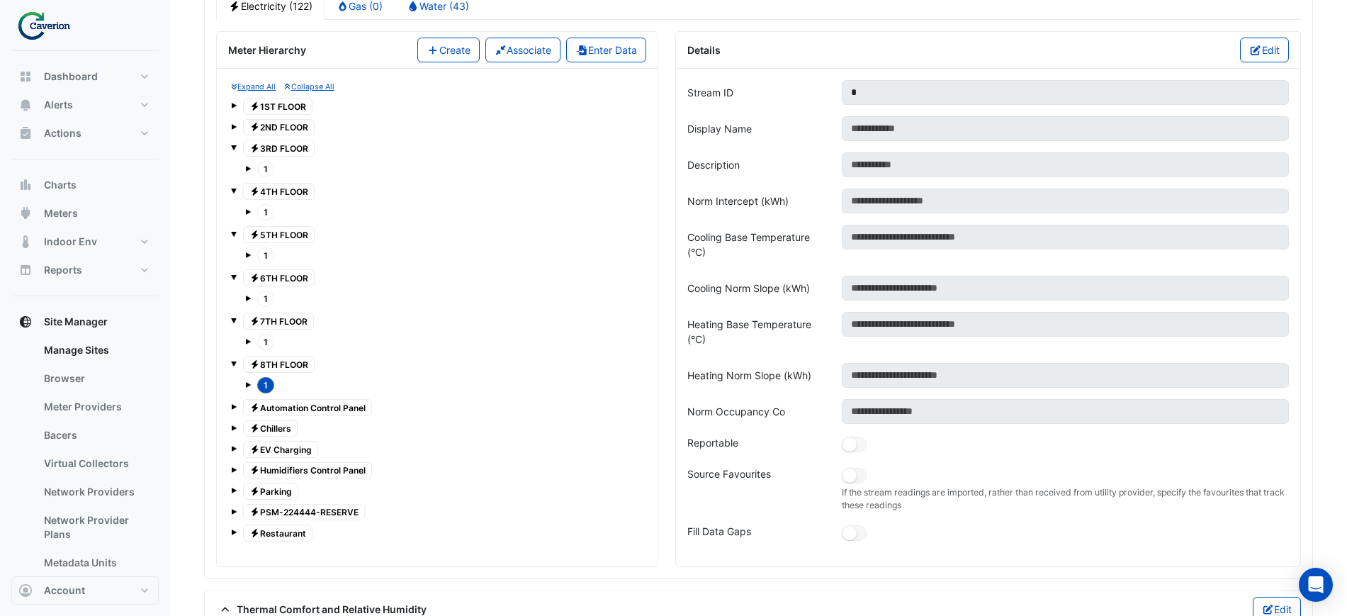
click at [233, 128] on span at bounding box center [234, 127] width 6 height 6
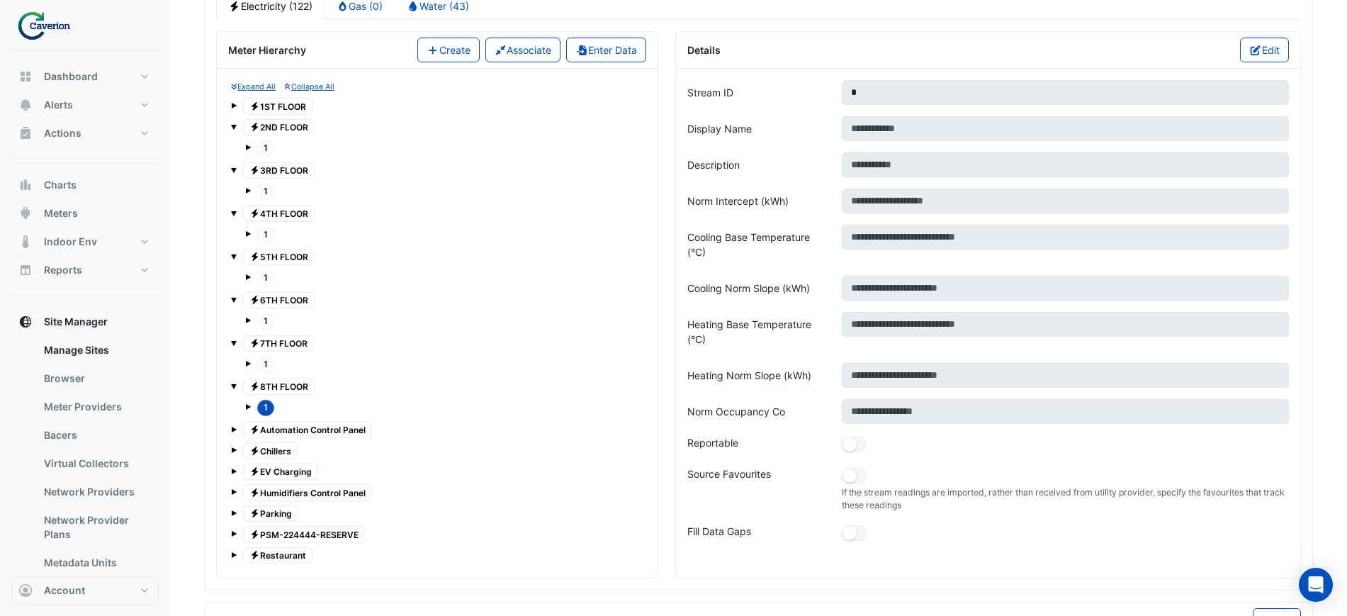
click at [230, 99] on div "Expand All Collapse All Electricity 1ST FLOOR Electricity 2ND FLOOR 1 Electrici…" at bounding box center [437, 323] width 418 height 486
click at [234, 105] on span at bounding box center [234, 106] width 6 height 6
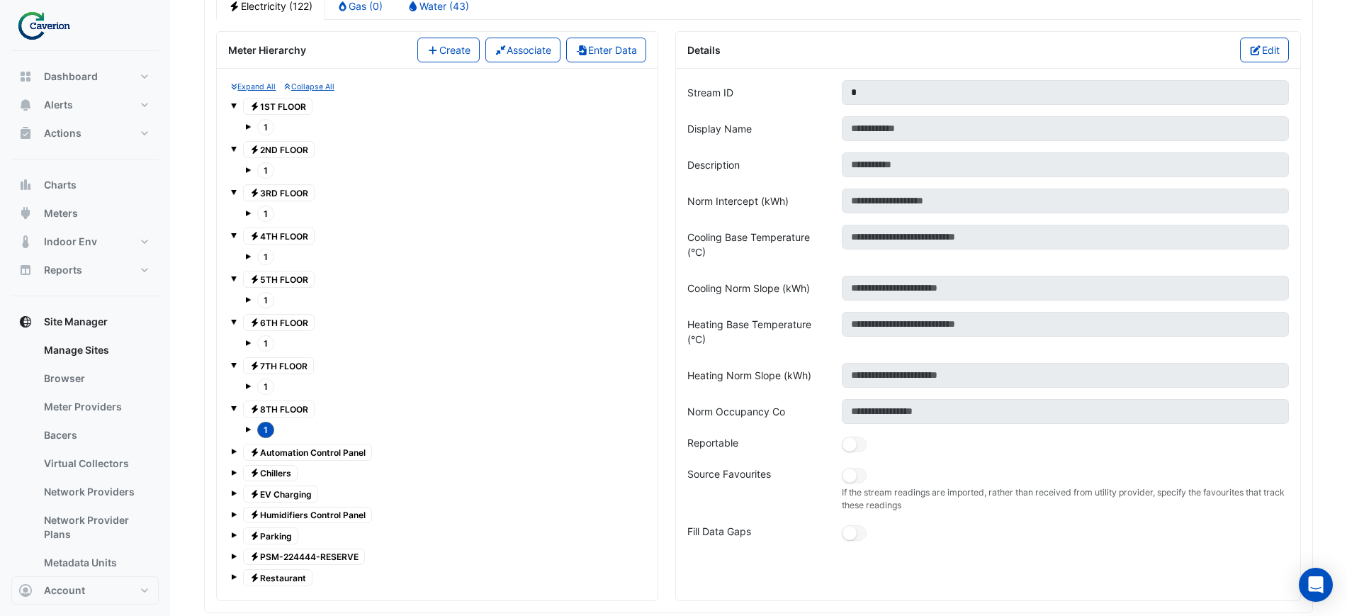
click at [248, 386] on span at bounding box center [248, 386] width 6 height 6
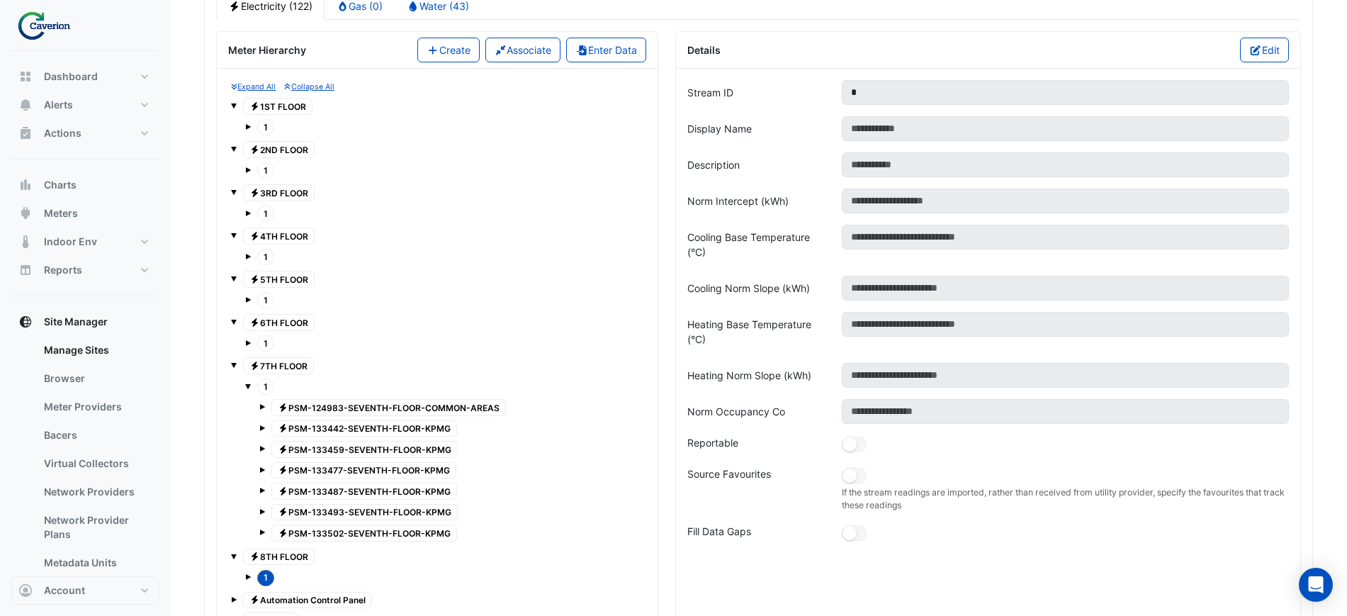
click at [260, 409] on span at bounding box center [262, 407] width 6 height 6
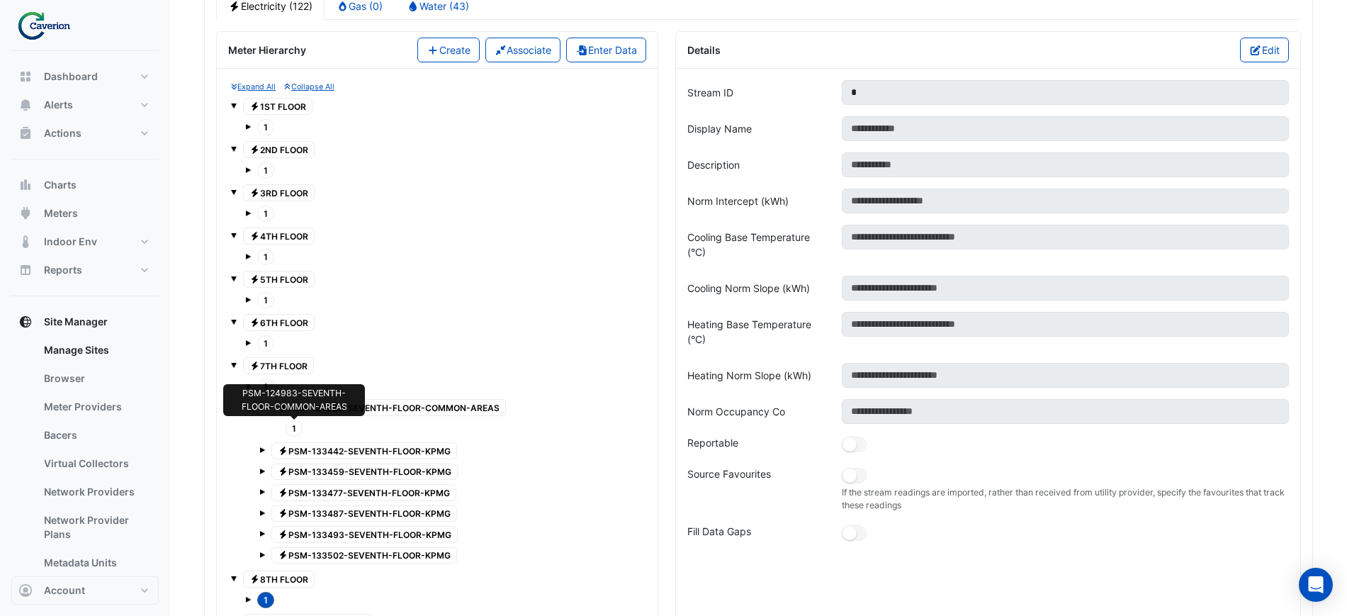
click at [298, 425] on span "1" at bounding box center [294, 428] width 17 height 16
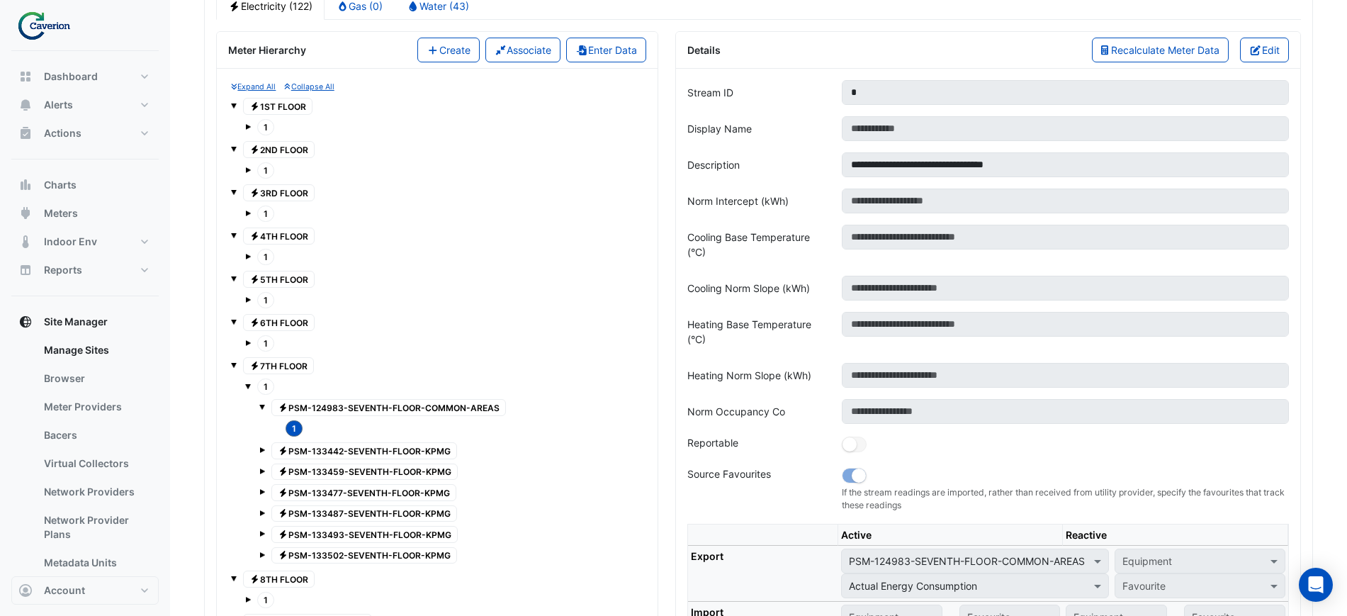
click at [257, 406] on div "Electricity PSM-124983-SEVENTH-FLOOR-COMMON-AREAS 1 Electricity PSM-133442-SEVE…" at bounding box center [444, 481] width 398 height 170
click at [262, 409] on span at bounding box center [262, 407] width 6 height 6
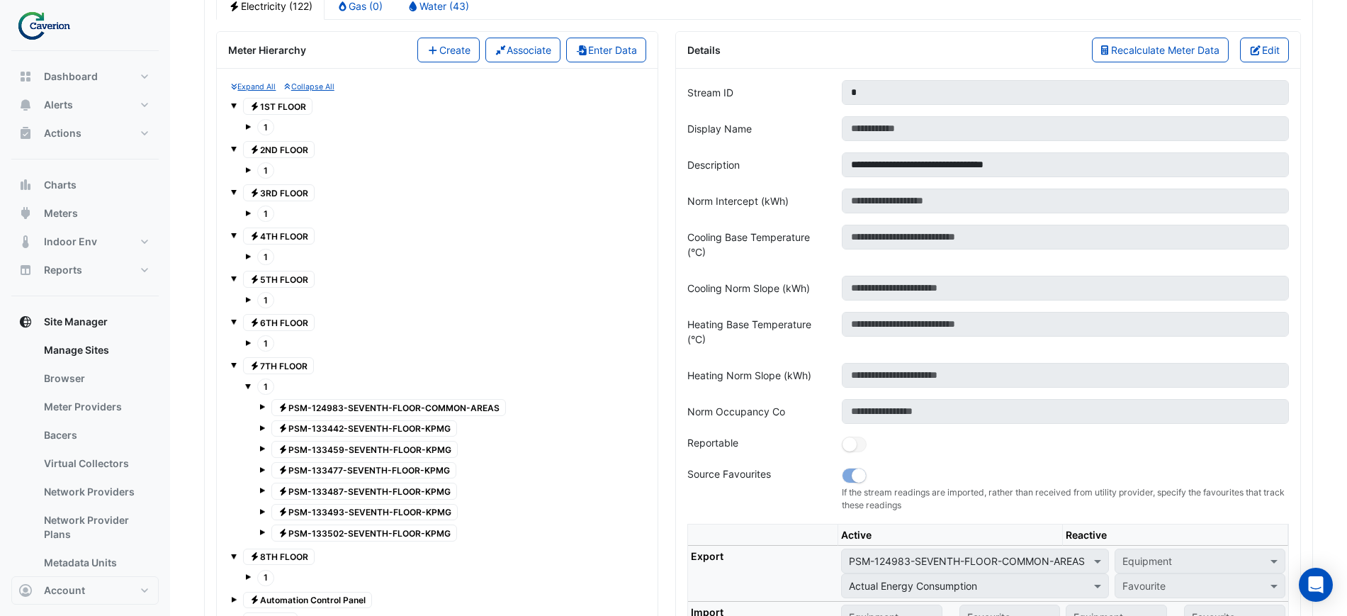
click at [262, 388] on span "1" at bounding box center [265, 386] width 17 height 16
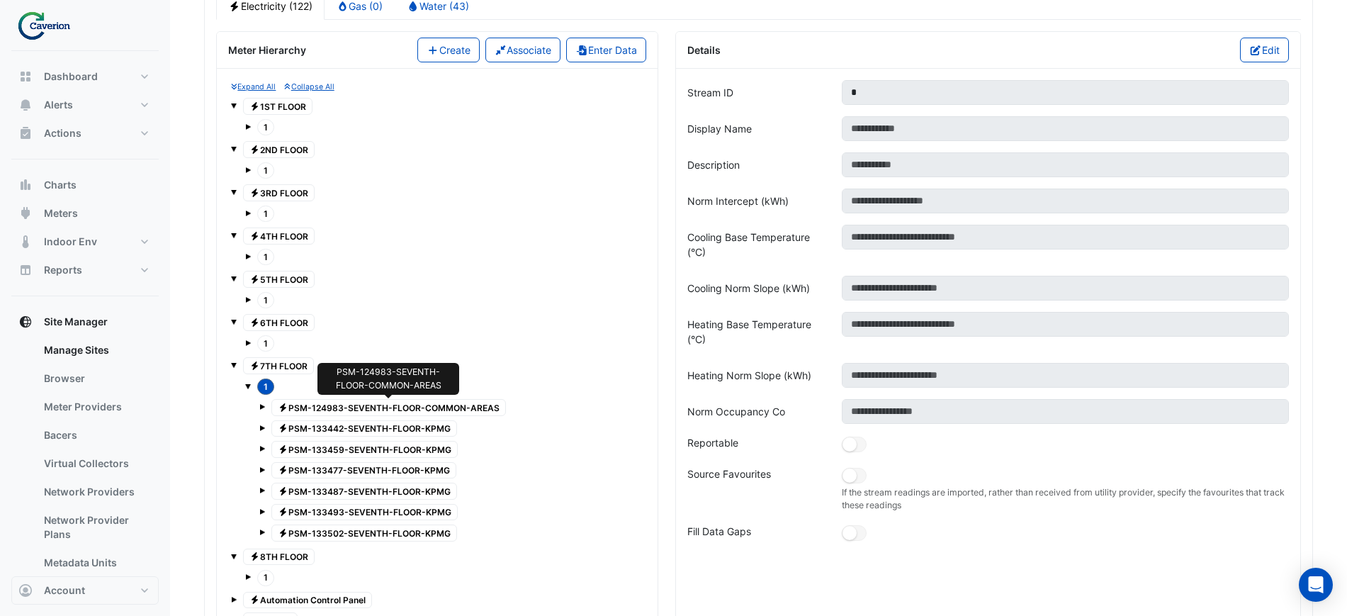
click at [309, 413] on span "Electricity PSM-124983-SEVENTH-FLOOR-COMMON-AREAS" at bounding box center [388, 407] width 235 height 17
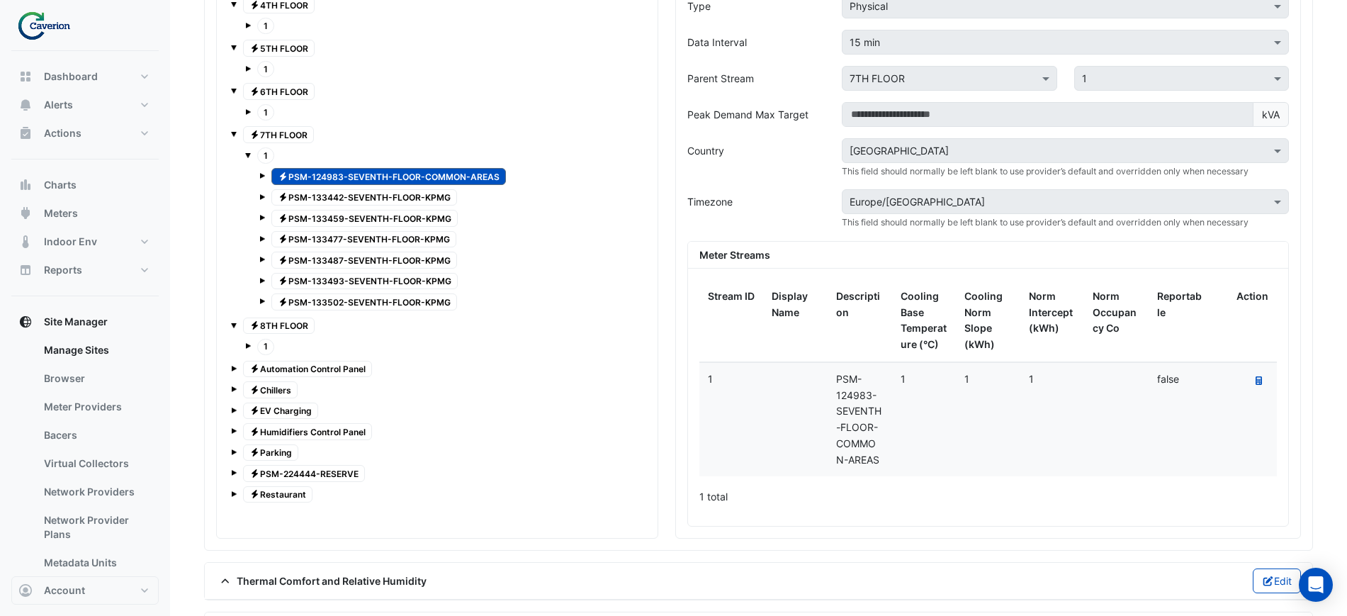
scroll to position [1205, 0]
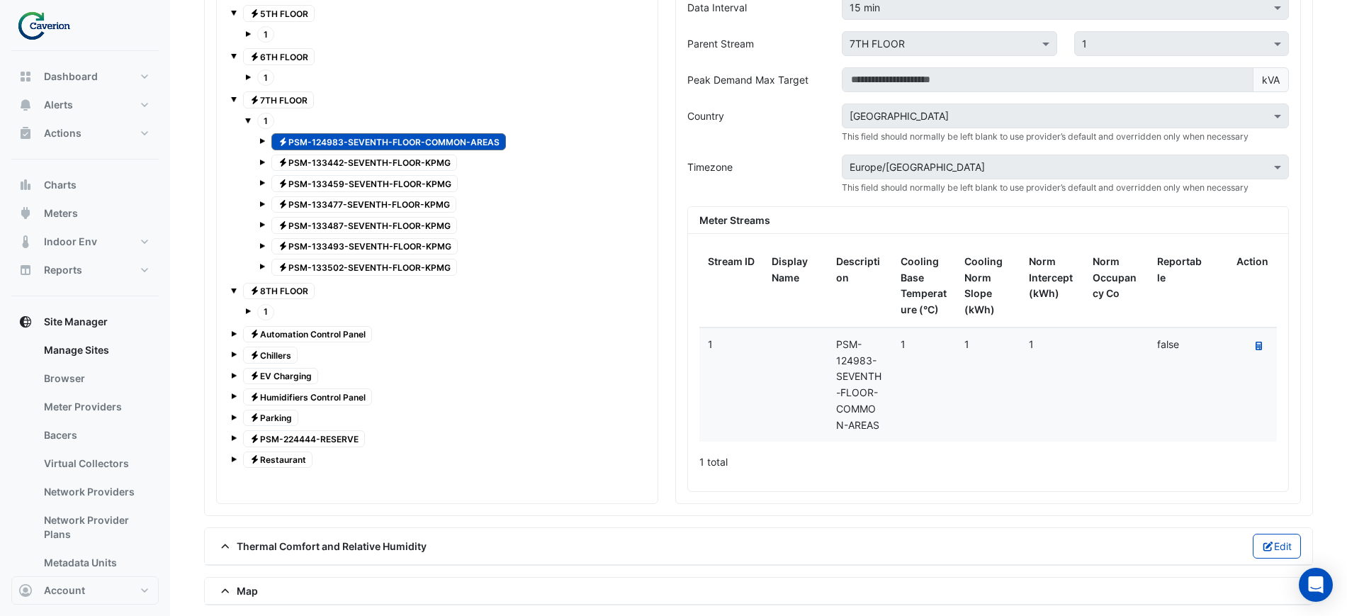
click at [268, 123] on span "1" at bounding box center [265, 121] width 17 height 16
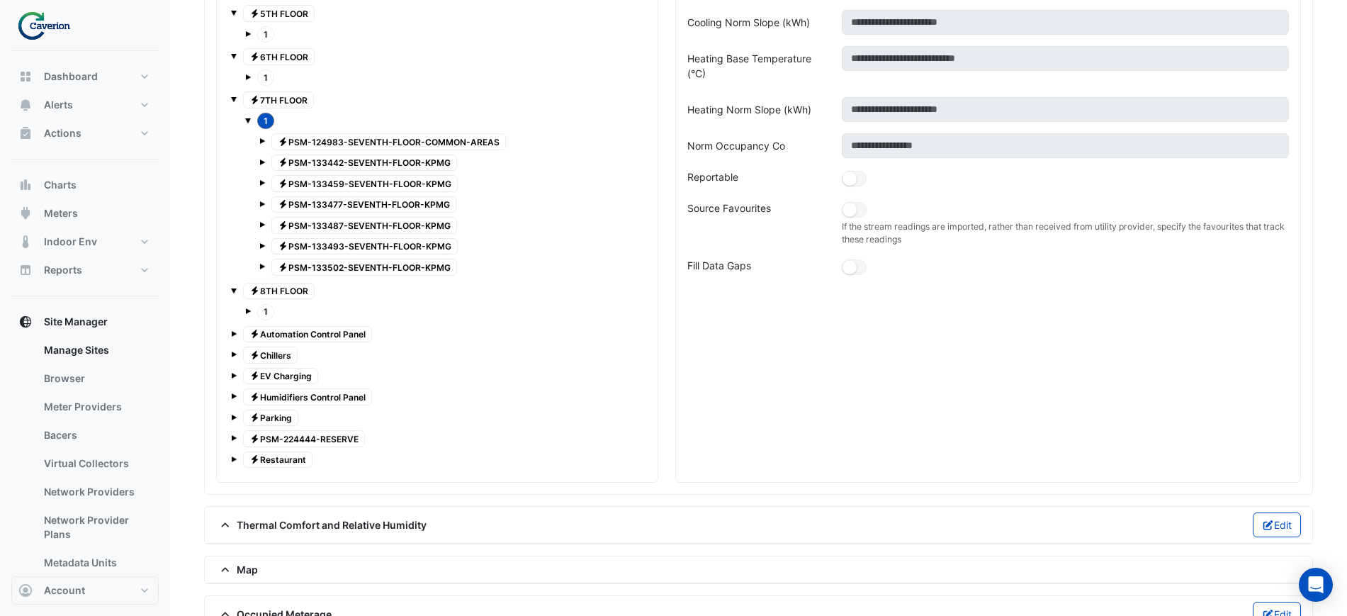
click at [230, 332] on div "Expand All Collapse All Electricity 1ST FLOOR 1 Electricity 2ND FLOOR 1" at bounding box center [437, 142] width 418 height 656
click at [234, 332] on span at bounding box center [234, 334] width 6 height 6
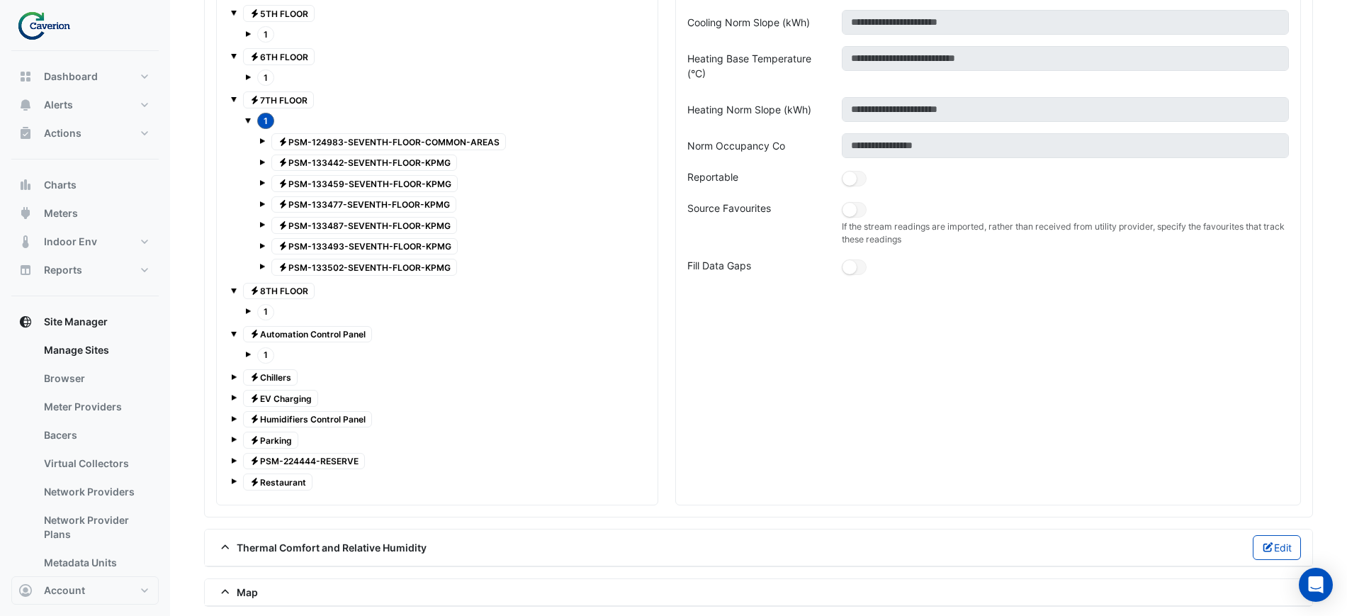
click at [234, 332] on span at bounding box center [234, 334] width 6 height 6
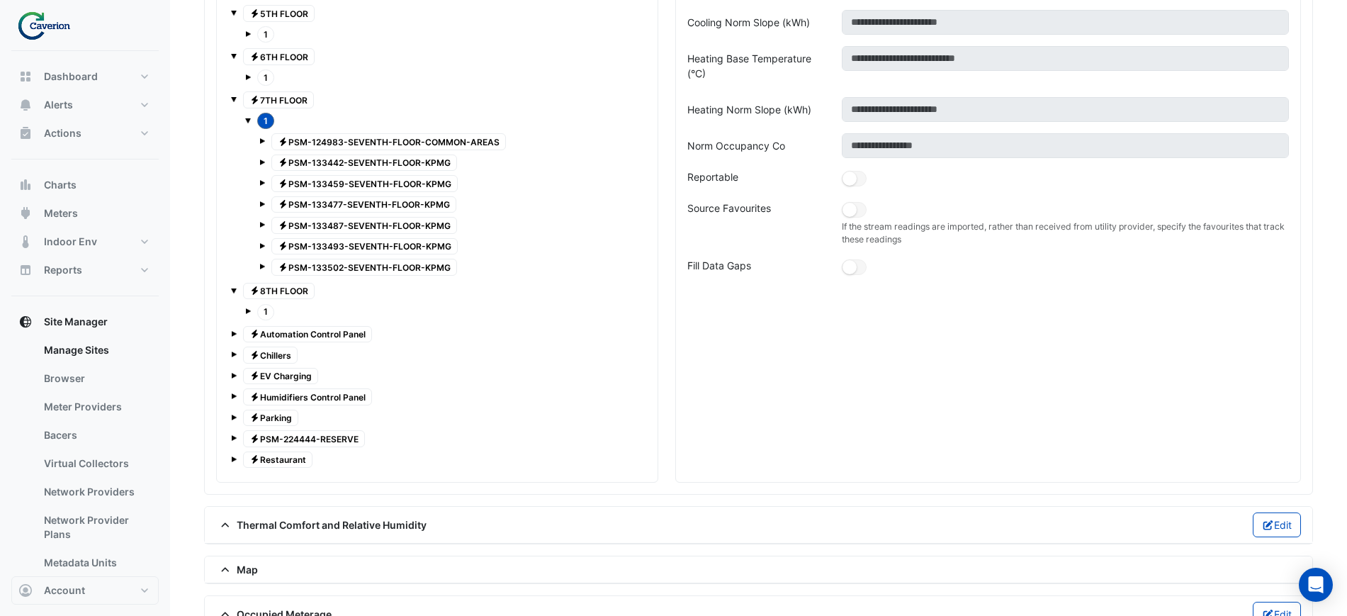
click at [248, 310] on span at bounding box center [248, 311] width 6 height 6
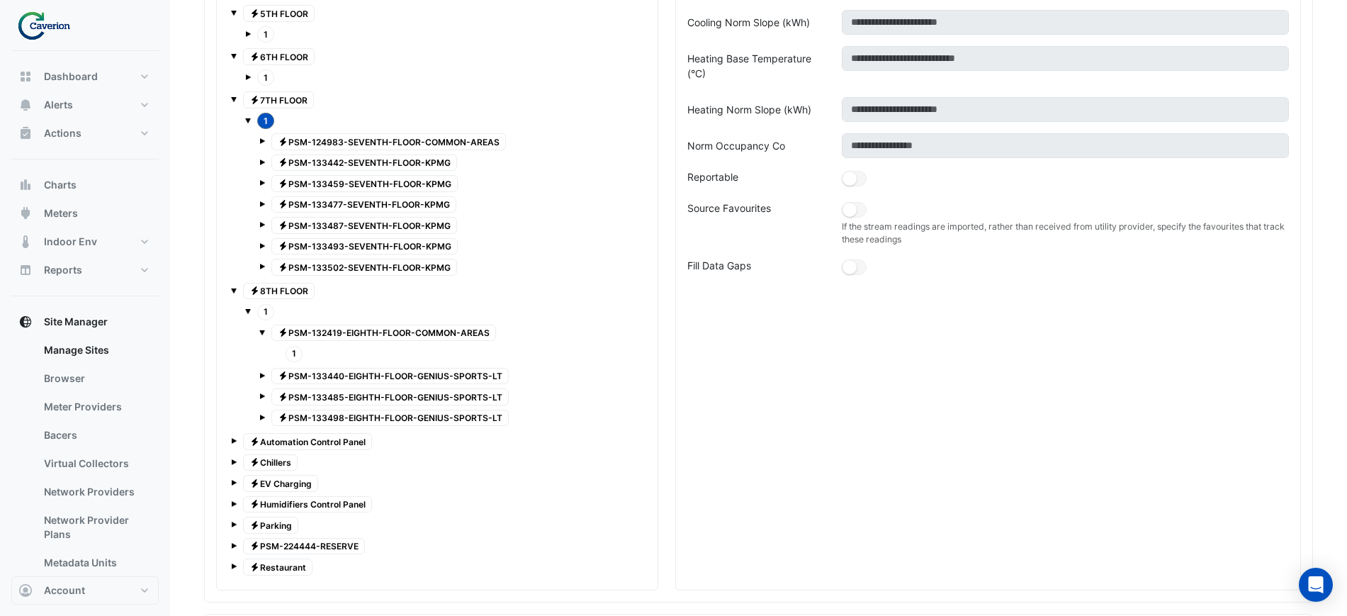
click at [267, 369] on div "Electricity PSM-133440-EIGHTH-FLOOR-GENIUS-SPORTS-LT" at bounding box center [451, 376] width 384 height 20
click at [264, 373] on span at bounding box center [262, 376] width 6 height 6
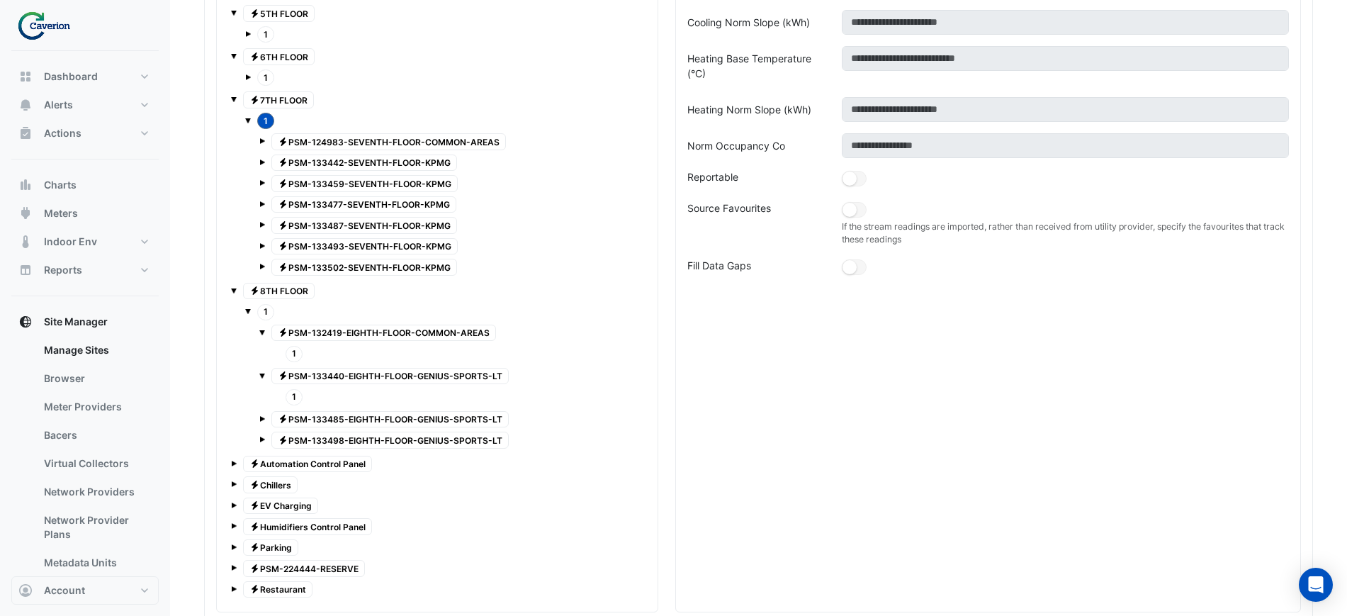
click at [267, 410] on div "Electricity PSM-133485-EIGHTH-FLOOR-GENIUS-SPORTS-LT" at bounding box center [451, 420] width 384 height 20
click at [265, 413] on div "Electricity PSM-133485-EIGHTH-FLOOR-GENIUS-SPORTS-LT" at bounding box center [451, 420] width 384 height 20
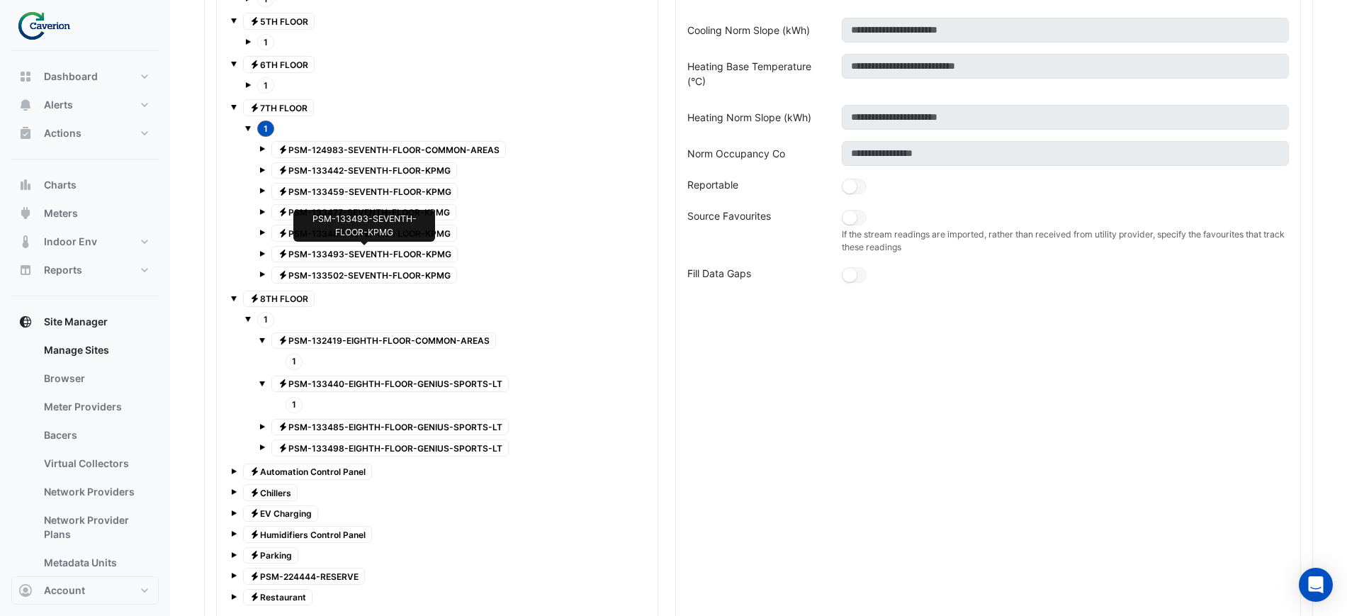
scroll to position [931, 0]
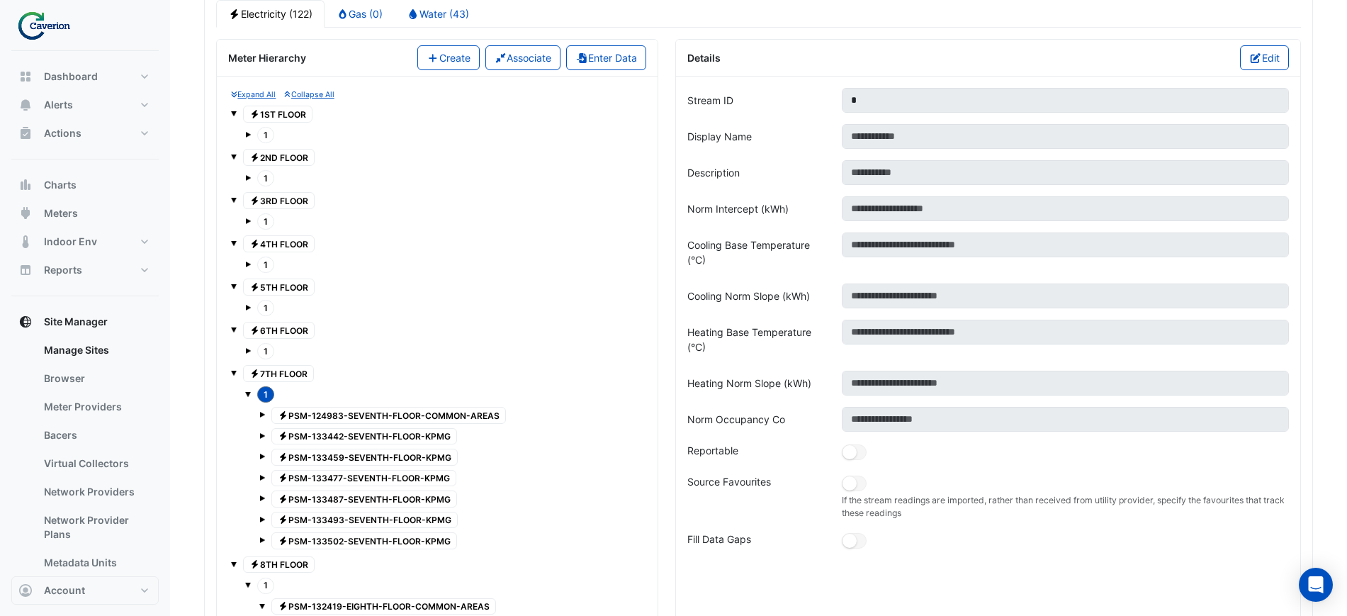
click at [251, 134] on div "1" at bounding box center [444, 135] width 398 height 20
click at [248, 133] on span at bounding box center [248, 135] width 6 height 6
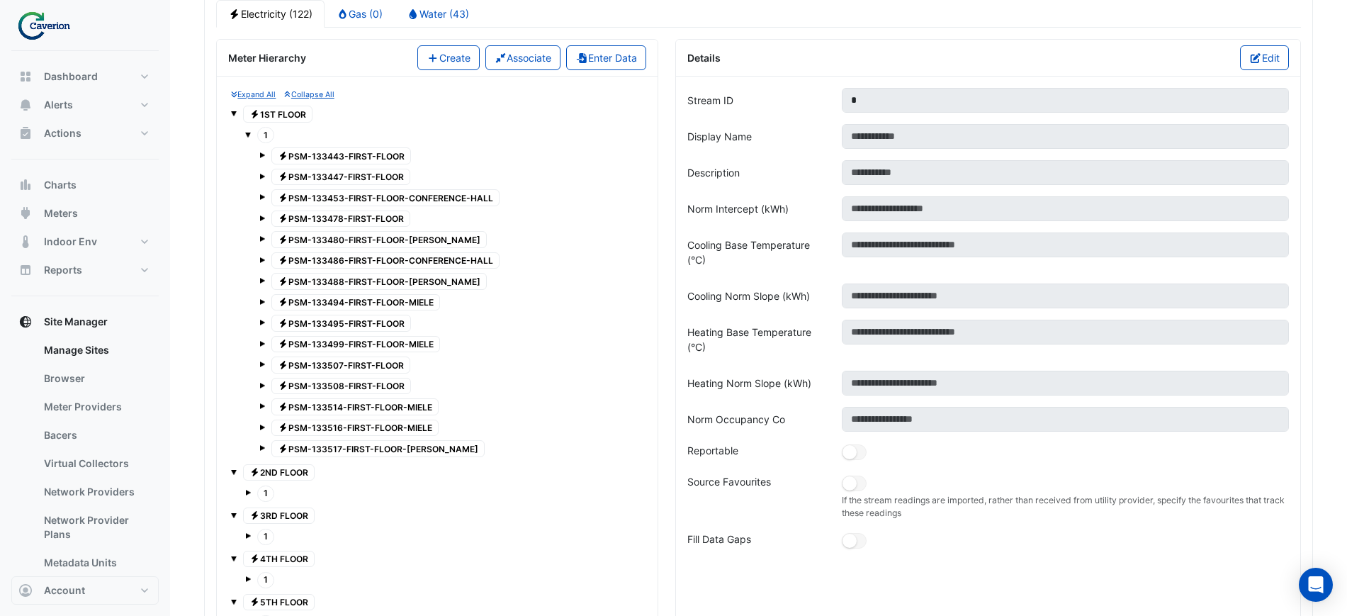
click at [261, 130] on span "1" at bounding box center [265, 135] width 17 height 16
click at [257, 155] on div "Electricity PSM-133443-FIRST-FLOOR Electricity PSM-133447-FIRST-FLOOR Electrici…" at bounding box center [444, 302] width 398 height 315
click at [262, 155] on span at bounding box center [262, 155] width 6 height 6
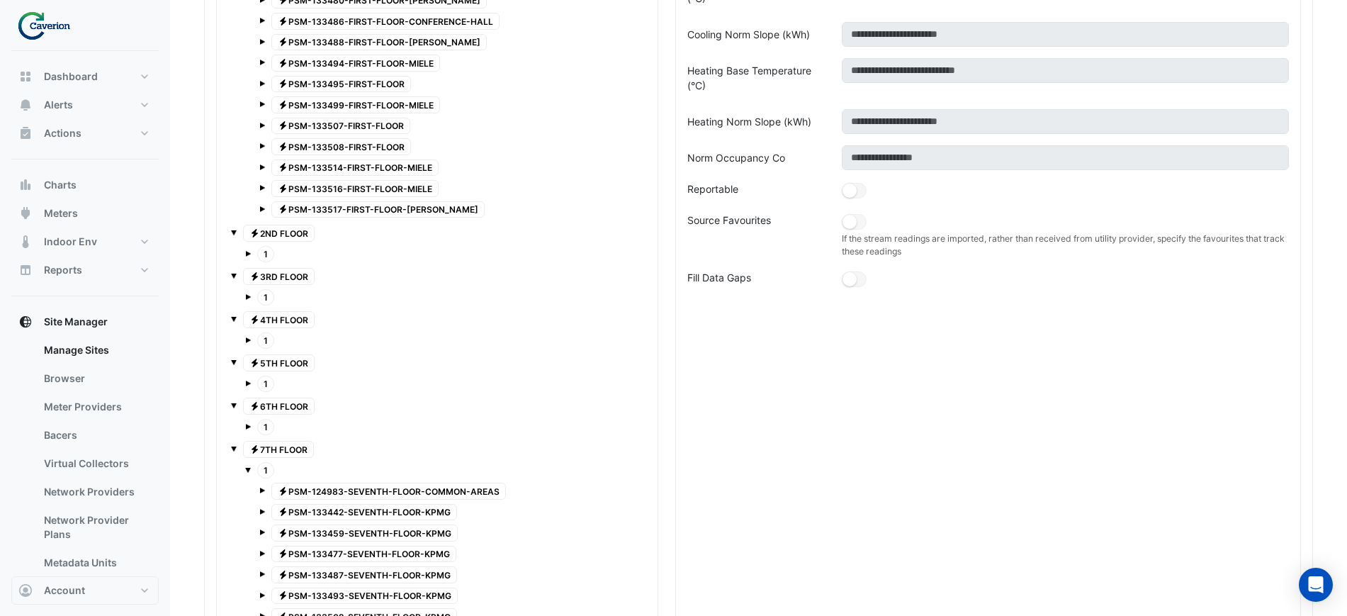
scroll to position [1197, 0]
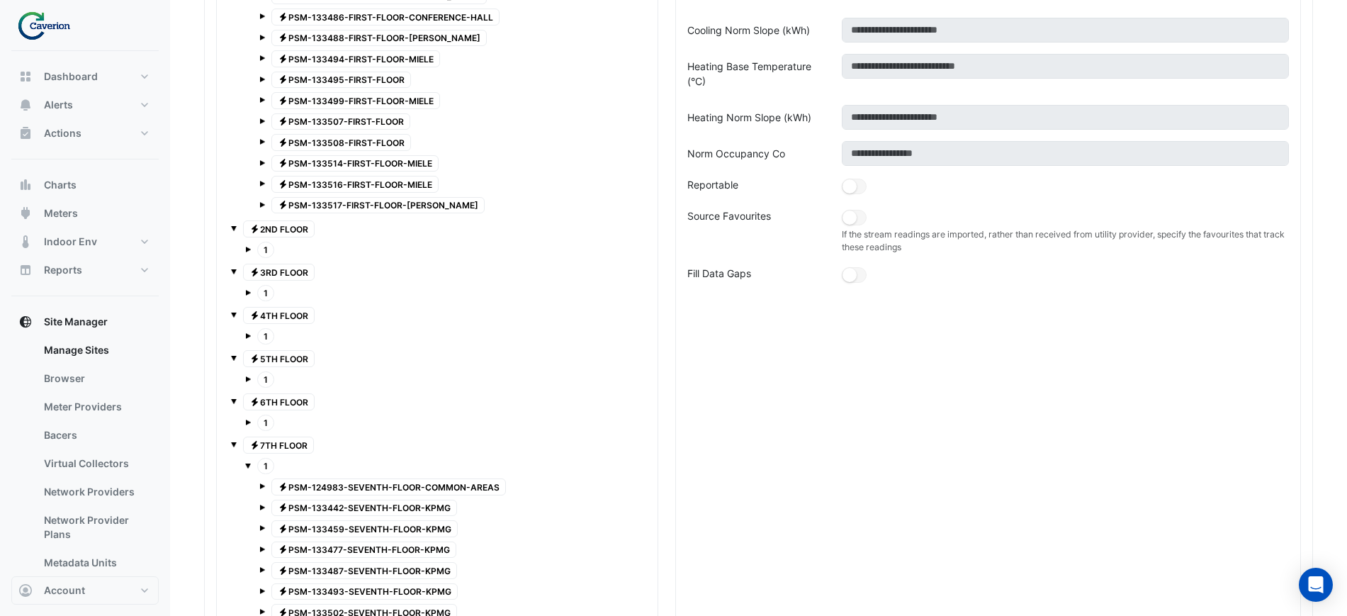
click at [269, 464] on span "1" at bounding box center [265, 466] width 17 height 16
click at [251, 252] on div "1" at bounding box center [444, 250] width 398 height 20
click at [247, 247] on span at bounding box center [248, 250] width 6 height 6
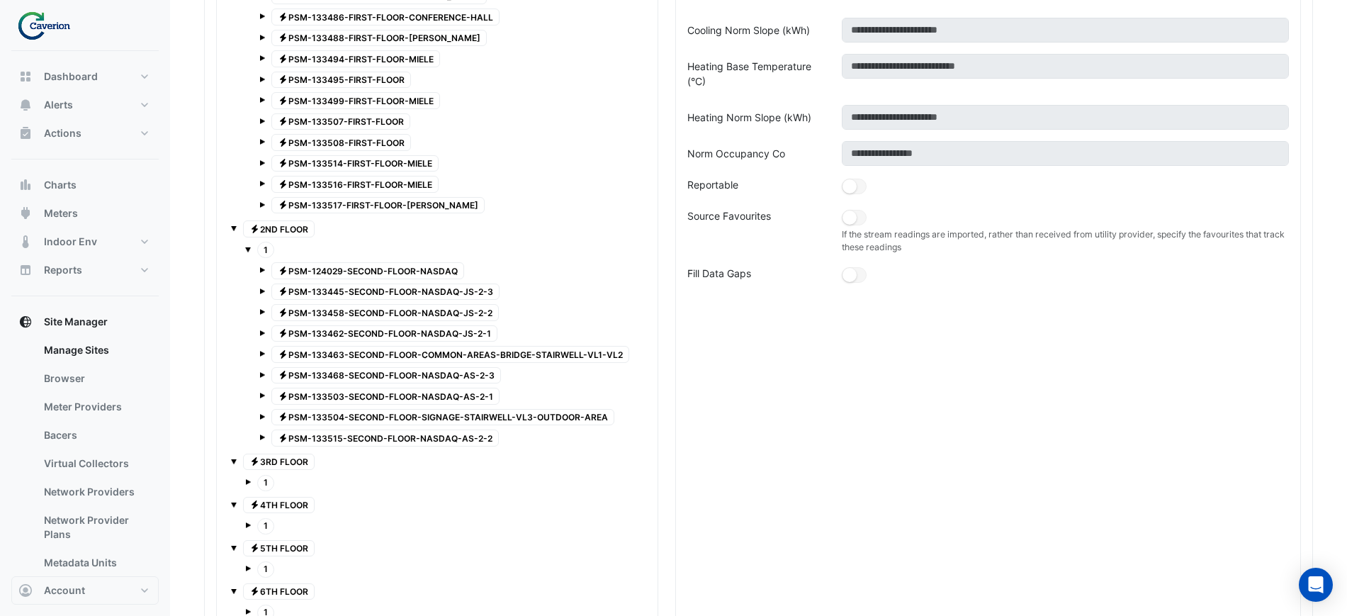
click at [244, 476] on div "1" at bounding box center [437, 482] width 413 height 23
click at [251, 487] on div "1" at bounding box center [444, 483] width 398 height 20
click at [251, 483] on div "1" at bounding box center [444, 483] width 398 height 20
click at [473, 481] on div "1" at bounding box center [444, 483] width 398 height 20
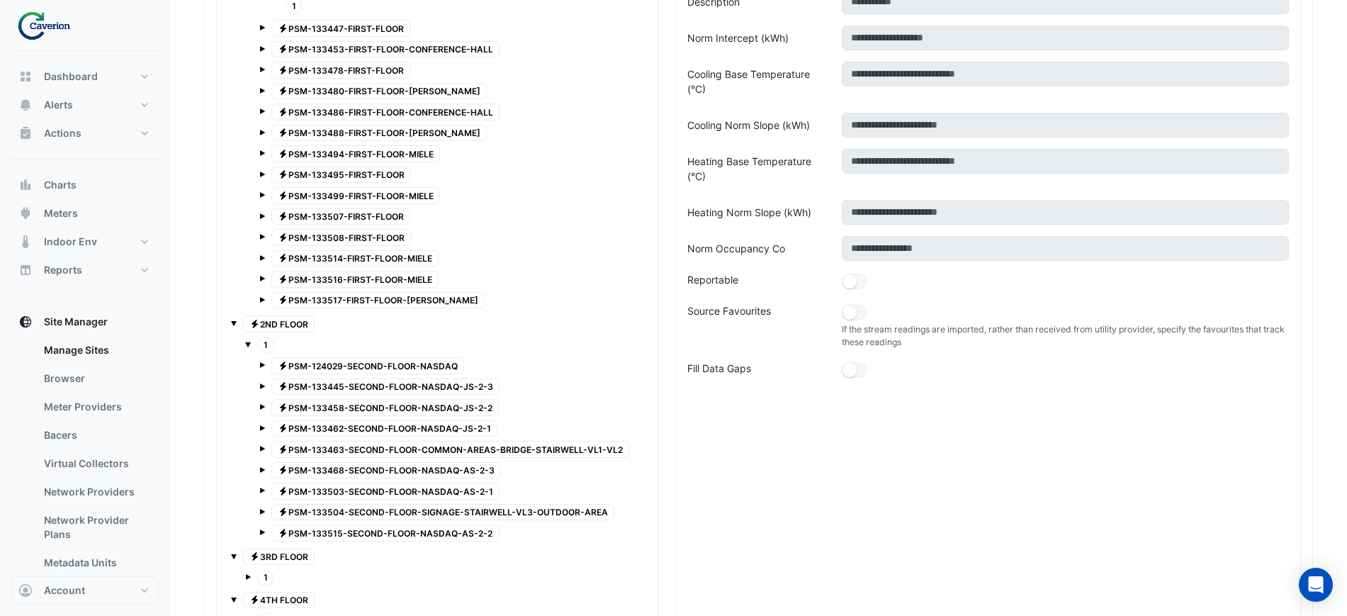
scroll to position [1329, 0]
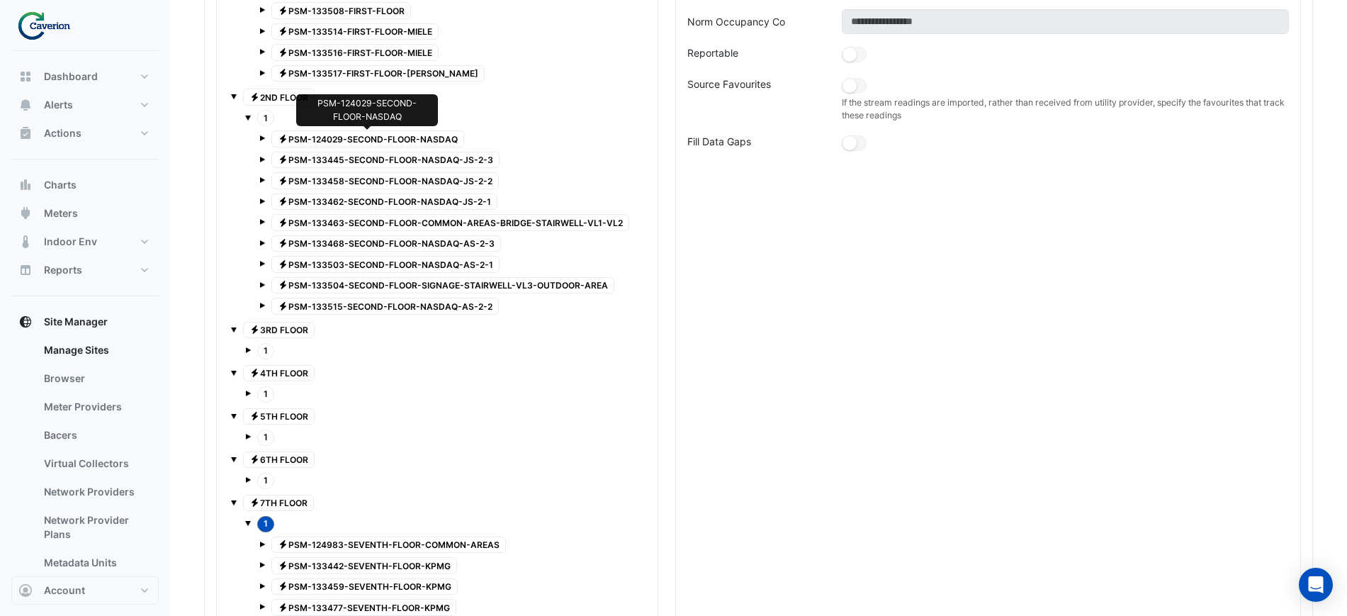
click at [358, 142] on span "Electricity PSM-124029-SECOND-FLOOR-NASDAQ" at bounding box center [367, 138] width 193 height 17
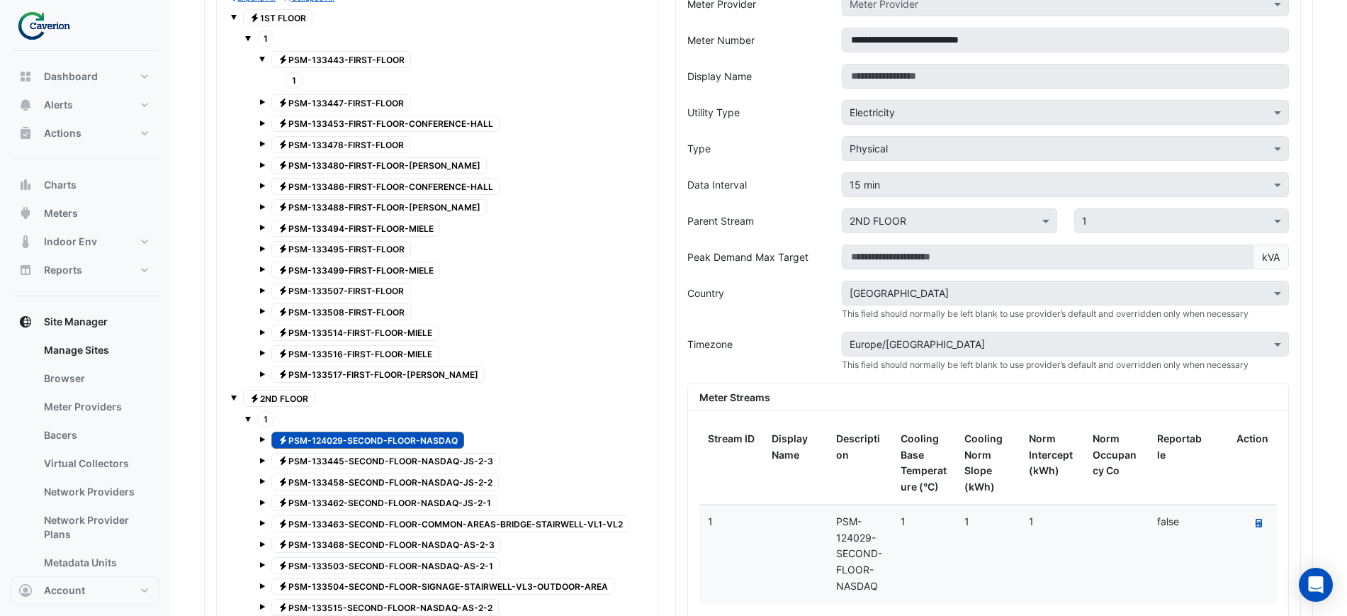
scroll to position [1063, 0]
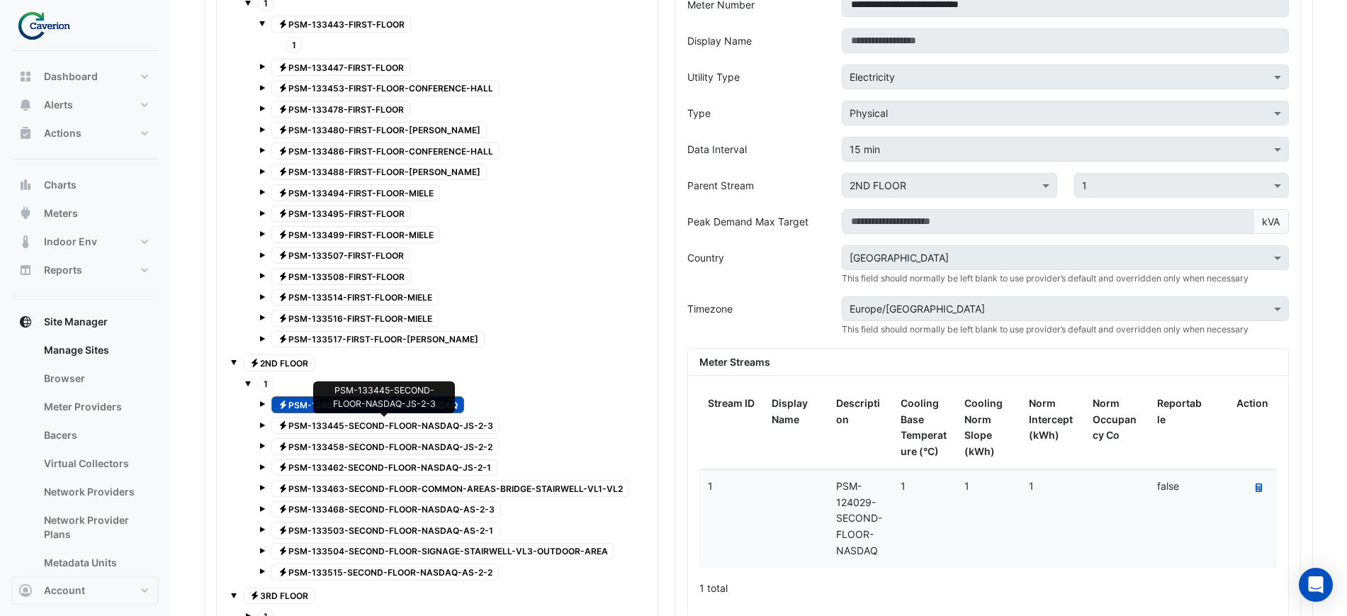
click at [353, 425] on span "Electricity PSM-133445-SECOND-FLOOR-NASDAQ-JS-2-3" at bounding box center [385, 425] width 228 height 17
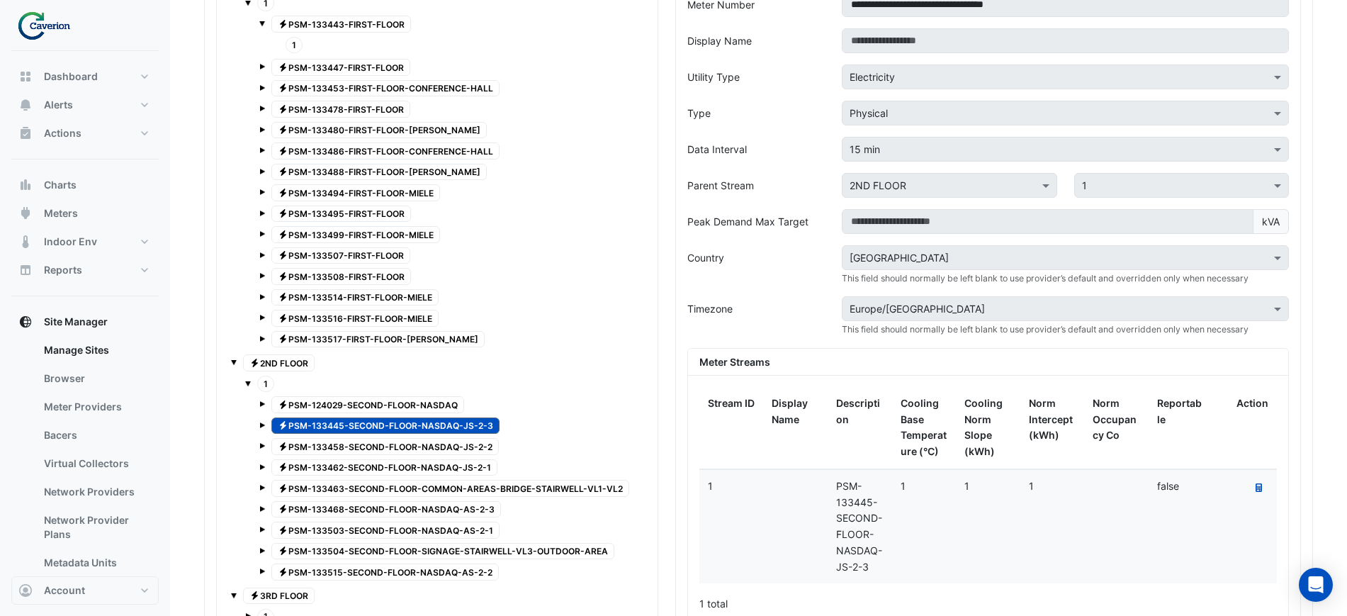
click at [362, 442] on span "Electricity PSM-133458-SECOND-FLOOR-NASDAQ-JS-2-2" at bounding box center [385, 446] width 228 height 17
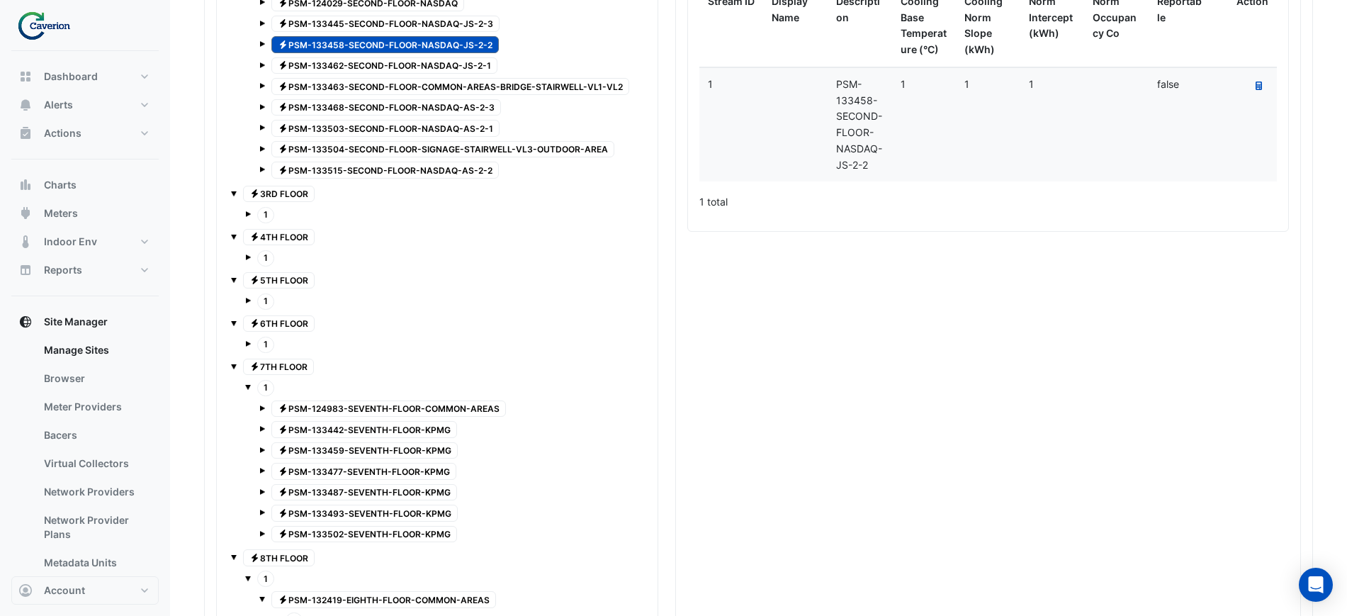
scroll to position [927, 0]
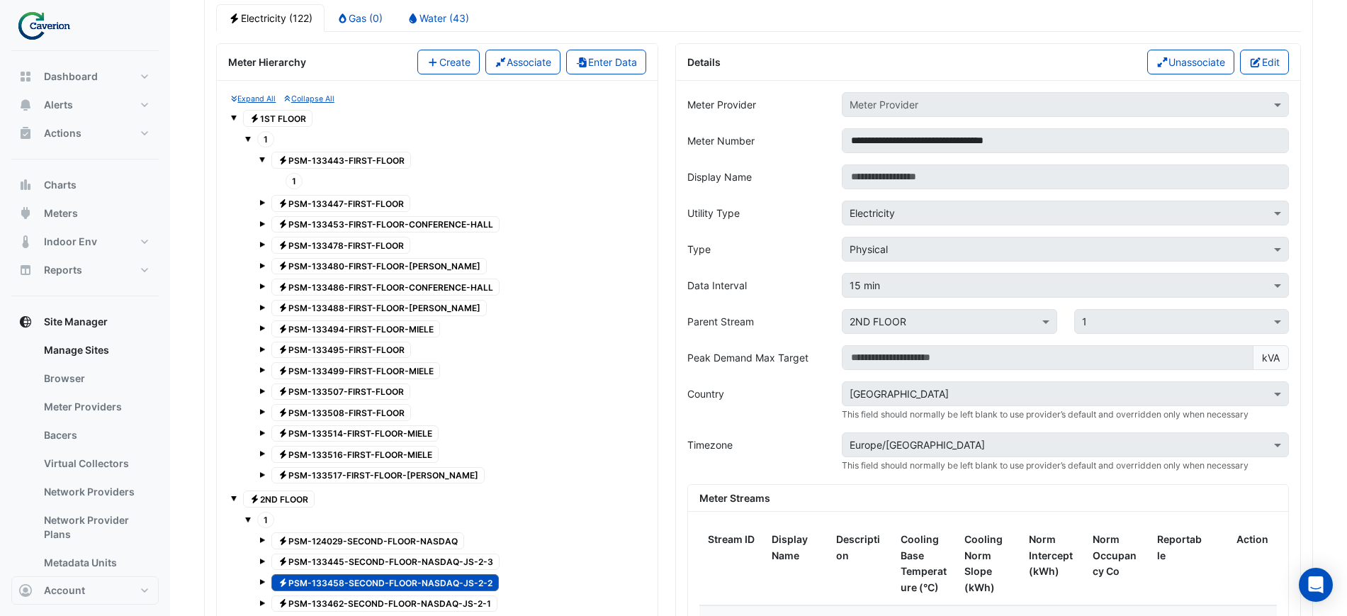
click at [263, 205] on span at bounding box center [262, 203] width 6 height 6
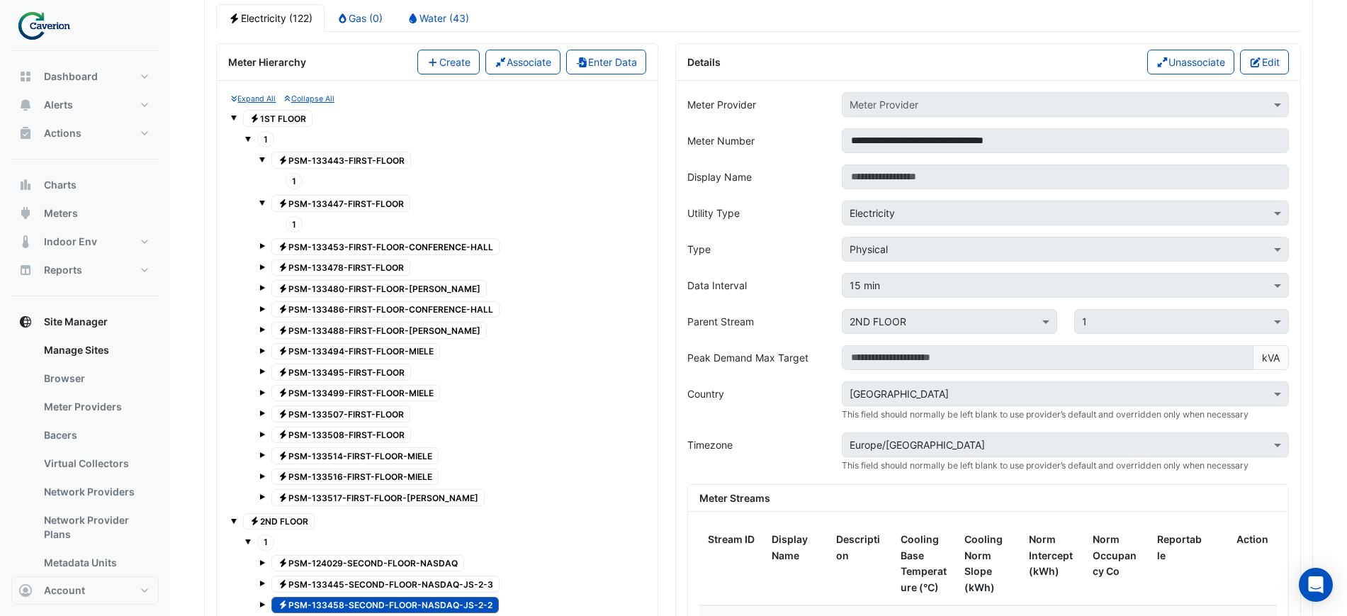
click at [262, 247] on span at bounding box center [262, 246] width 6 height 6
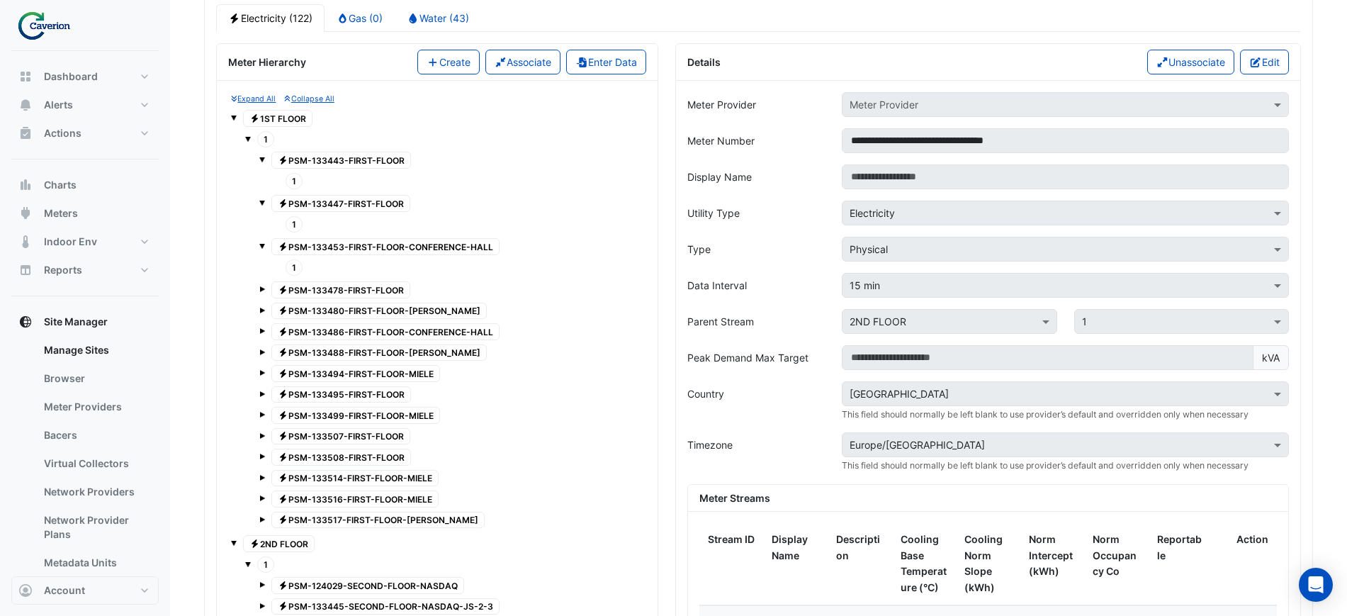
click at [262, 284] on span at bounding box center [262, 287] width 6 height 12
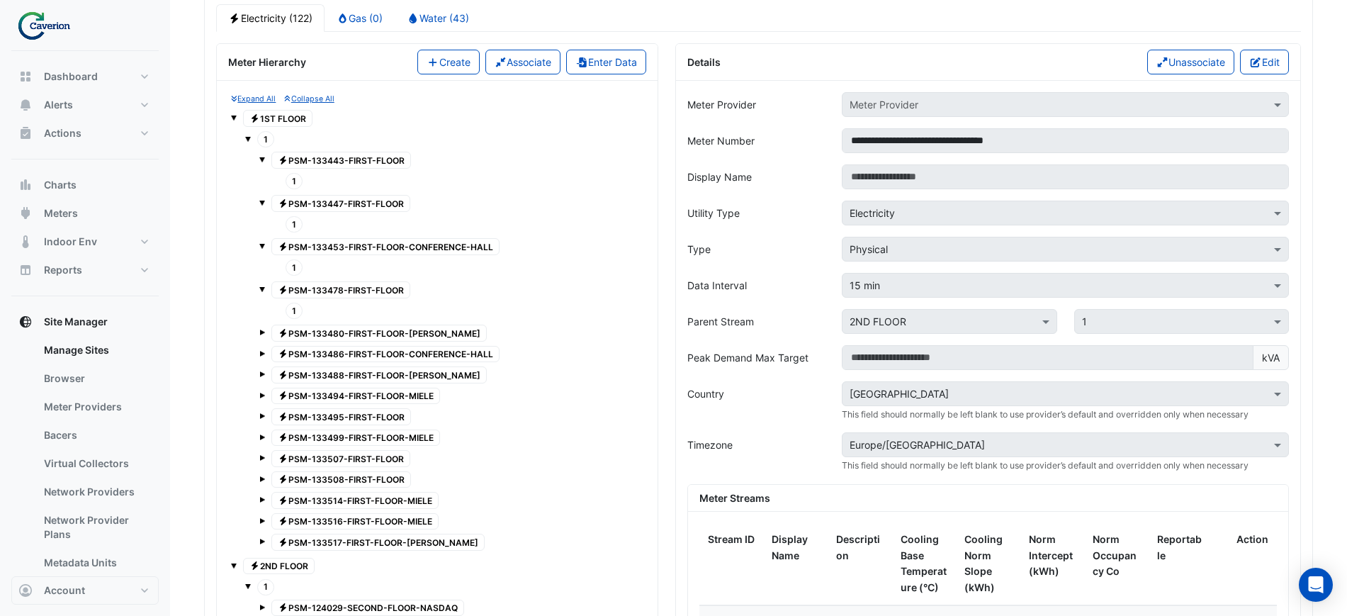
click at [259, 327] on div "Electricity PSM-133443-FIRST-FLOOR 1 Electricity PSM-133447-FIRST-FLOOR 1 Elect…" at bounding box center [444, 351] width 398 height 405
click at [291, 306] on span "1" at bounding box center [294, 311] width 17 height 16
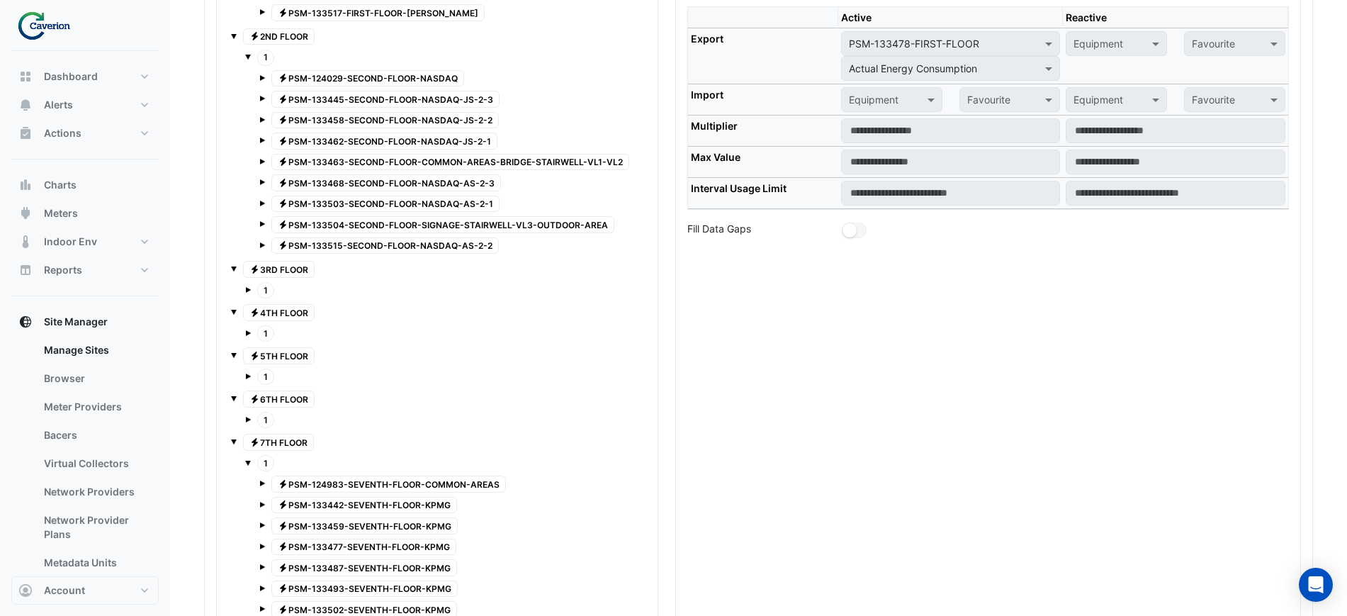
scroll to position [1459, 0]
click at [926, 80] on td "Equipment × PSM-133478-FIRST-FLOOR Favourite × Actual Energy Consumption" at bounding box center [950, 54] width 225 height 56
click at [1051, 38] on span at bounding box center [1051, 41] width 18 height 15
click at [1053, 40] on span at bounding box center [1051, 41] width 18 height 15
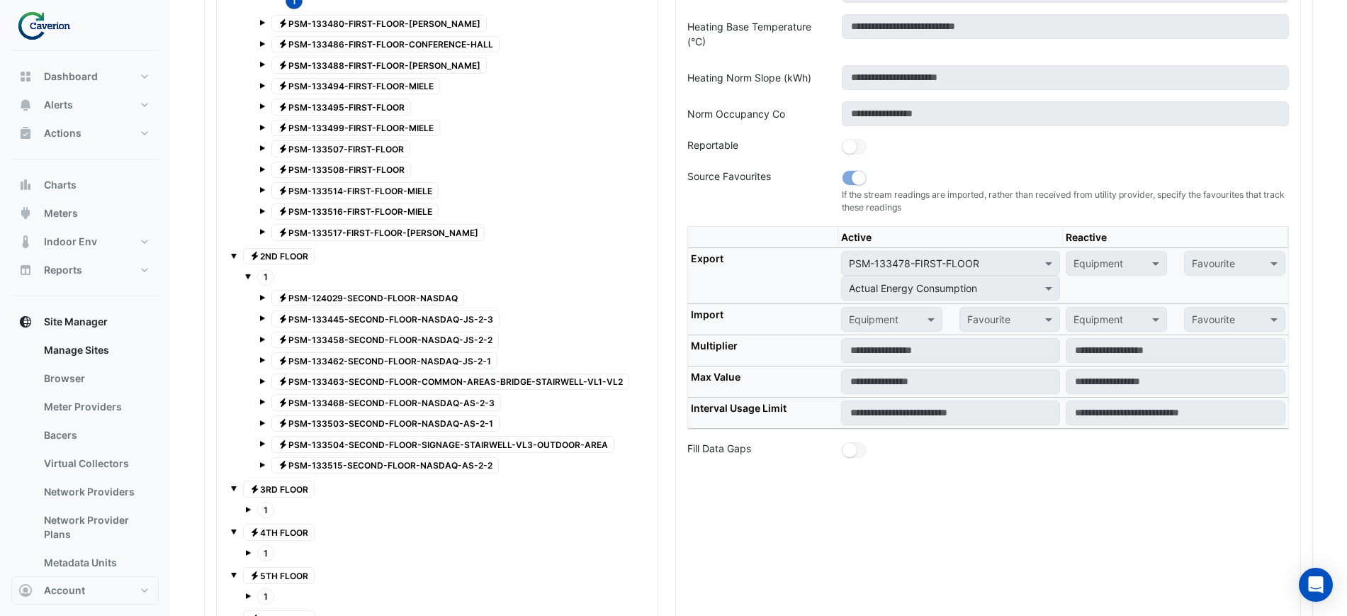
scroll to position [927, 0]
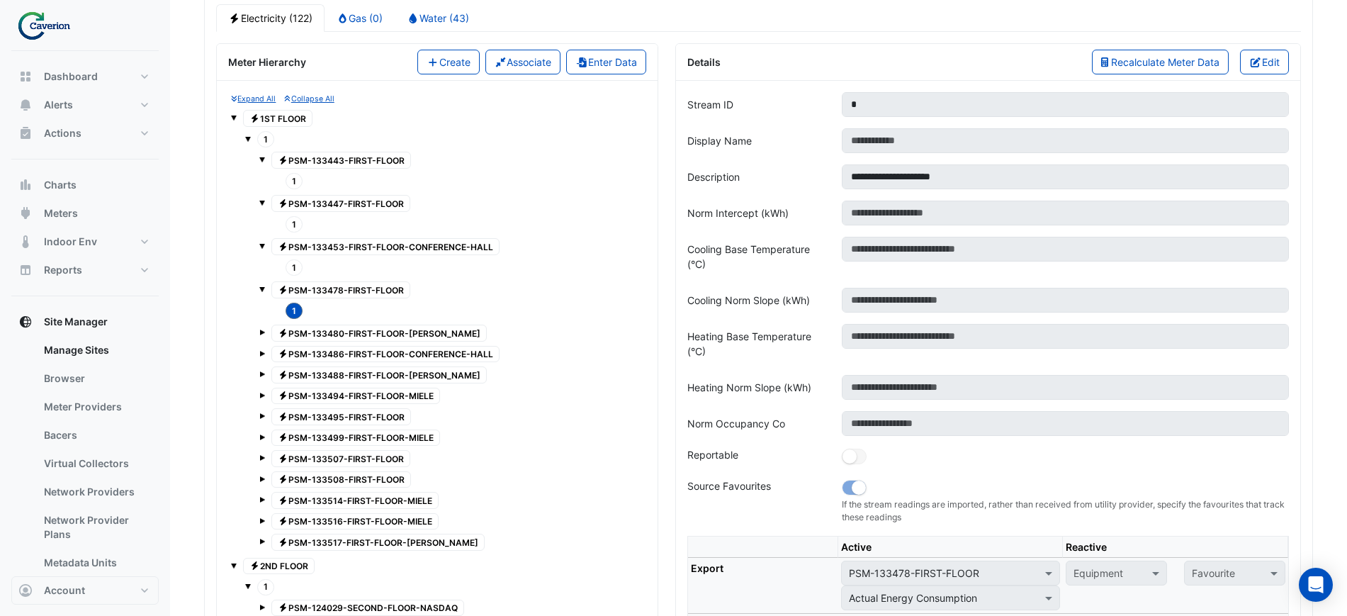
click at [262, 287] on span at bounding box center [262, 289] width 6 height 6
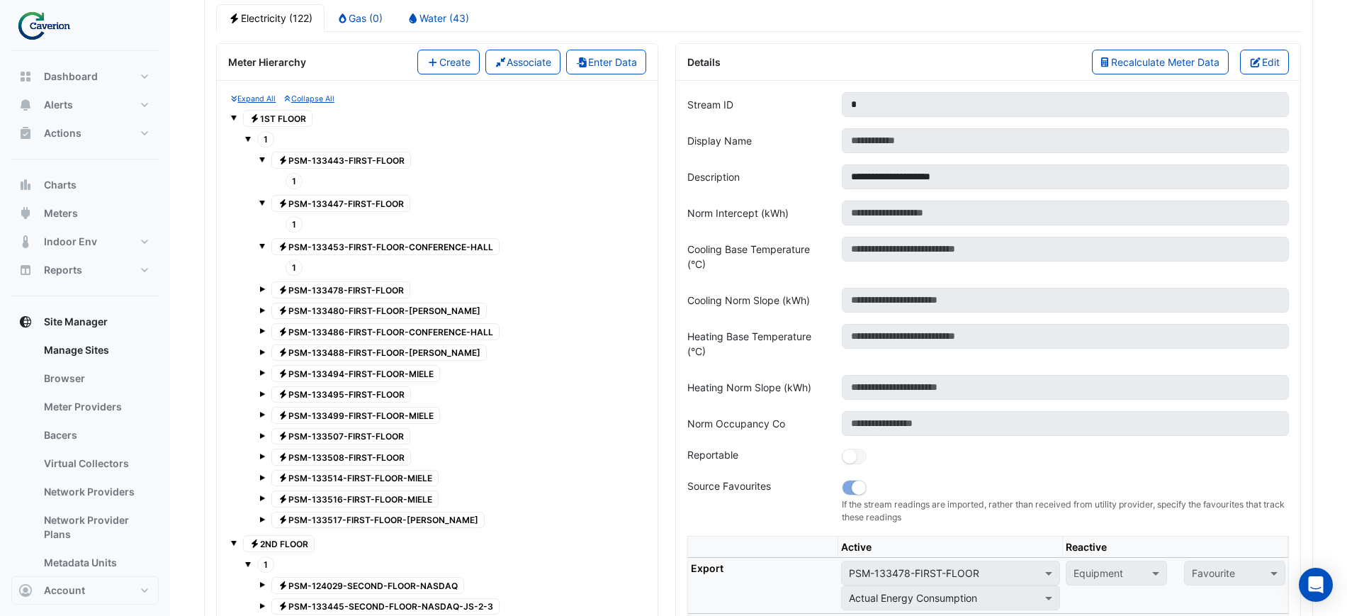
click at [261, 247] on span at bounding box center [262, 246] width 6 height 6
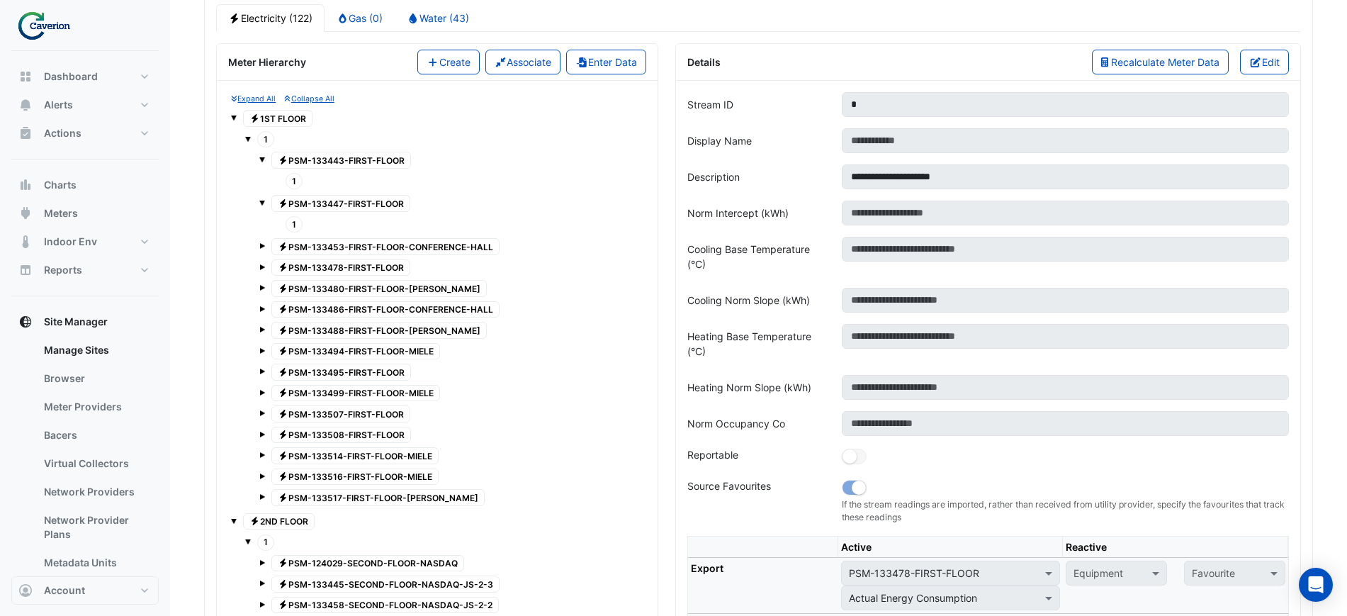
click at [267, 201] on div "Electricity PSM-133447-FIRST-FLOOR" at bounding box center [451, 203] width 384 height 20
click at [264, 198] on span at bounding box center [262, 201] width 6 height 12
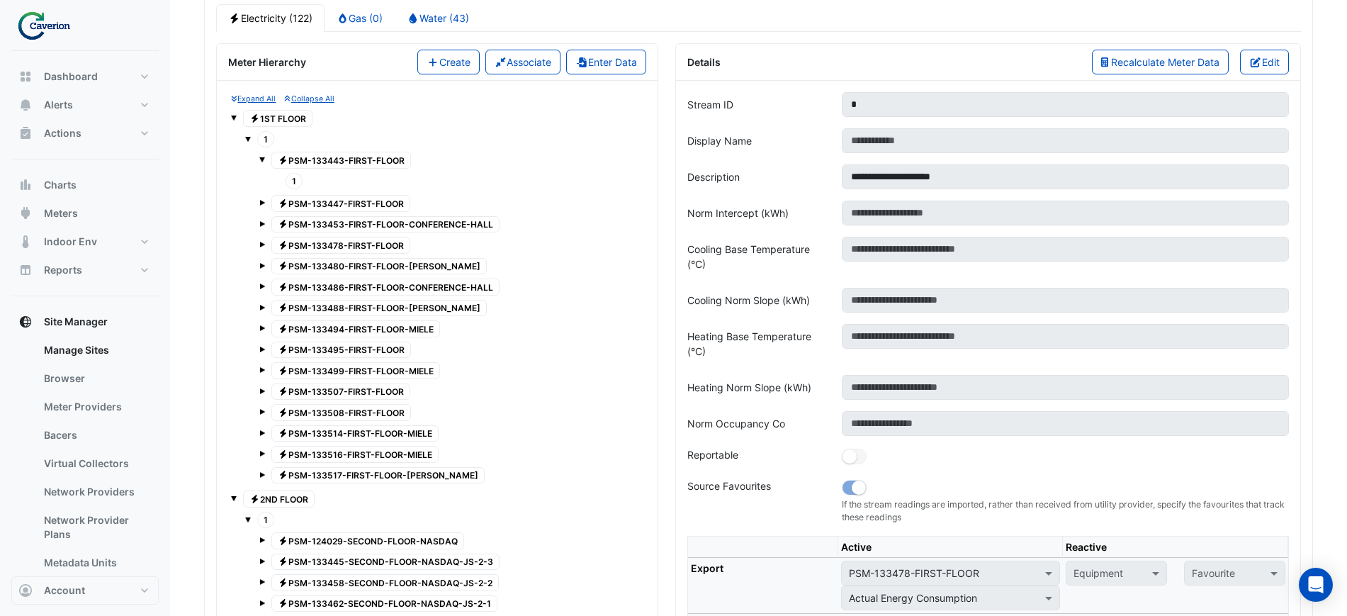
click at [264, 149] on div at bounding box center [451, 149] width 384 height 1
click at [267, 164] on div "Electricity PSM-133443-FIRST-FLOOR" at bounding box center [451, 160] width 384 height 20
click at [258, 159] on div "Electricity PSM-133443-FIRST-FLOOR 1 Electricity PSM-133447-FIRST-FLOOR Electri…" at bounding box center [444, 317] width 398 height 337
click at [259, 159] on div "Electricity PSM-133443-FIRST-FLOOR 1 Electricity PSM-133447-FIRST-FLOOR Electri…" at bounding box center [444, 317] width 398 height 337
click at [262, 160] on span at bounding box center [262, 160] width 6 height 6
